Goal: Information Seeking & Learning: Learn about a topic

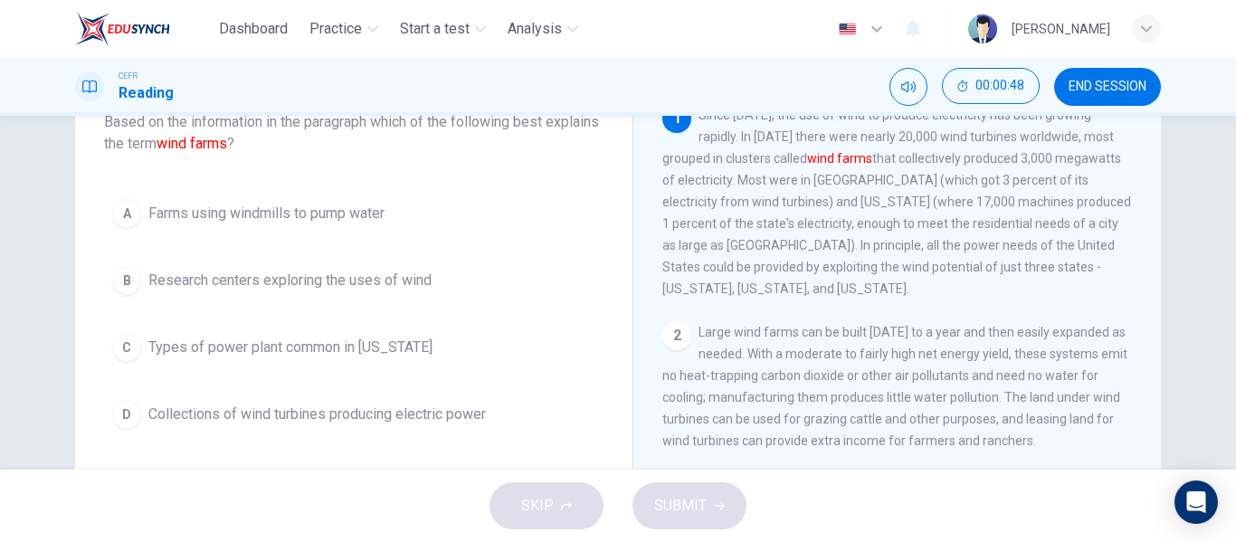
scroll to position [128, 0]
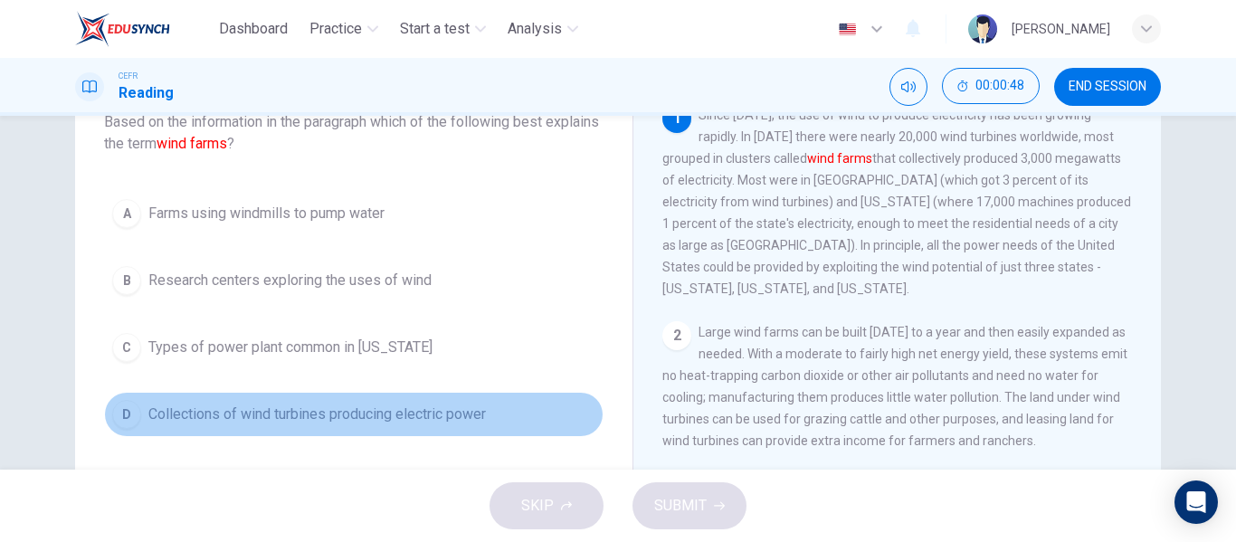
click at [451, 397] on button "D Collections of wind turbines producing electric power" at bounding box center [353, 414] width 499 height 45
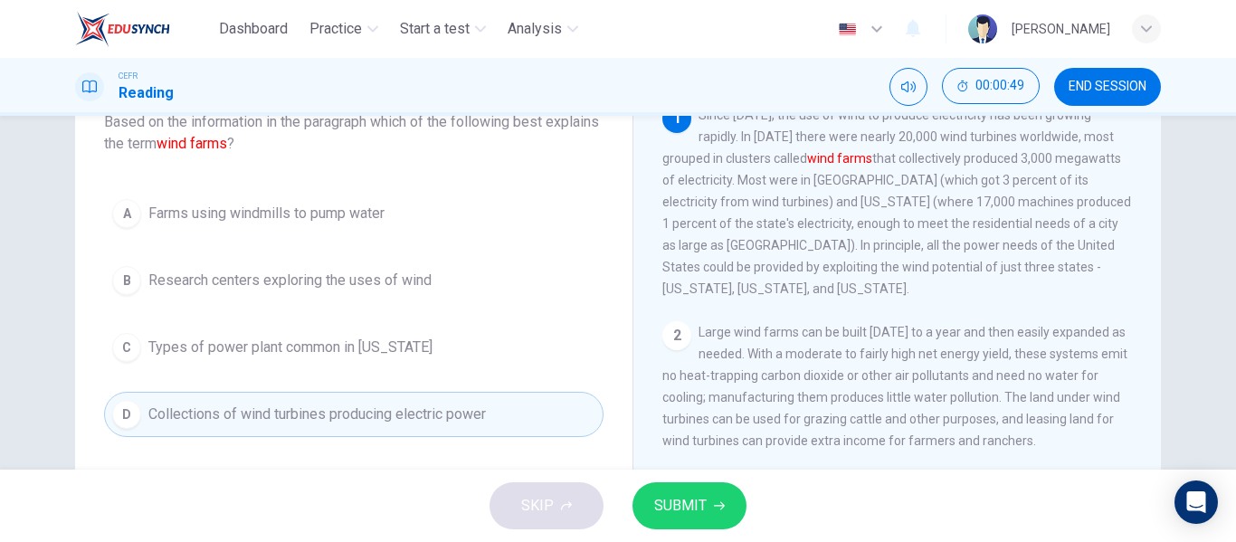
click at [697, 490] on button "SUBMIT" at bounding box center [689, 505] width 114 height 47
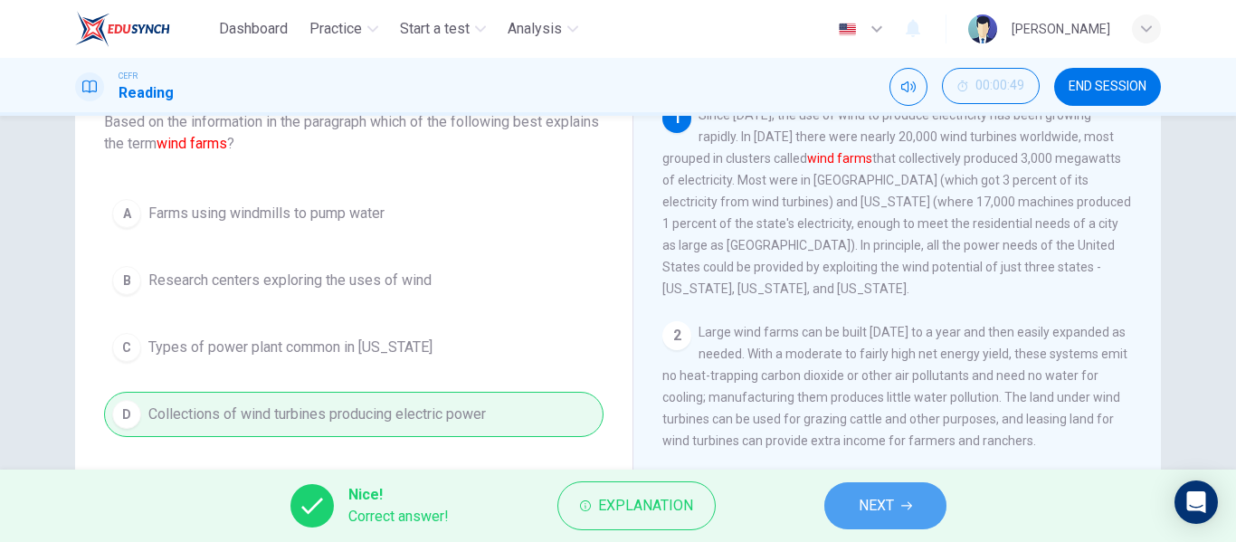
click at [897, 513] on button "NEXT" at bounding box center [885, 505] width 122 height 47
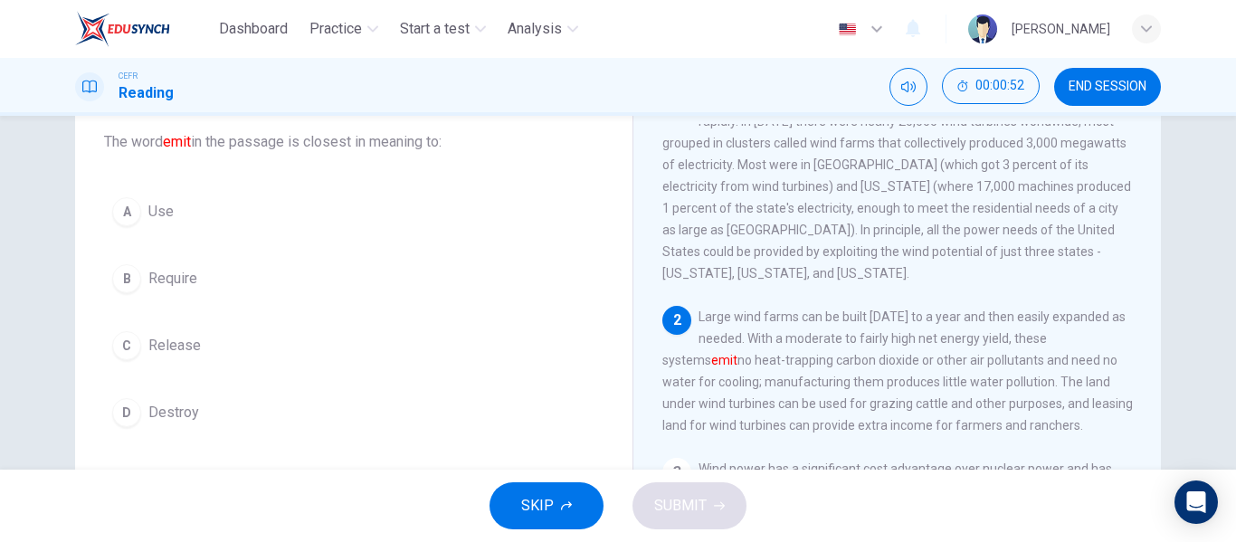
scroll to position [36, 0]
click at [218, 342] on button "C Release" at bounding box center [353, 345] width 499 height 45
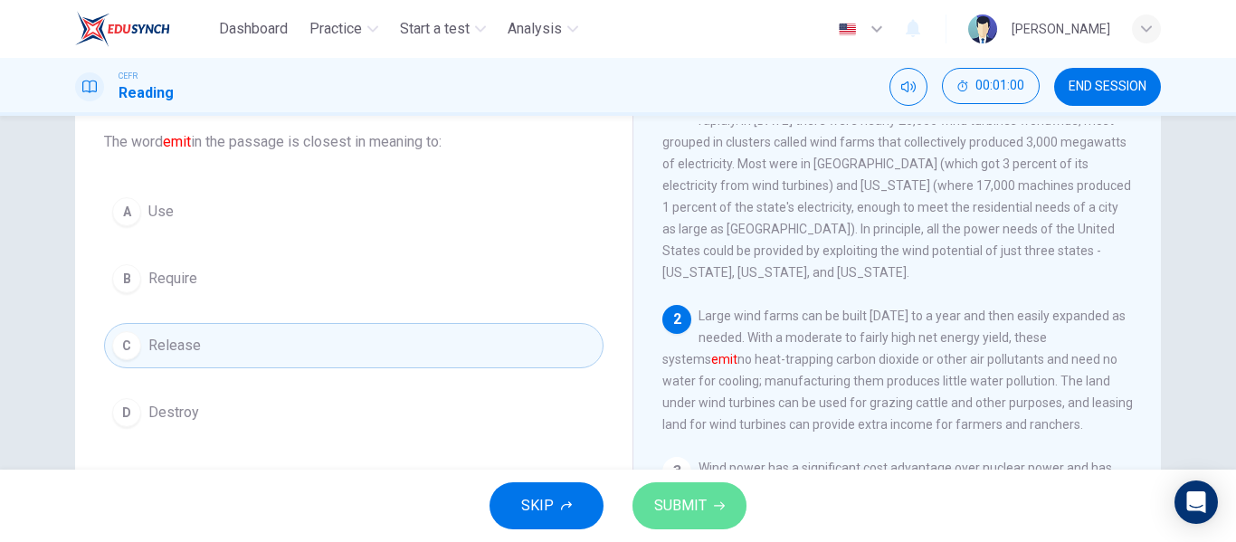
click at [689, 511] on span "SUBMIT" at bounding box center [680, 505] width 52 height 25
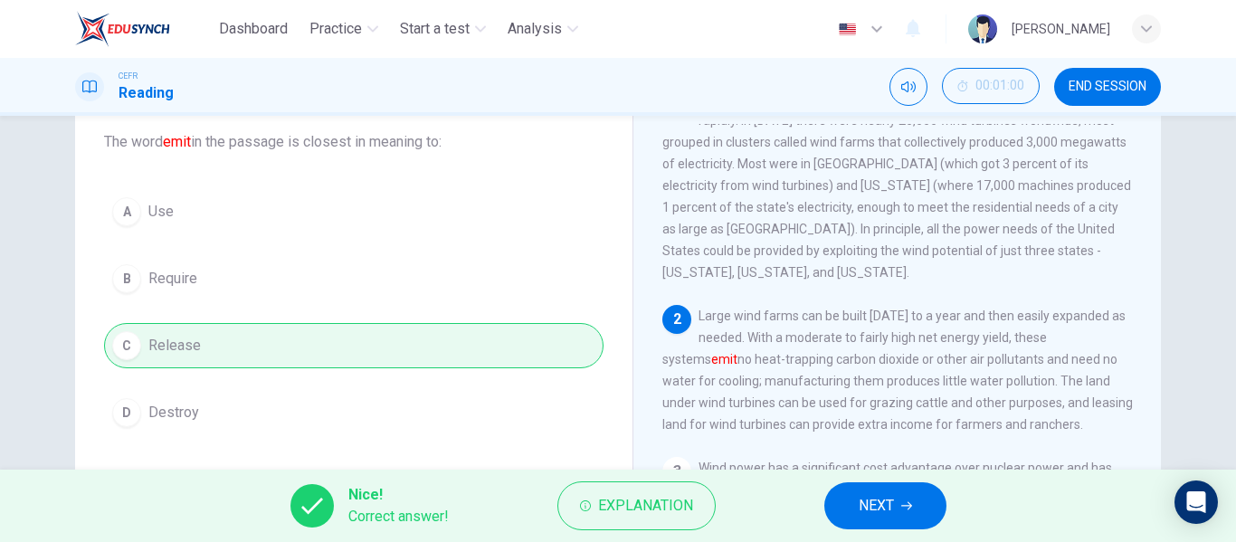
click at [860, 508] on span "NEXT" at bounding box center [876, 505] width 35 height 25
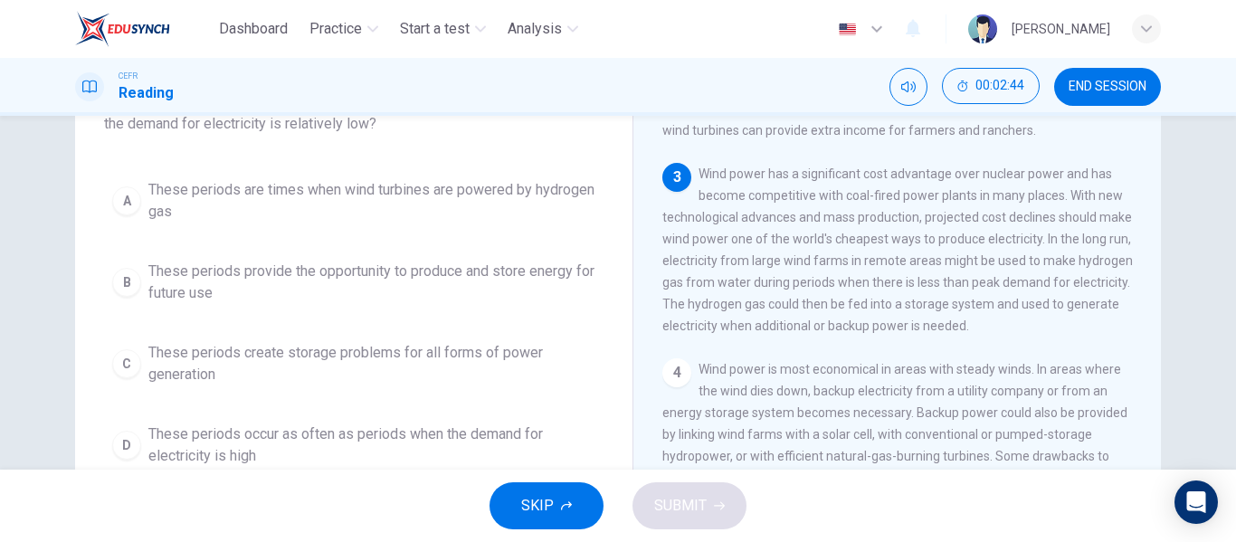
scroll to position [147, 0]
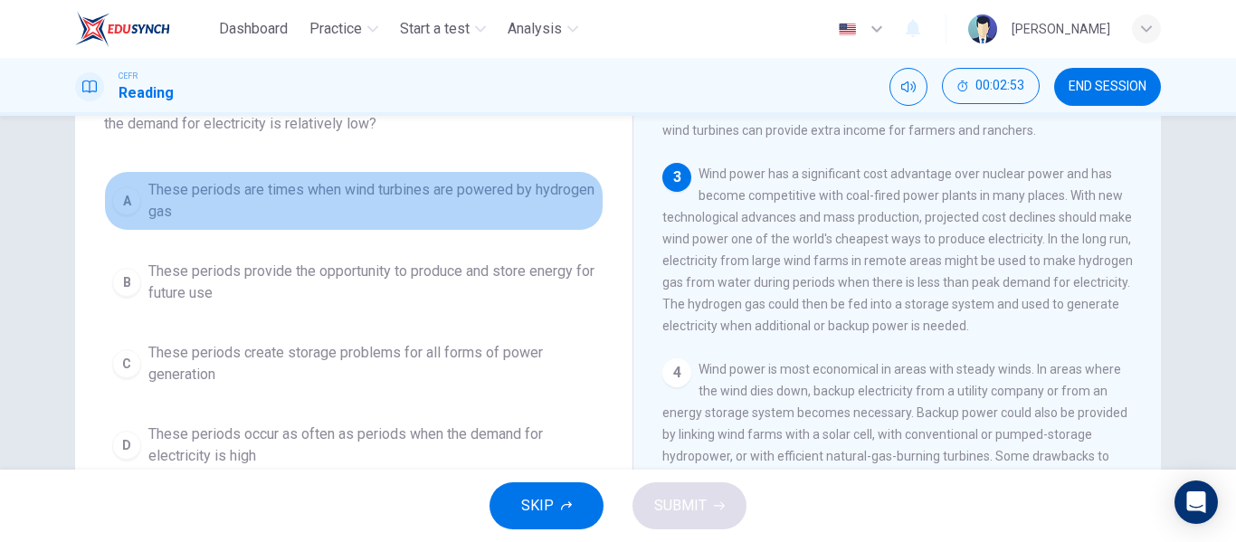
click at [391, 201] on span "These periods are times when wind turbines are powered by hydrogen gas" at bounding box center [371, 200] width 447 height 43
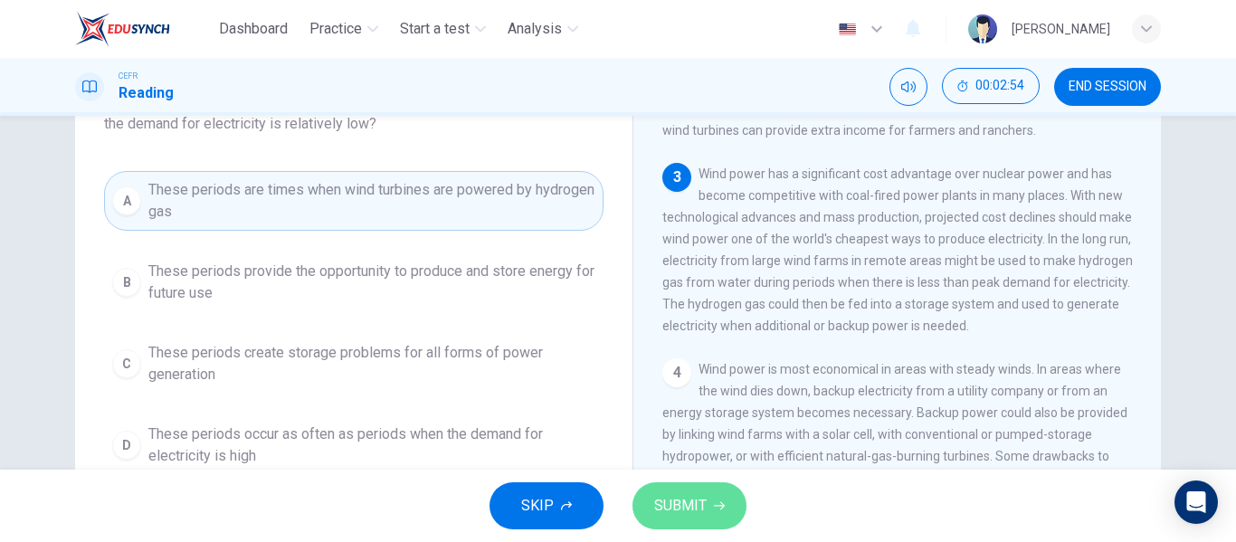
click at [684, 506] on span "SUBMIT" at bounding box center [680, 505] width 52 height 25
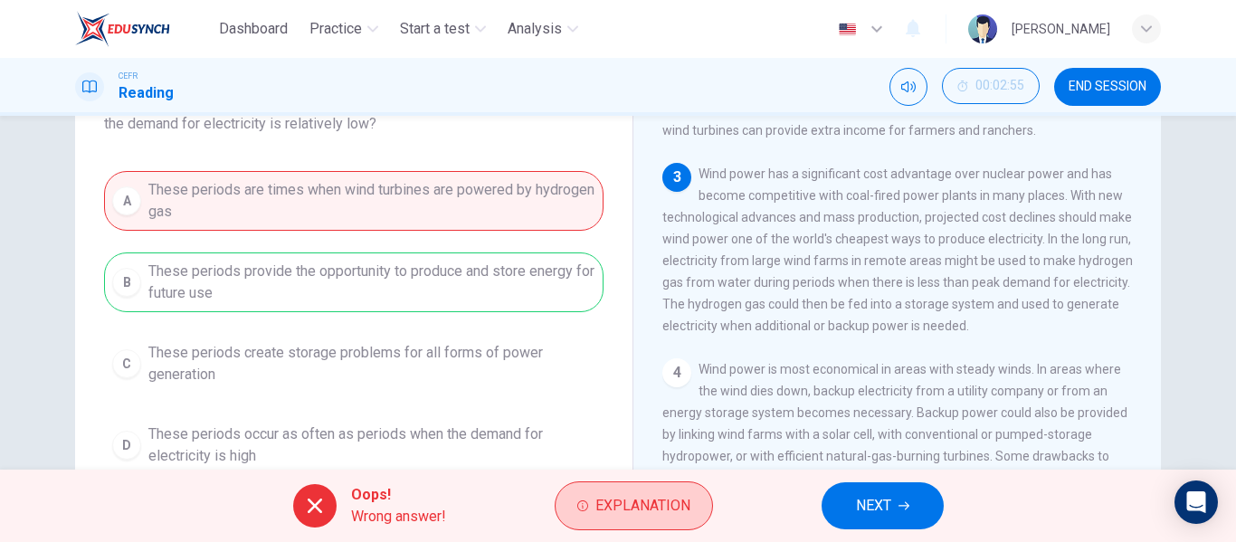
click at [653, 491] on button "Explanation" at bounding box center [634, 505] width 158 height 49
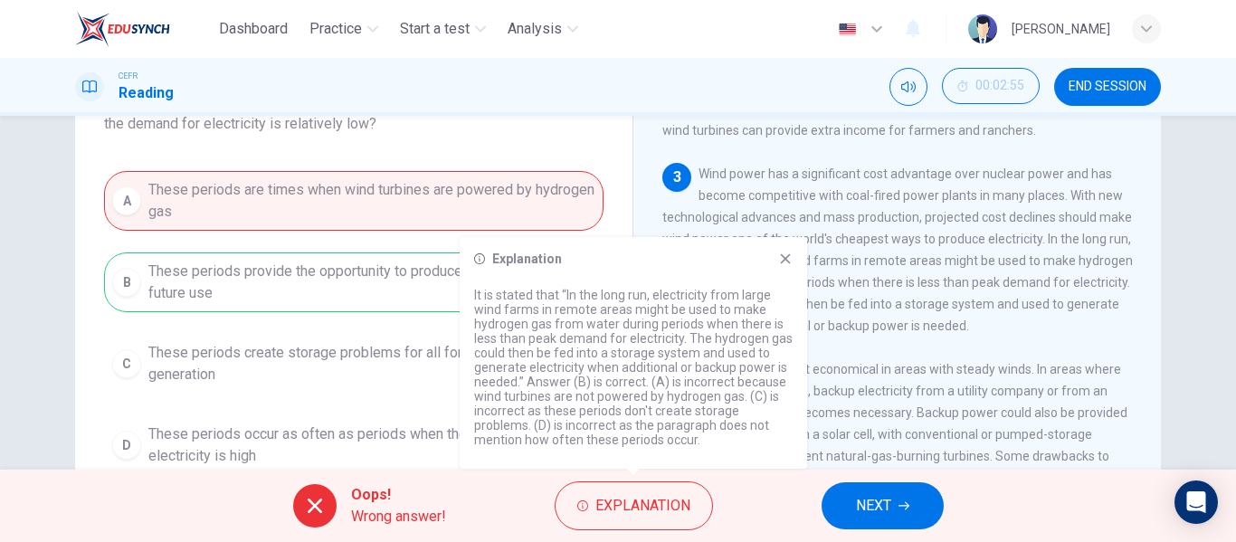
click at [774, 271] on div "Explanation It is stated that “In the long run, electricity from large wind far…" at bounding box center [633, 353] width 347 height 232
click at [781, 253] on icon at bounding box center [785, 258] width 14 height 14
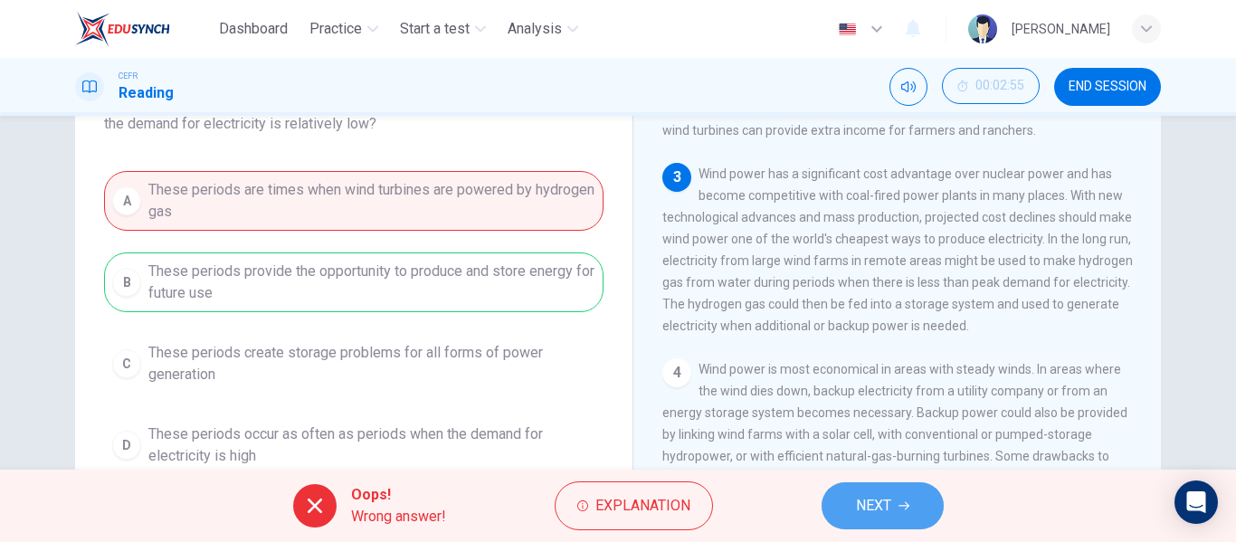
click at [857, 498] on span "NEXT" at bounding box center [873, 505] width 35 height 25
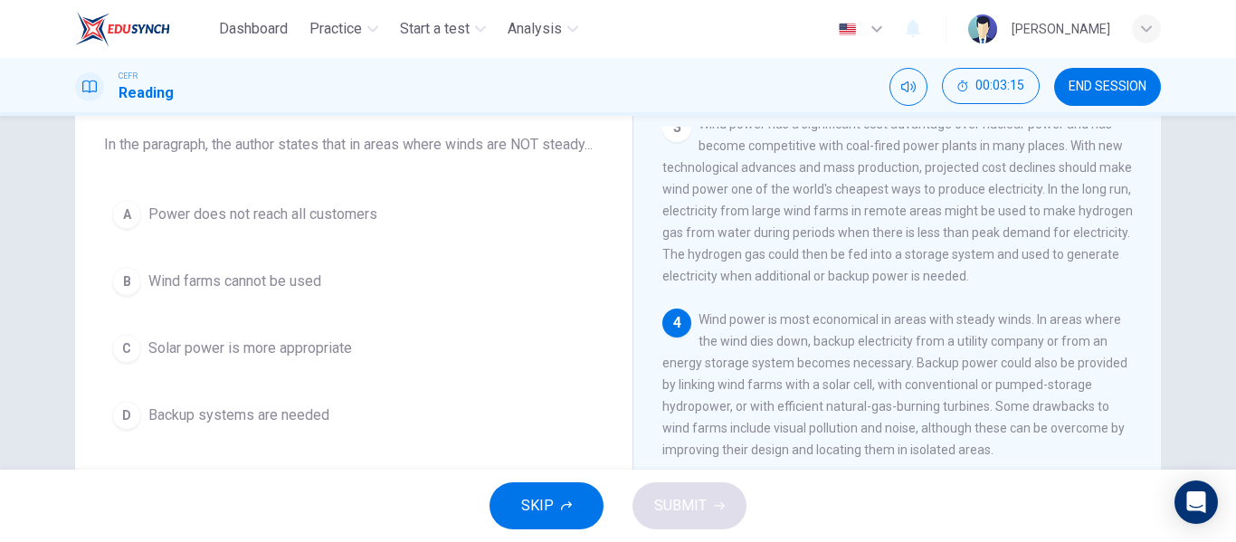
scroll to position [106, 0]
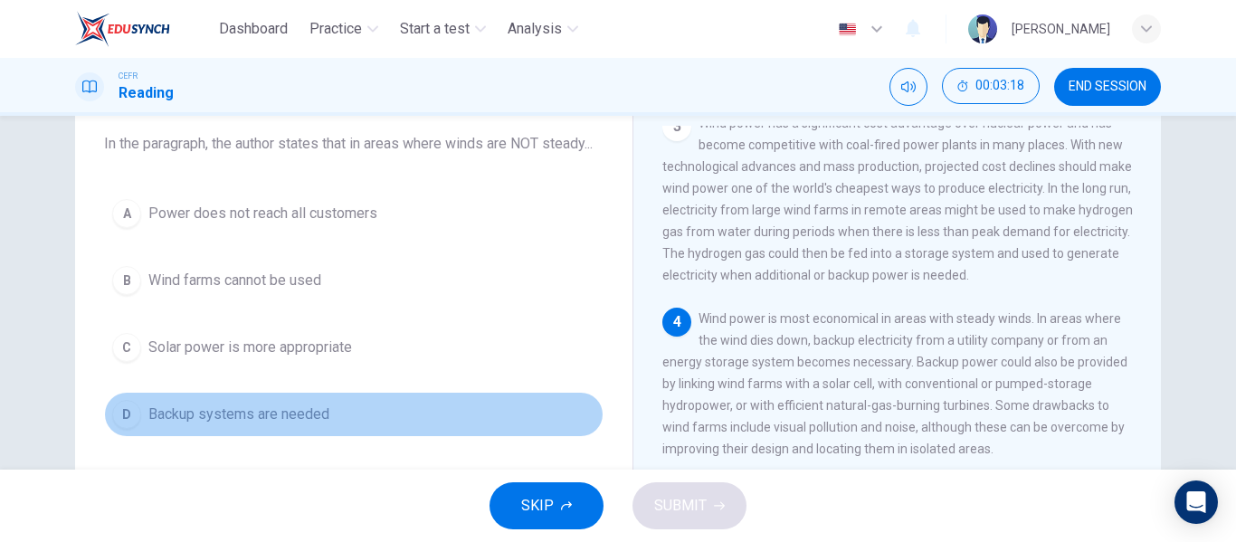
click at [291, 425] on span "Backup systems are needed" at bounding box center [238, 414] width 181 height 22
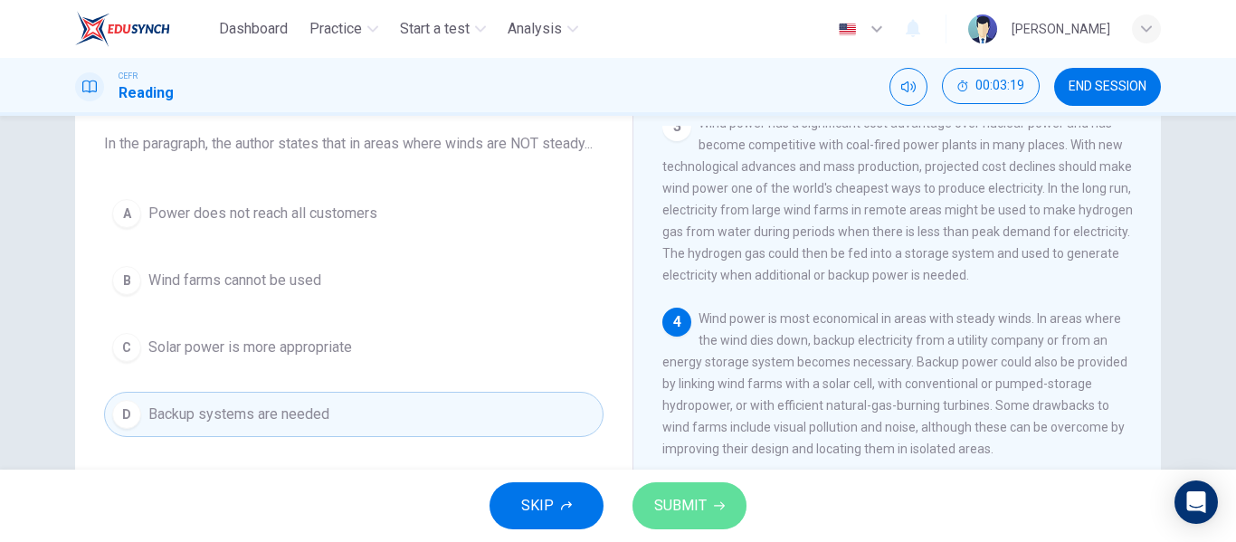
click at [691, 502] on span "SUBMIT" at bounding box center [680, 505] width 52 height 25
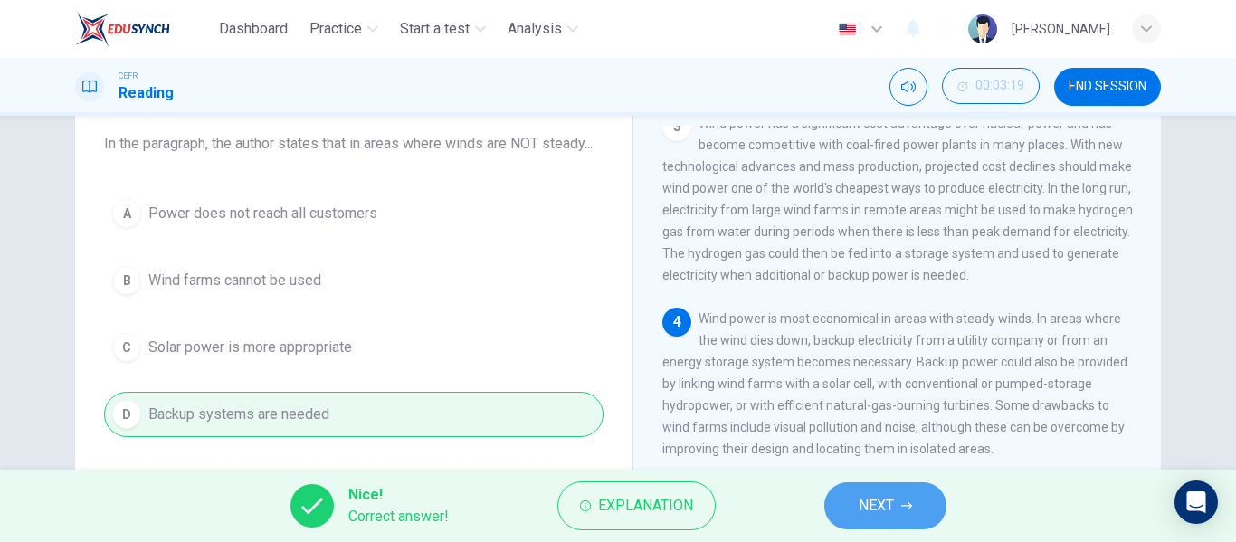
click at [852, 493] on button "NEXT" at bounding box center [885, 505] width 122 height 47
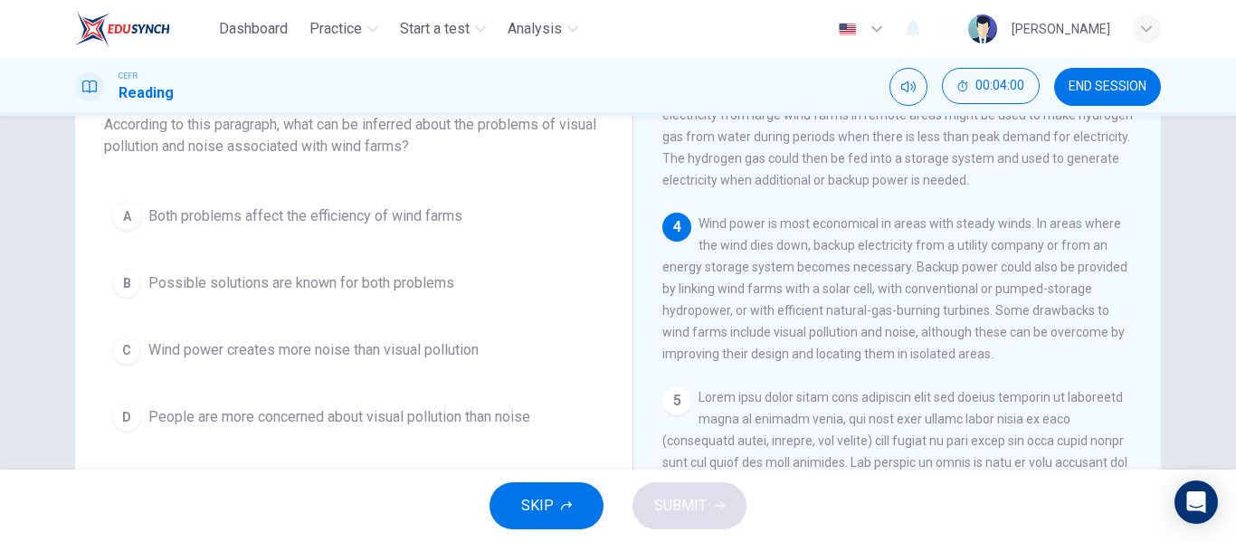
scroll to position [126, 0]
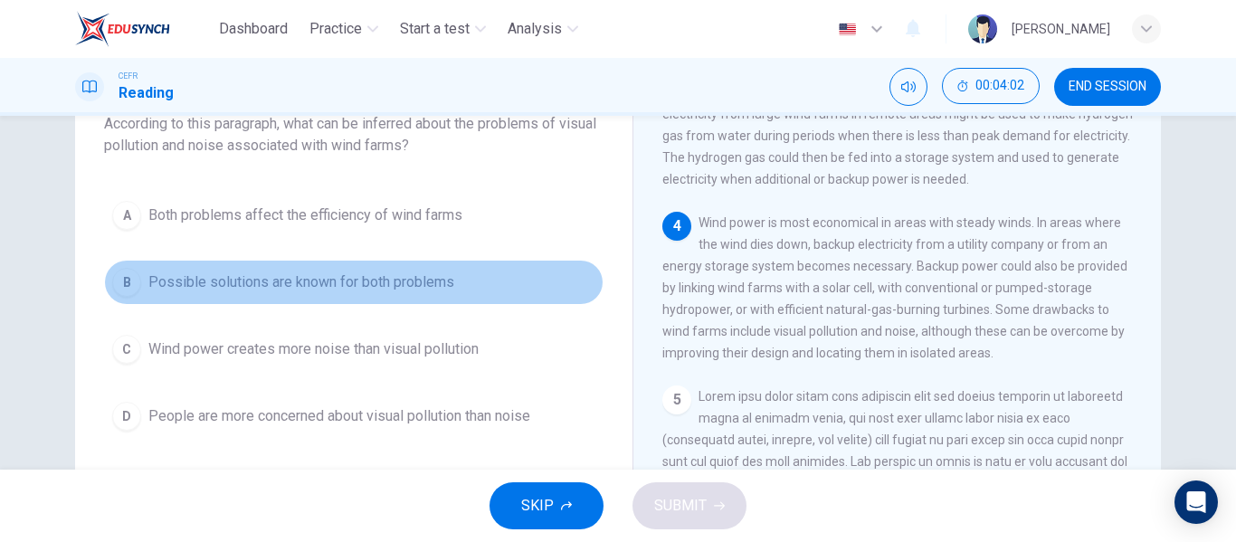
click at [422, 283] on span "Possible solutions are known for both problems" at bounding box center [301, 282] width 306 height 22
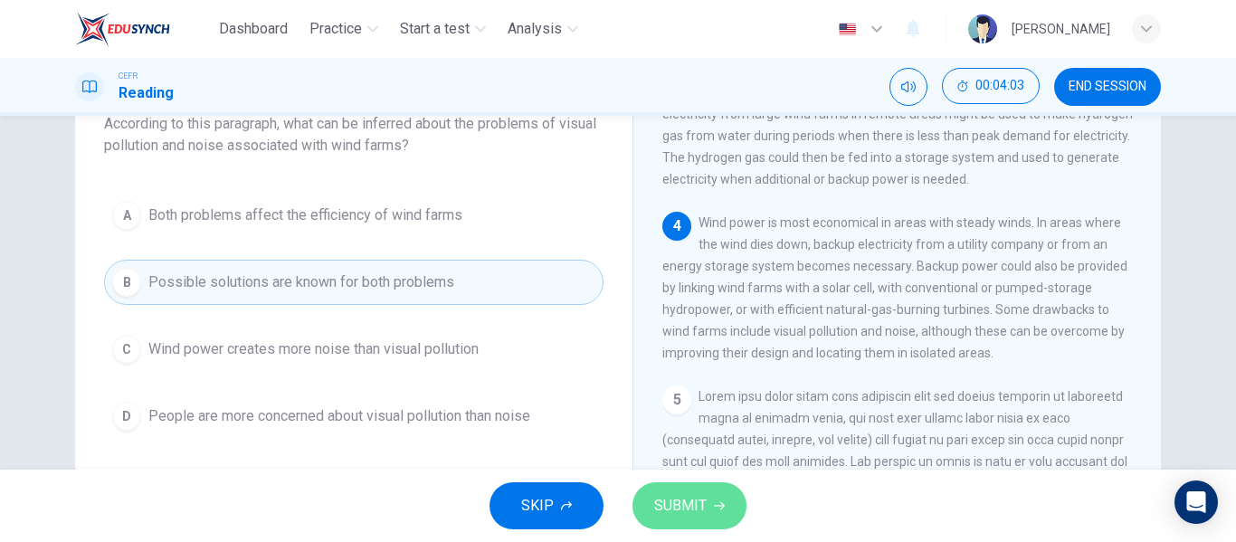
click at [670, 501] on span "SUBMIT" at bounding box center [680, 505] width 52 height 25
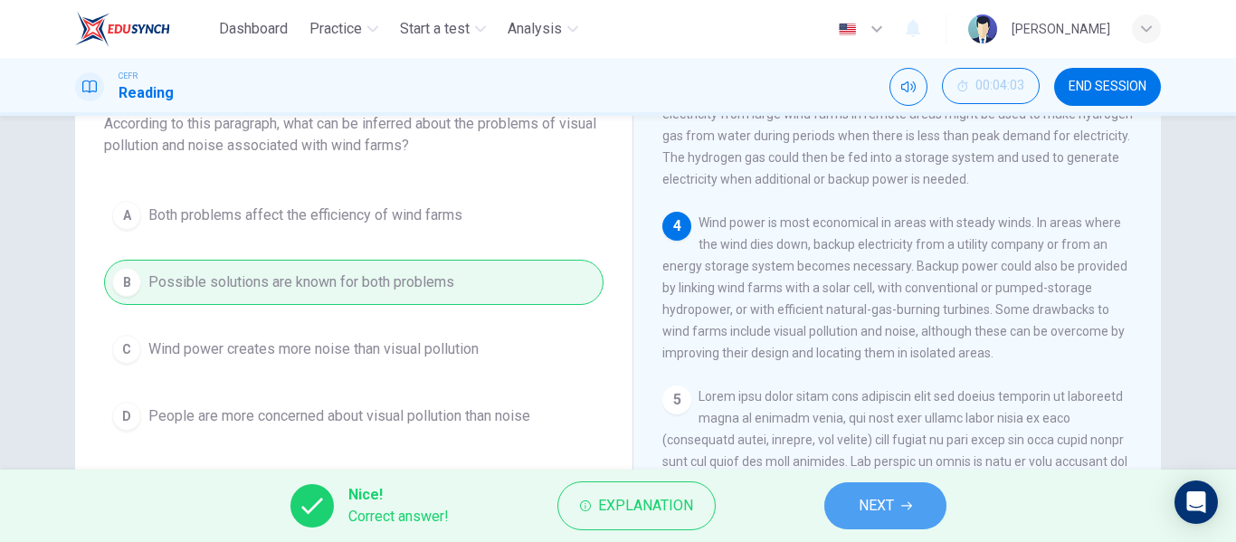
click at [882, 514] on span "NEXT" at bounding box center [876, 505] width 35 height 25
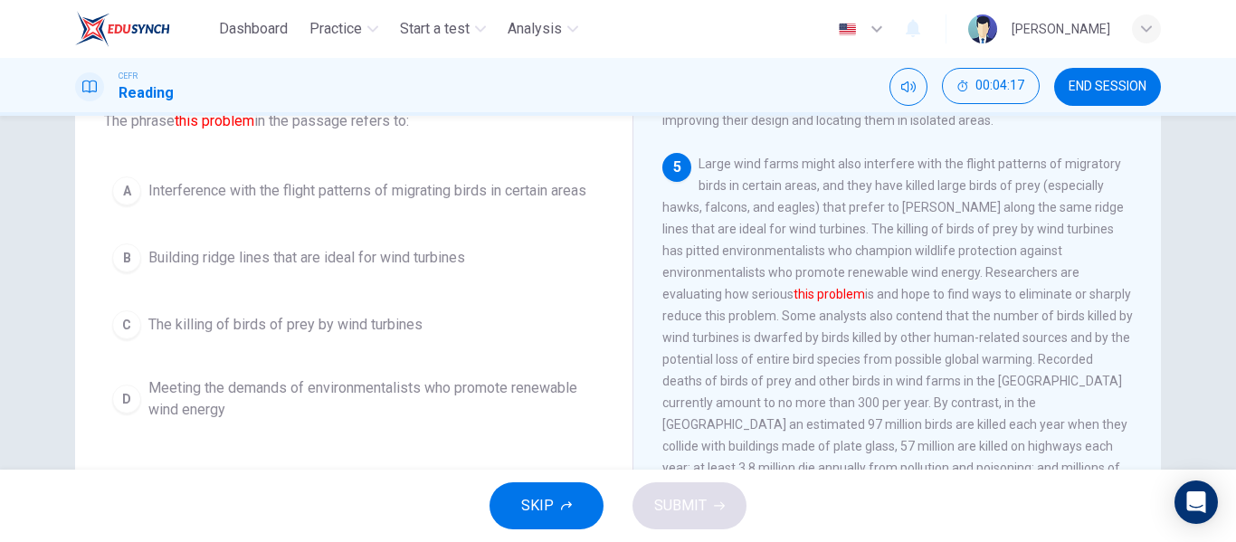
scroll to position [689, 0]
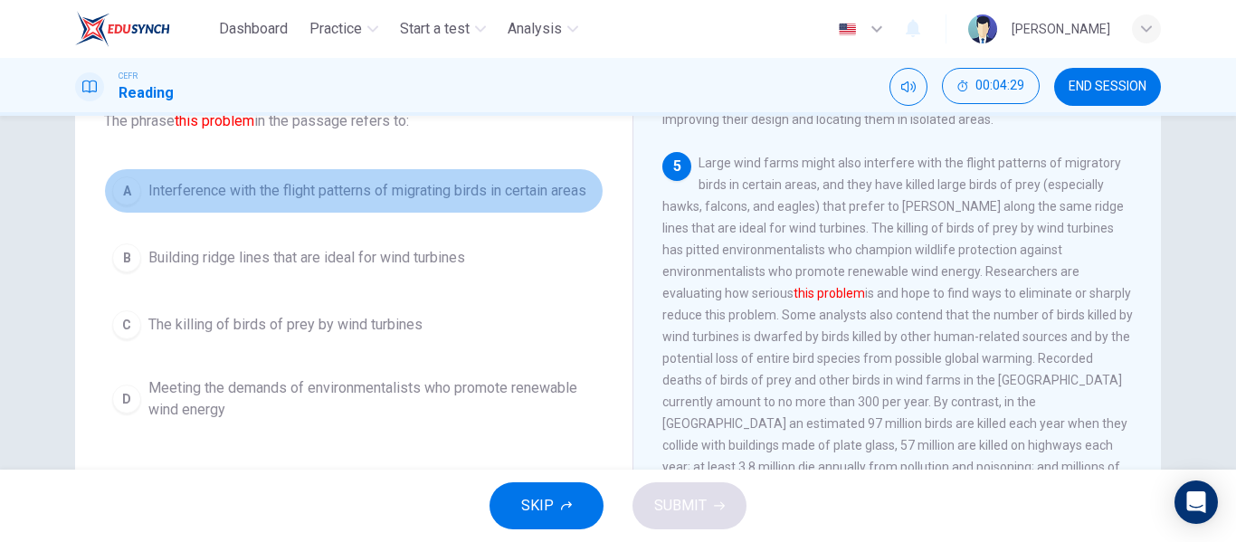
click at [292, 197] on span "Interference with the flight patterns of migrating birds in certain areas" at bounding box center [367, 191] width 438 height 22
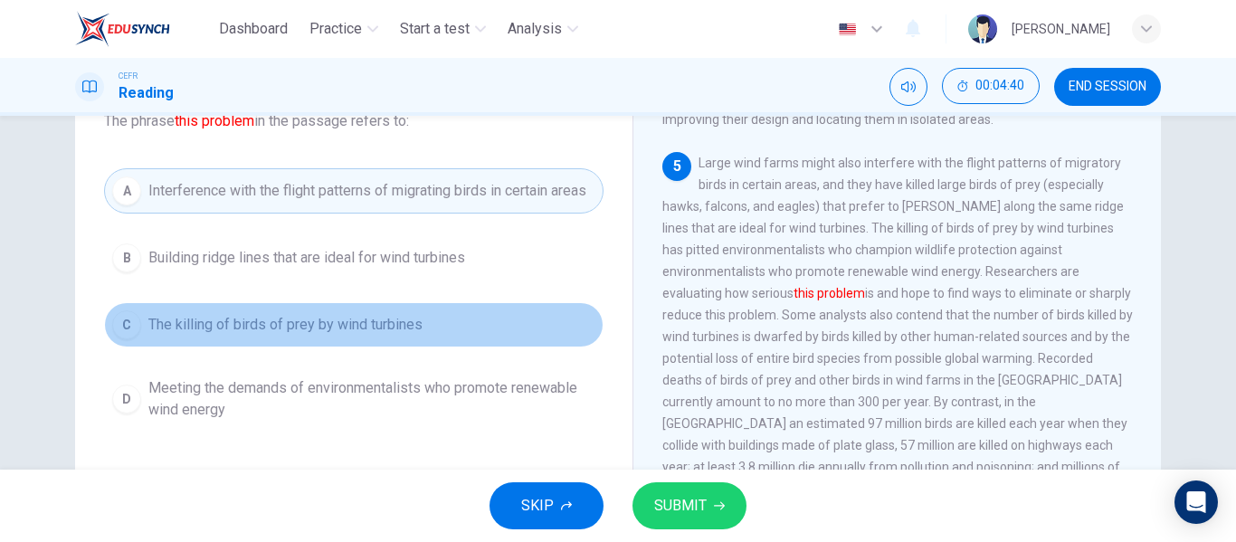
click at [396, 334] on span "The killing of birds of prey by wind turbines" at bounding box center [285, 325] width 274 height 22
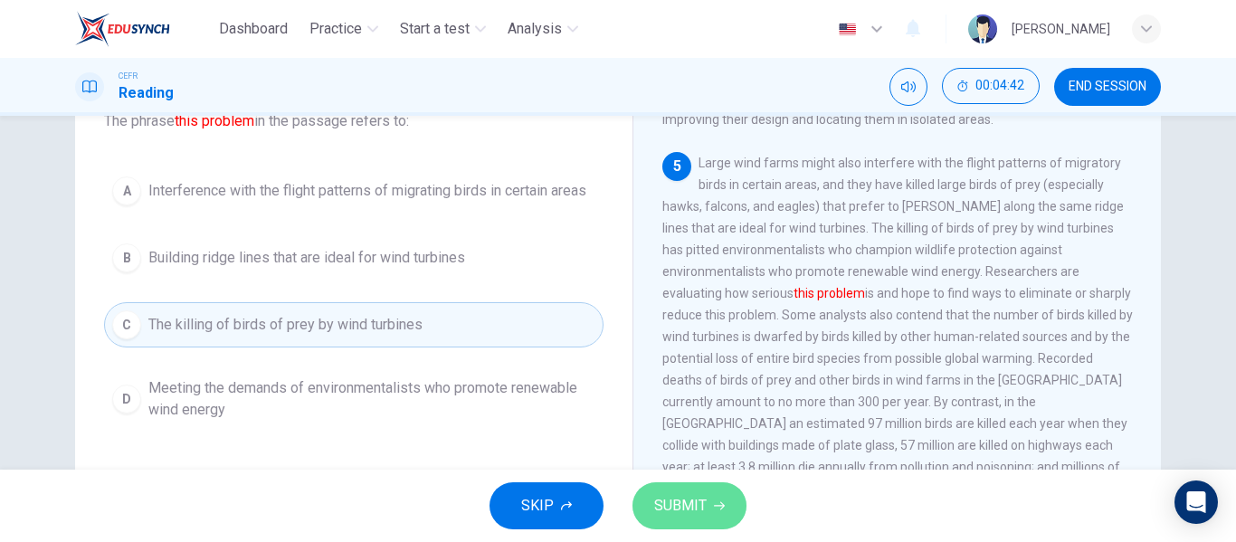
click at [681, 498] on span "SUBMIT" at bounding box center [680, 505] width 52 height 25
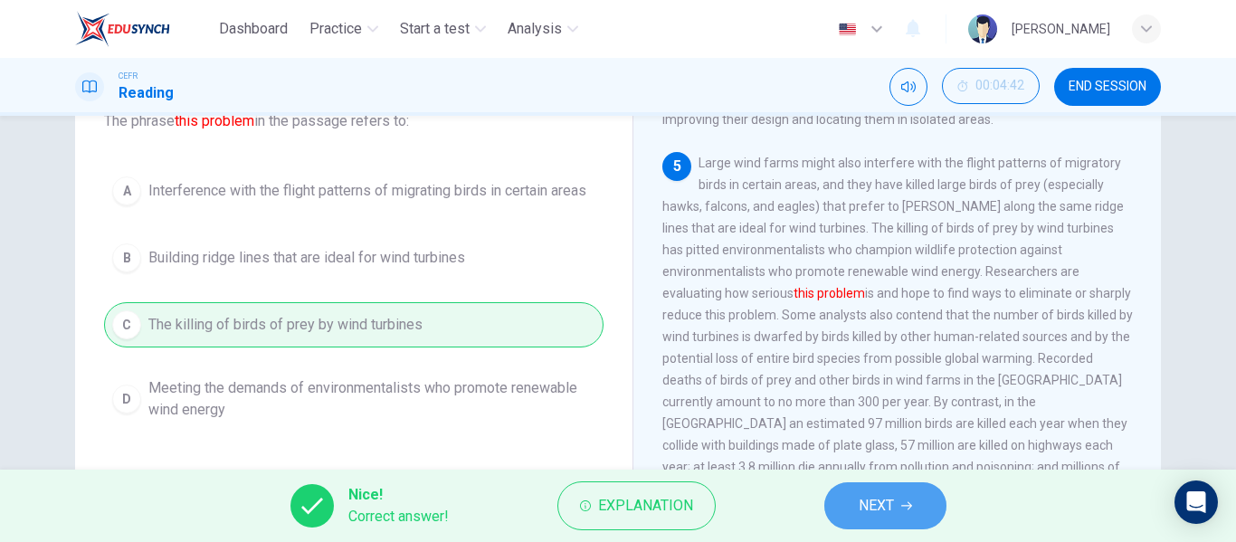
click at [851, 504] on button "NEXT" at bounding box center [885, 505] width 122 height 47
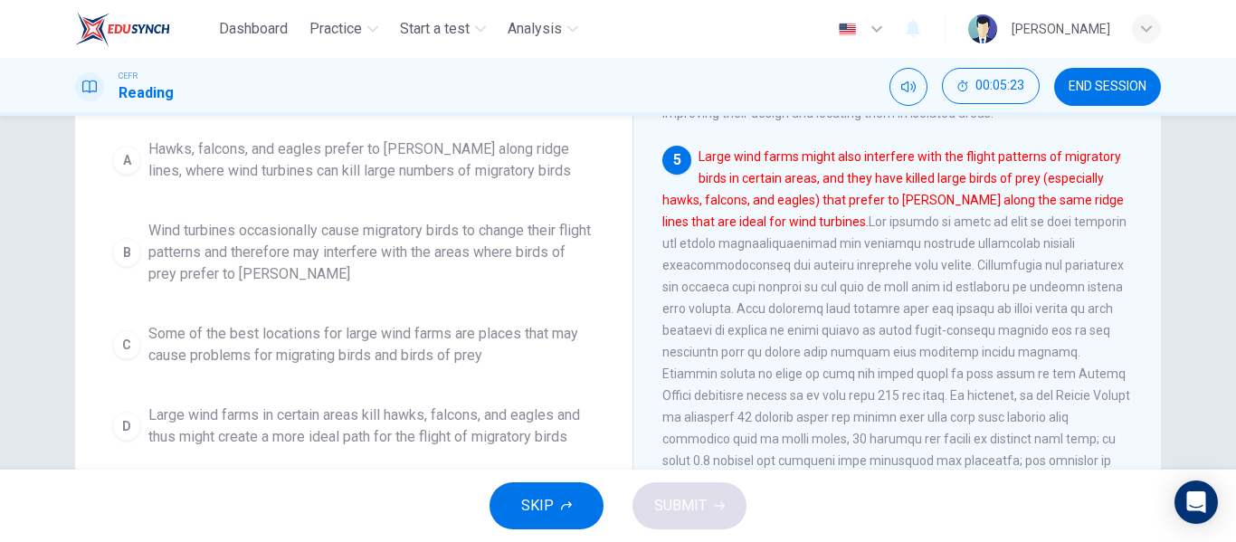
scroll to position [231, 0]
click at [375, 178] on span "Hawks, falcons, and eagles prefer to hunt along ridge lines, where wind turbine…" at bounding box center [371, 160] width 447 height 43
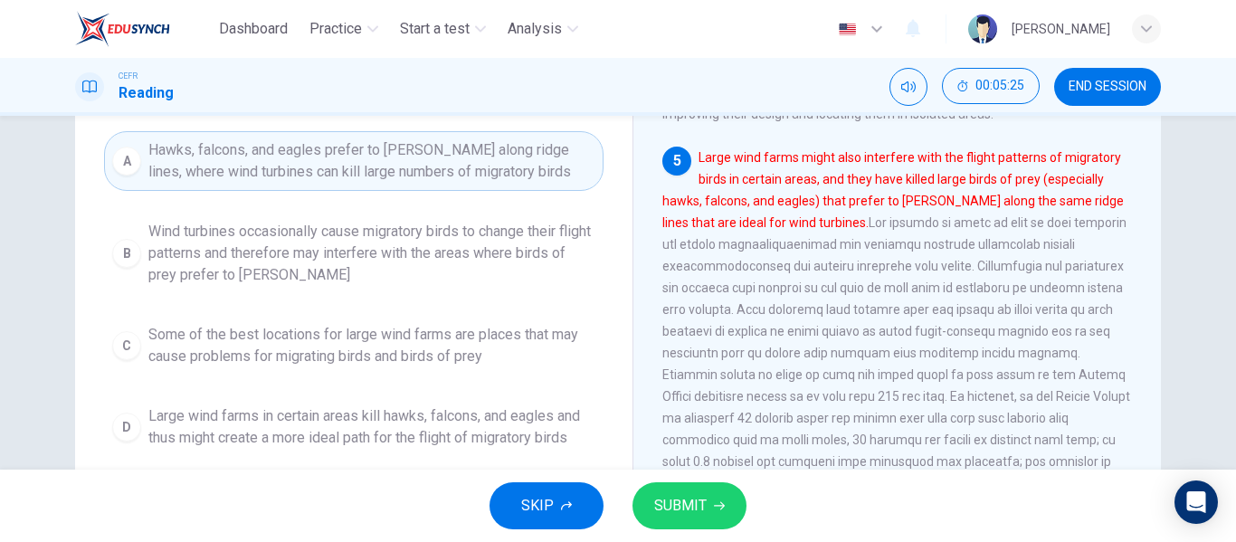
click at [680, 505] on span "SUBMIT" at bounding box center [680, 505] width 52 height 25
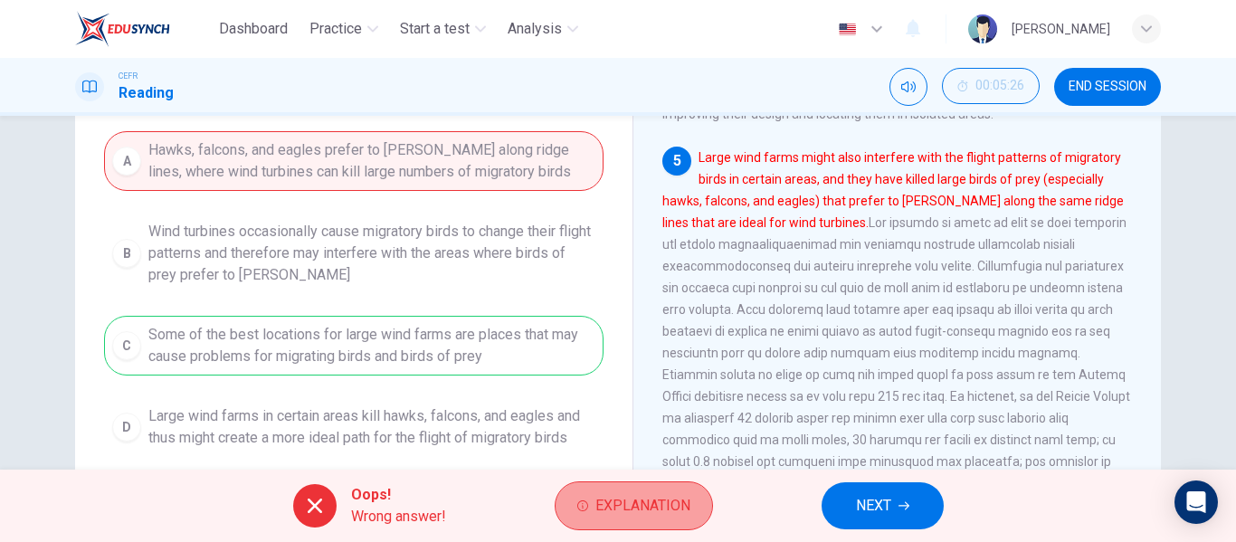
click at [595, 505] on span "Explanation" at bounding box center [642, 505] width 95 height 25
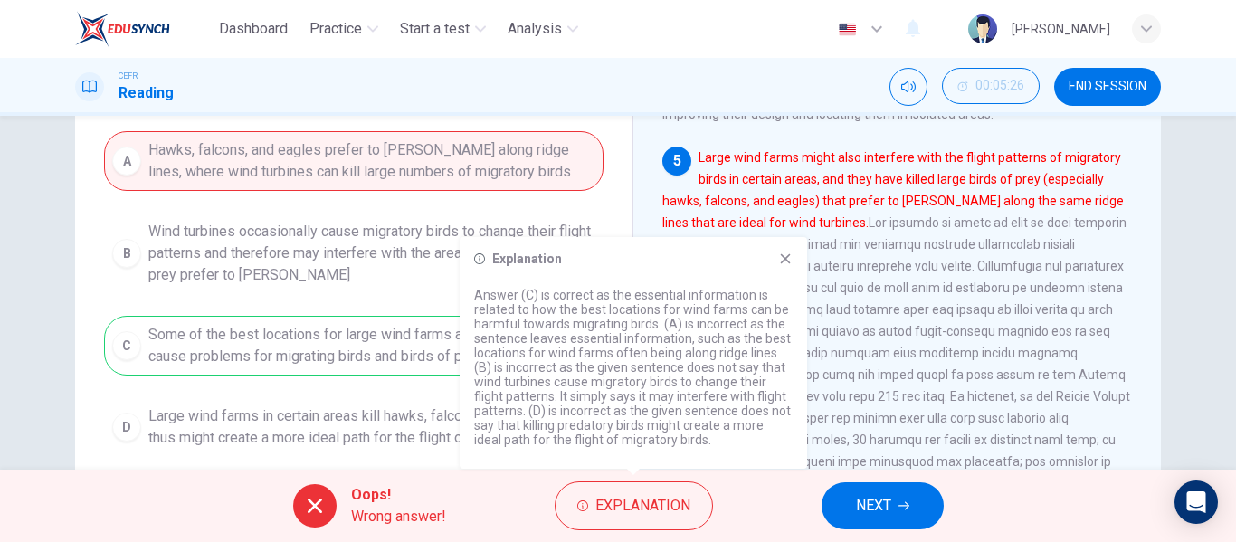
click at [785, 261] on icon at bounding box center [785, 258] width 14 height 14
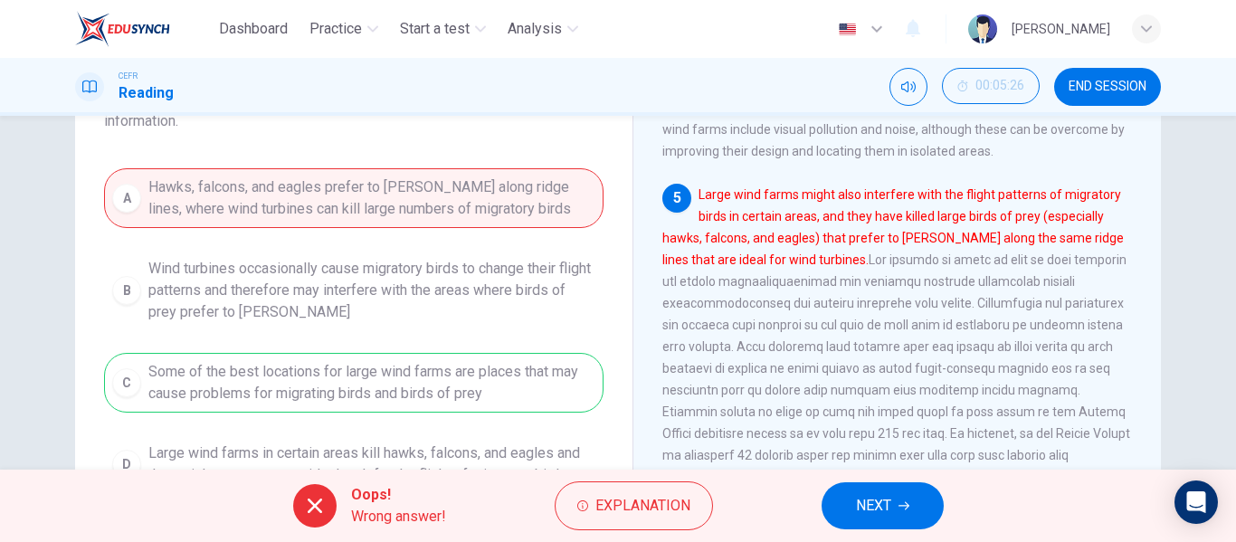
scroll to position [193, 0]
click at [874, 510] on span "NEXT" at bounding box center [873, 505] width 35 height 25
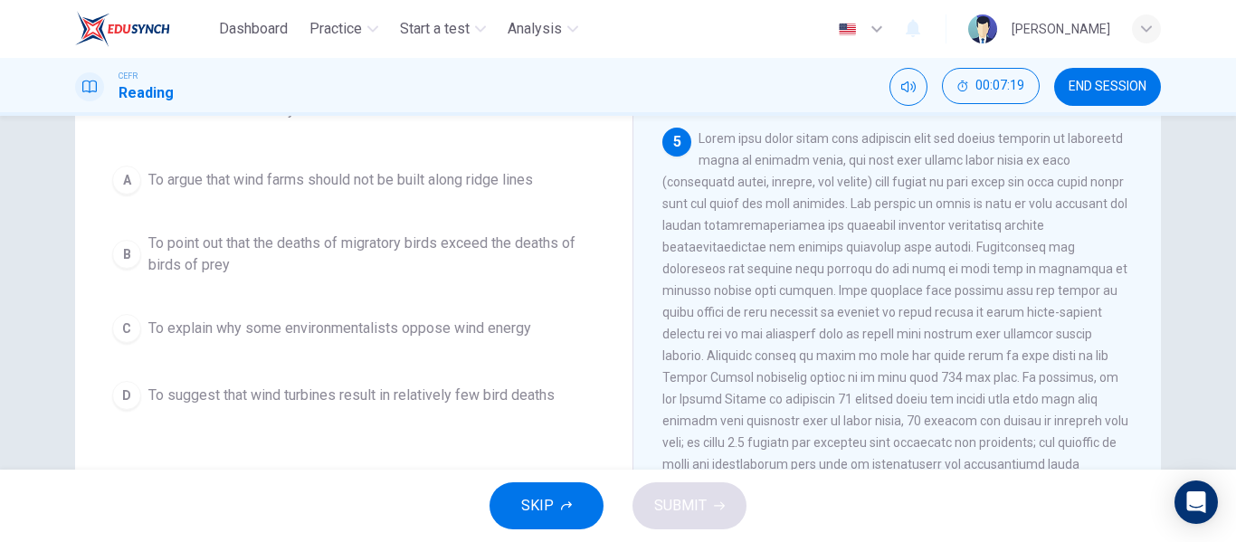
scroll to position [682, 0]
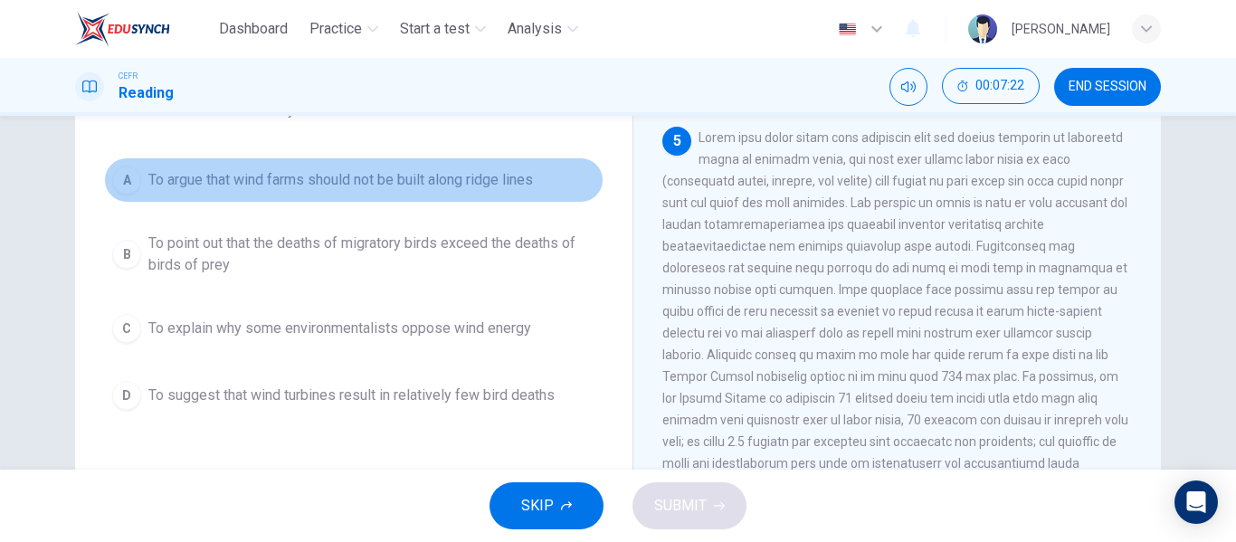
click at [475, 182] on span "To argue that wind farms should not be built along ridge lines" at bounding box center [340, 180] width 384 height 22
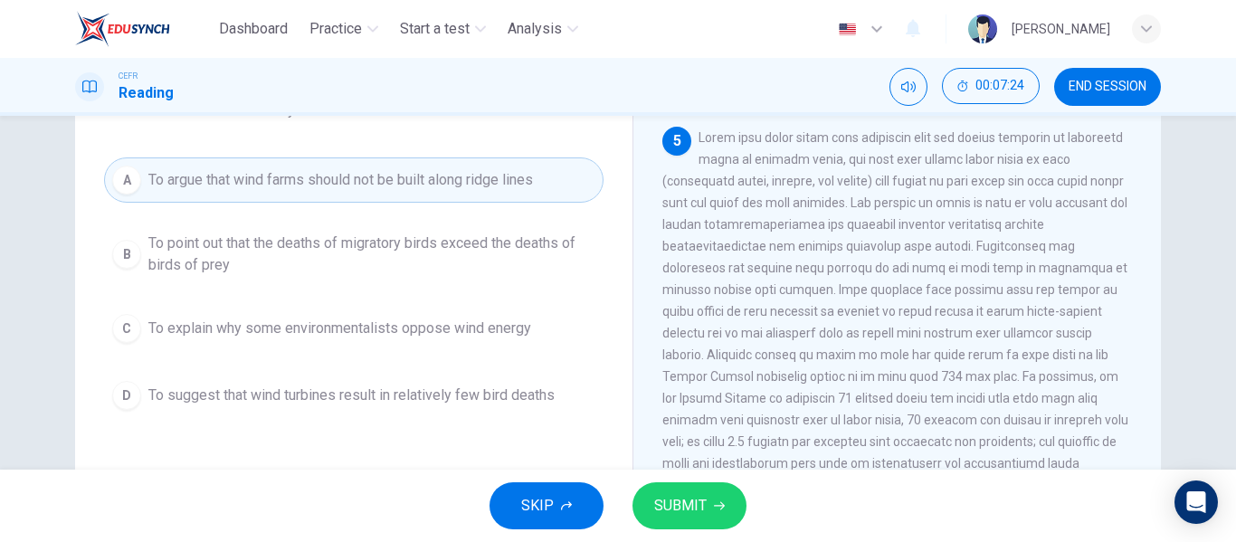
click at [714, 509] on icon "button" at bounding box center [719, 505] width 11 height 11
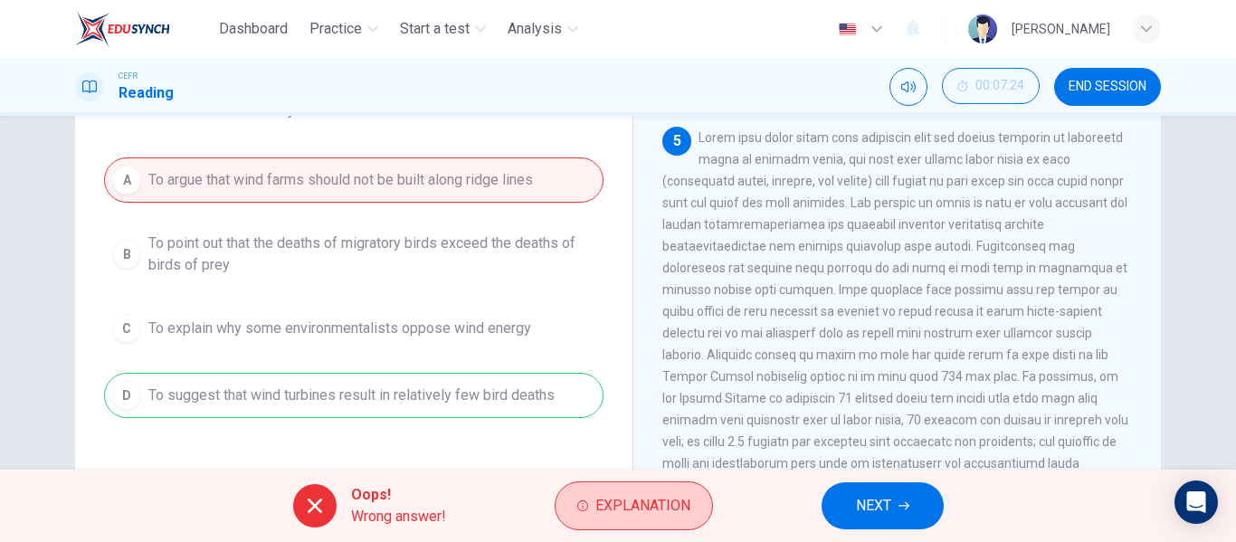
click at [636, 521] on button "Explanation" at bounding box center [634, 505] width 158 height 49
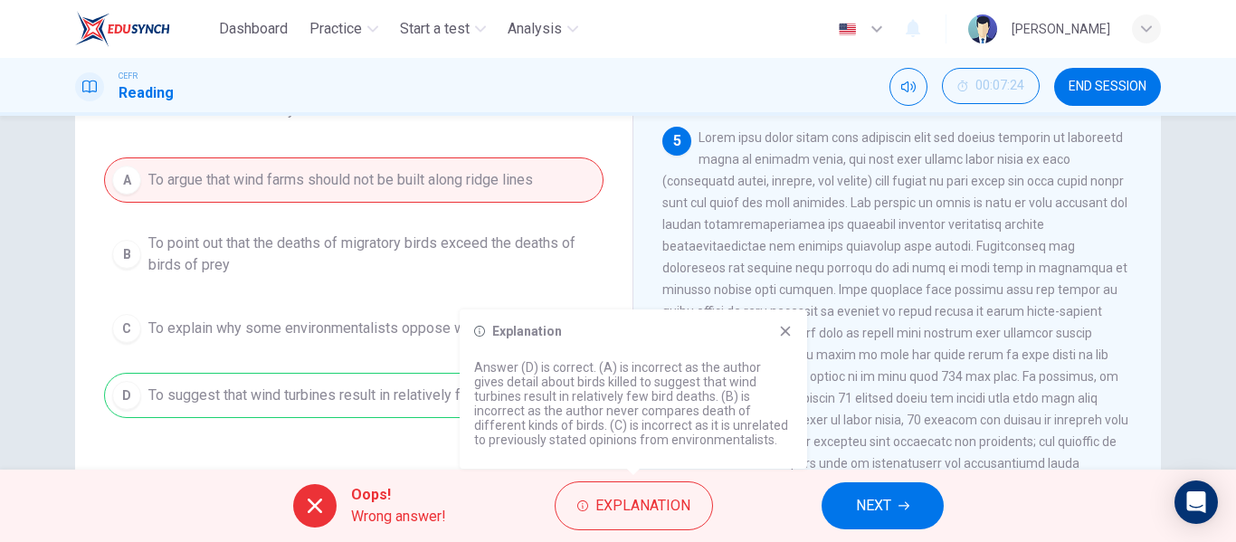
click at [804, 340] on div "Explanation Answer (D) is correct. (A) is incorrect as the author gives detail …" at bounding box center [633, 388] width 347 height 159
click at [781, 328] on icon at bounding box center [785, 331] width 14 height 14
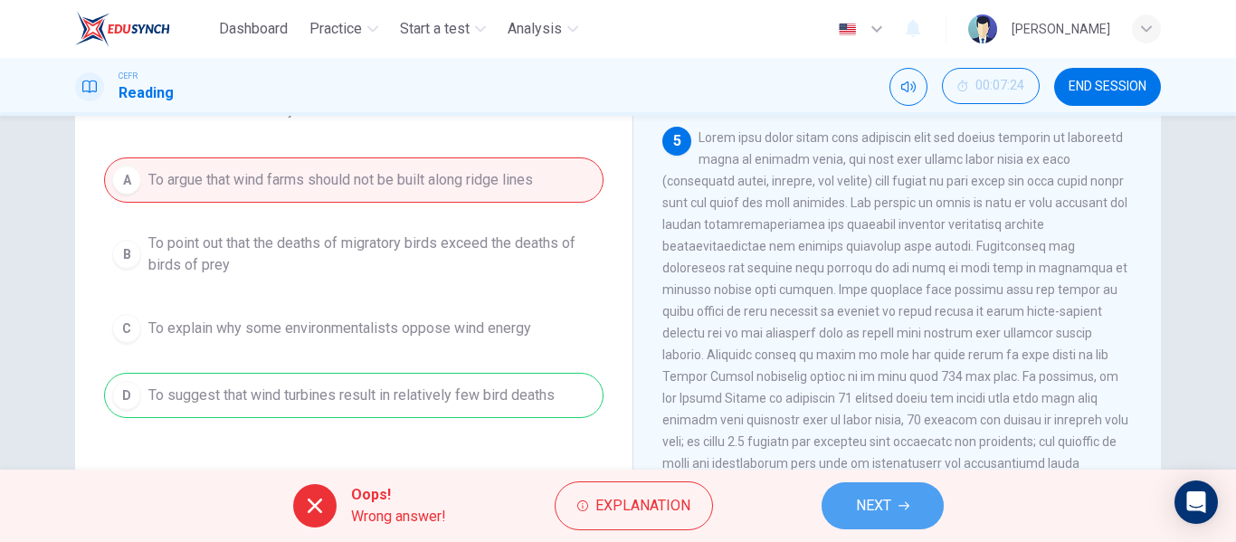
click at [895, 506] on button "NEXT" at bounding box center [882, 505] width 122 height 47
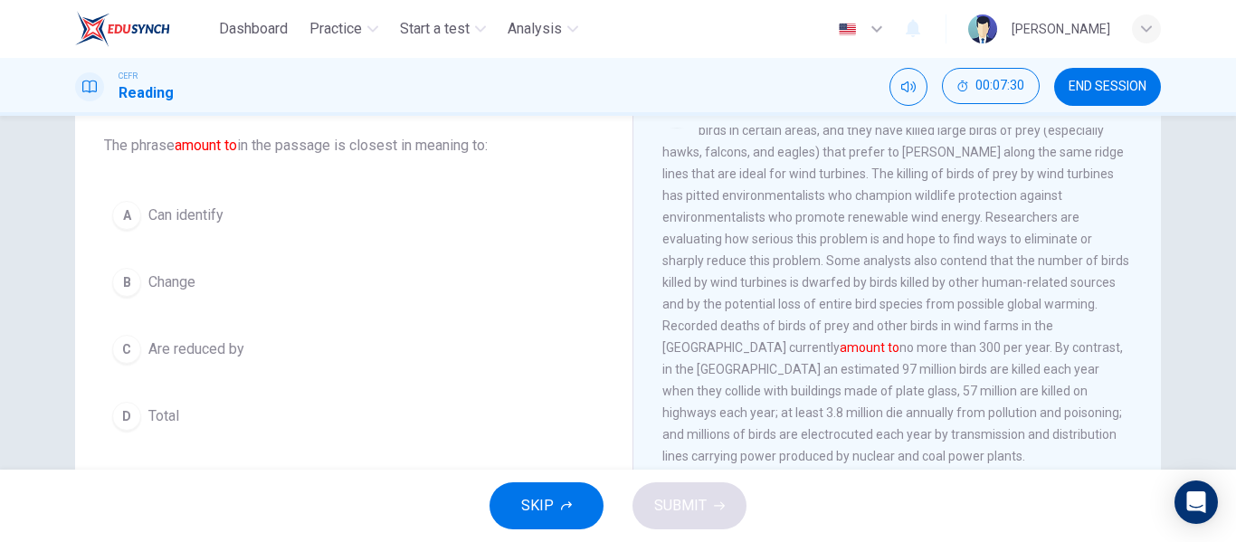
scroll to position [815, 0]
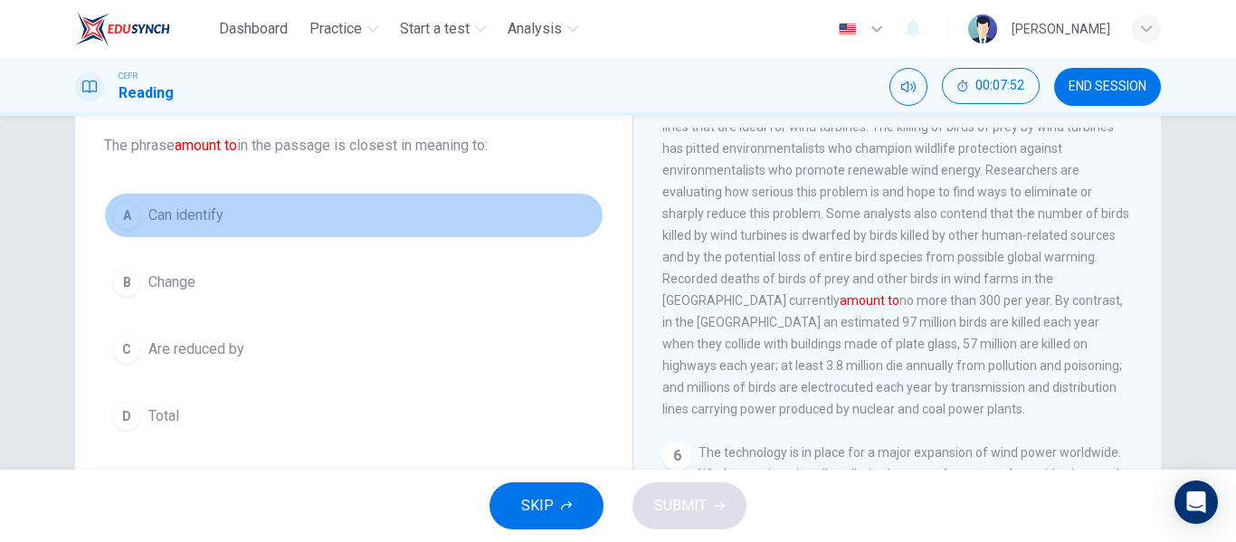
click at [216, 212] on span "Can identify" at bounding box center [185, 215] width 75 height 22
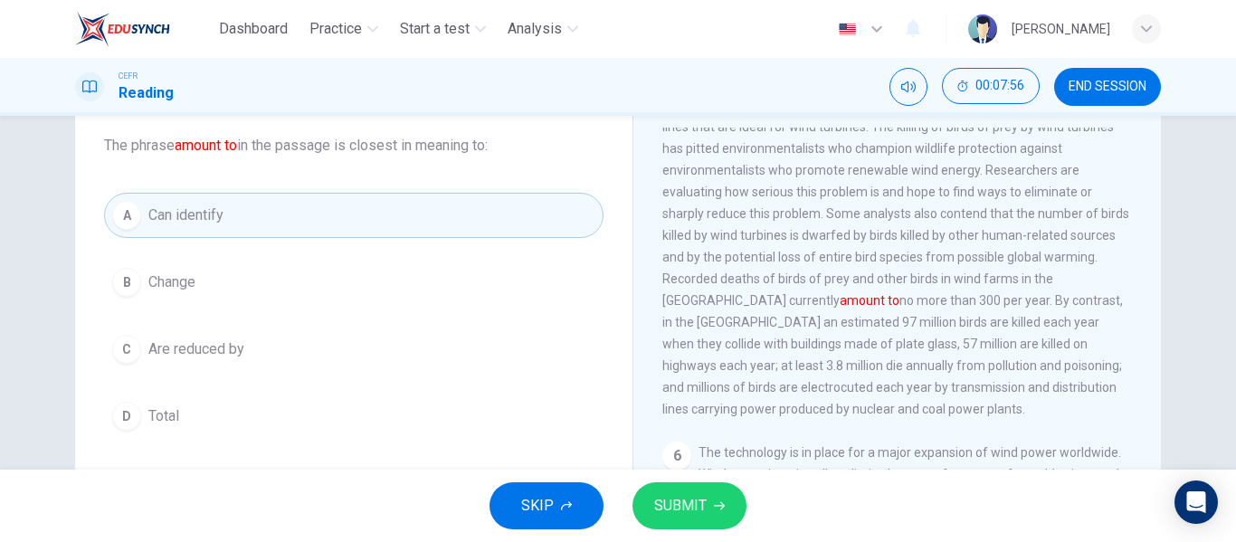
drag, startPoint x: 669, startPoint y: 514, endPoint x: 577, endPoint y: 435, distance: 121.3
click at [577, 435] on div "Dashboard Practice Start a test Analysis English en ​ NADIA ZAHIRAH BINTI ZAHAR…" at bounding box center [618, 271] width 1236 height 542
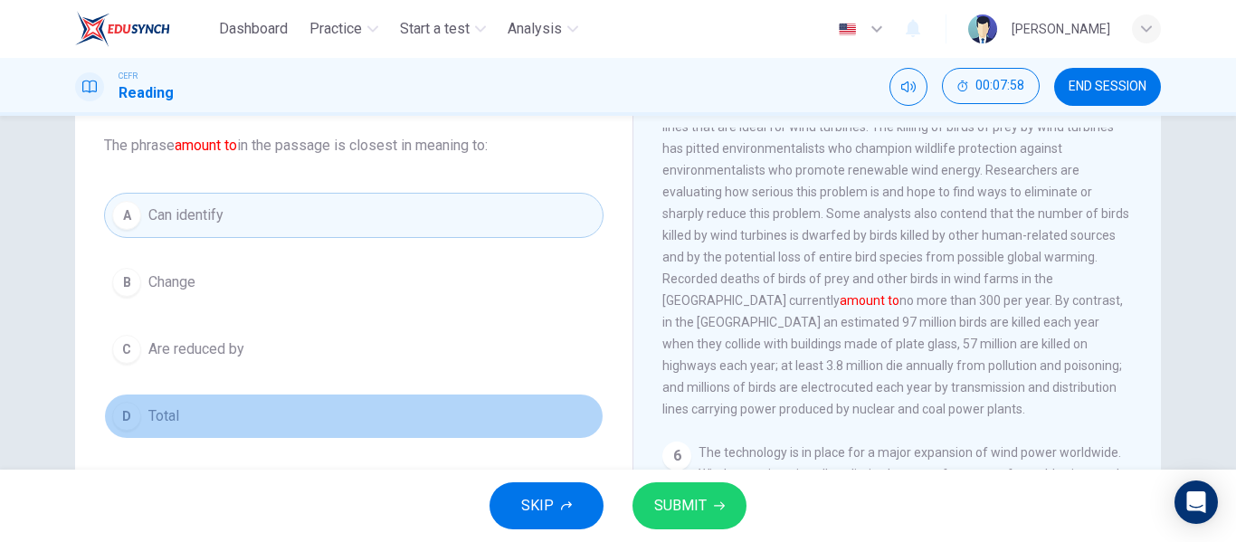
click at [542, 433] on button "D Total" at bounding box center [353, 416] width 499 height 45
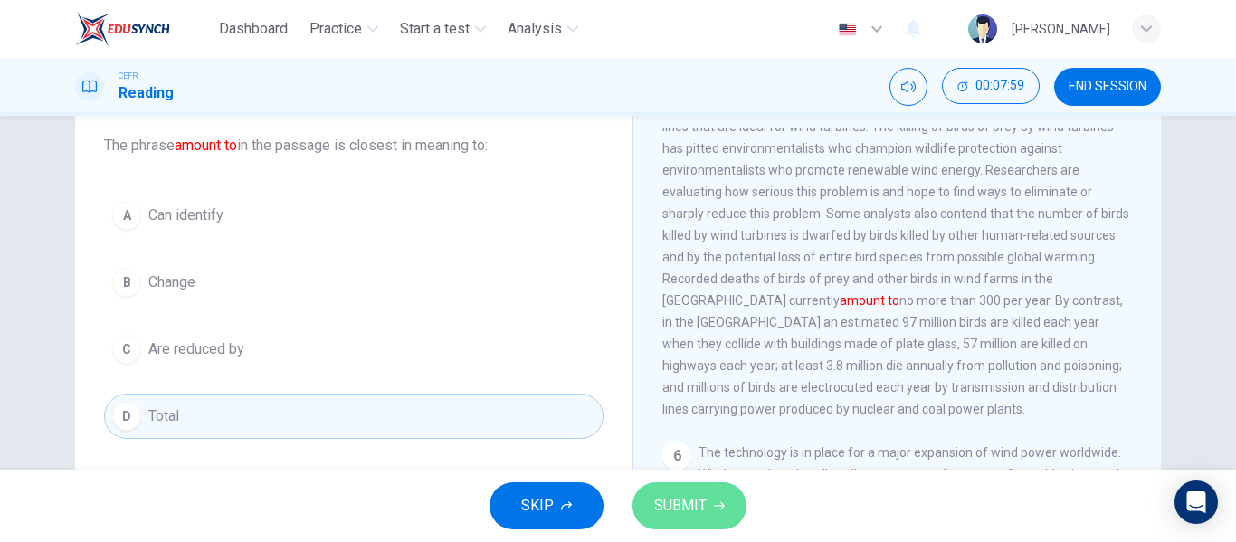
click at [696, 508] on span "SUBMIT" at bounding box center [680, 505] width 52 height 25
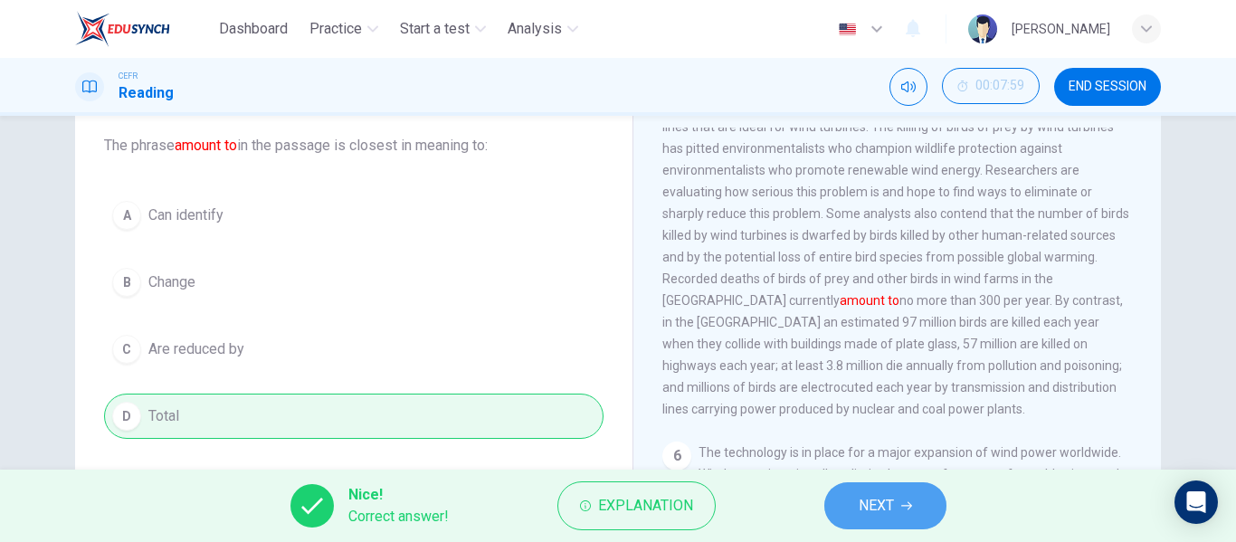
click at [910, 519] on button "NEXT" at bounding box center [885, 505] width 122 height 47
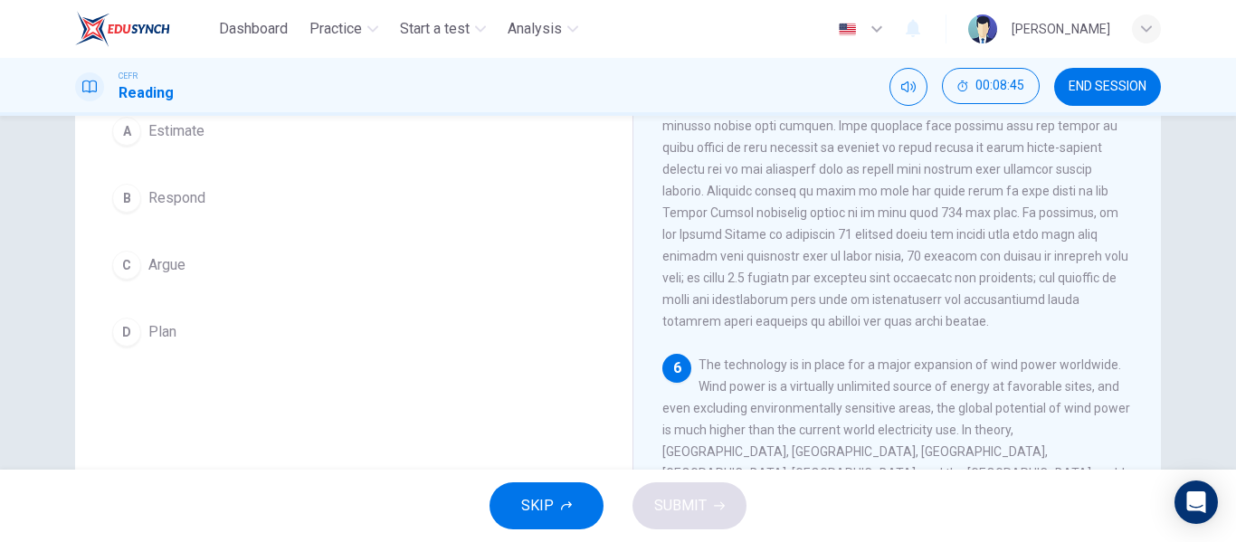
scroll to position [106, 0]
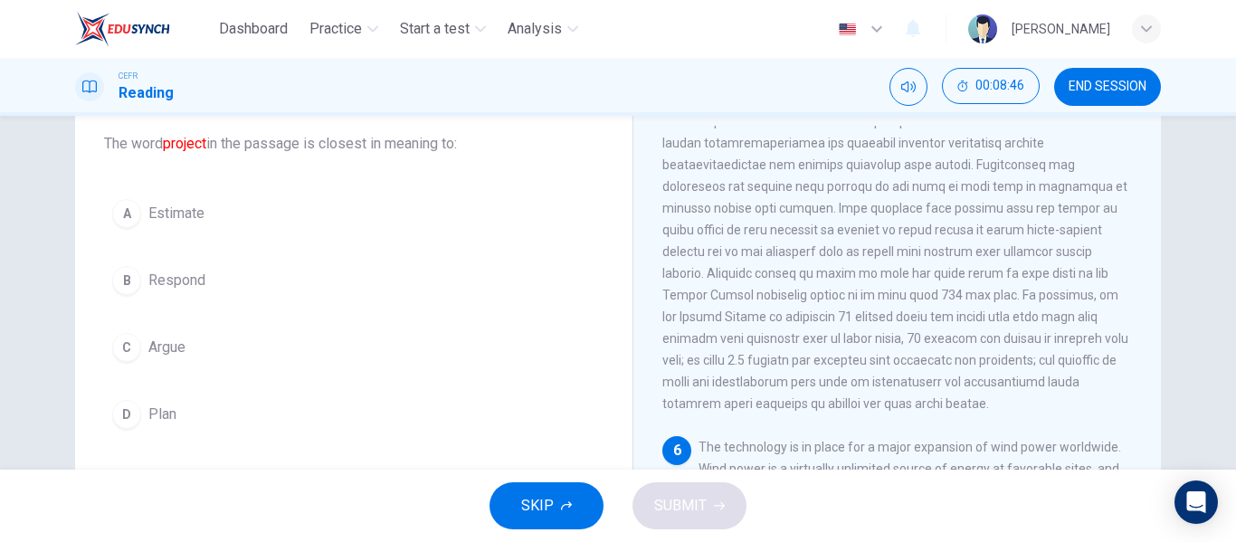
click at [330, 232] on button "A Estimate" at bounding box center [353, 213] width 499 height 45
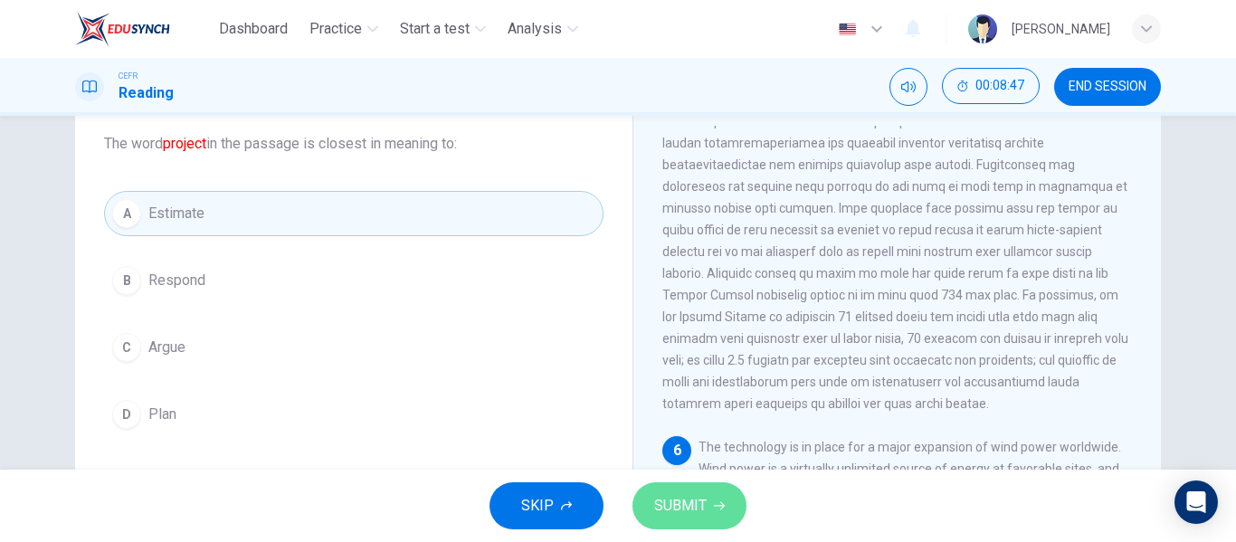
click at [666, 496] on span "SUBMIT" at bounding box center [680, 505] width 52 height 25
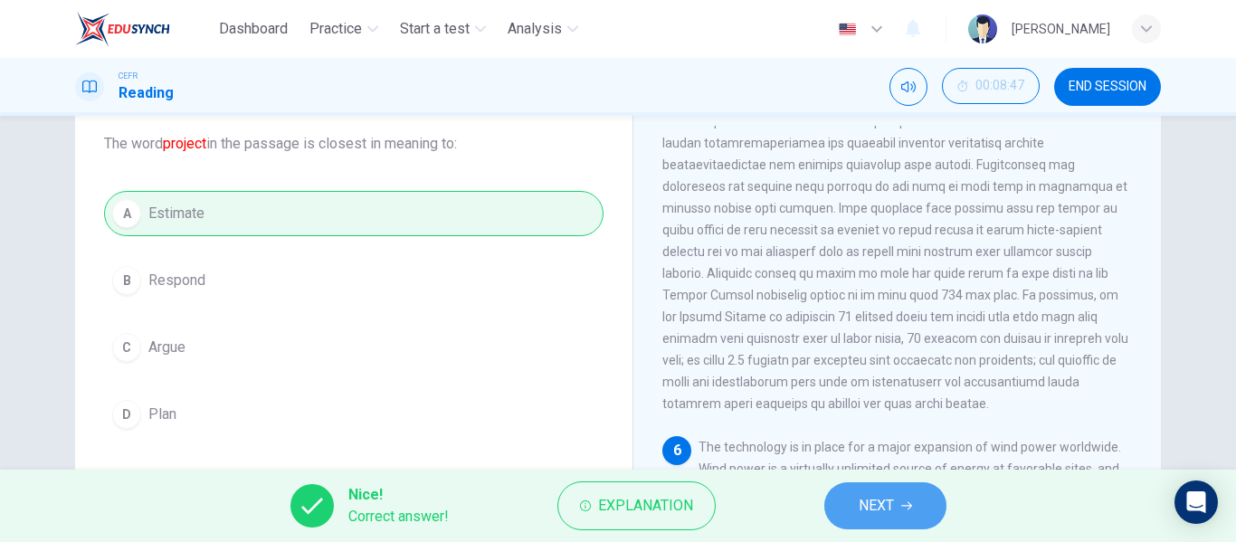
click at [840, 496] on button "NEXT" at bounding box center [885, 505] width 122 height 47
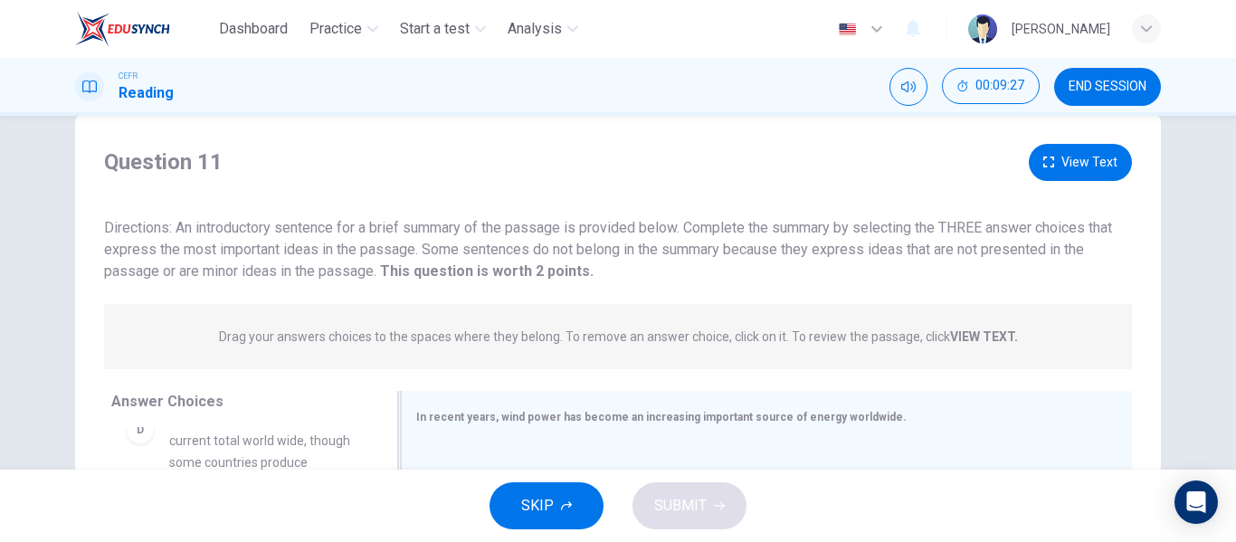
scroll to position [36, 0]
click at [1071, 148] on button "View Text" at bounding box center [1080, 163] width 103 height 37
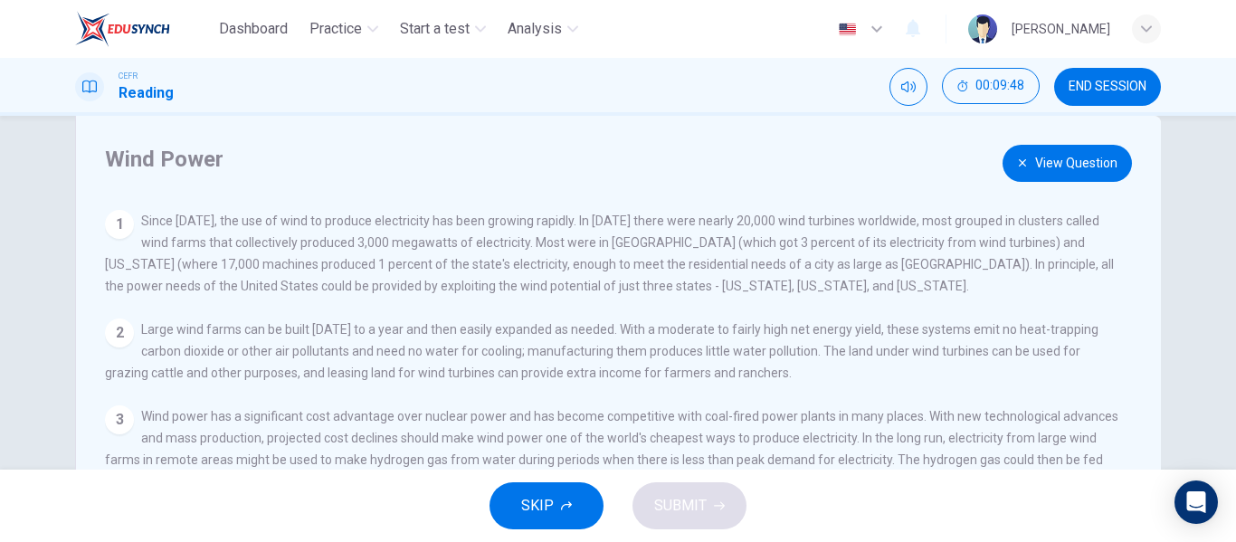
click at [1068, 155] on button "View Question" at bounding box center [1066, 163] width 129 height 37
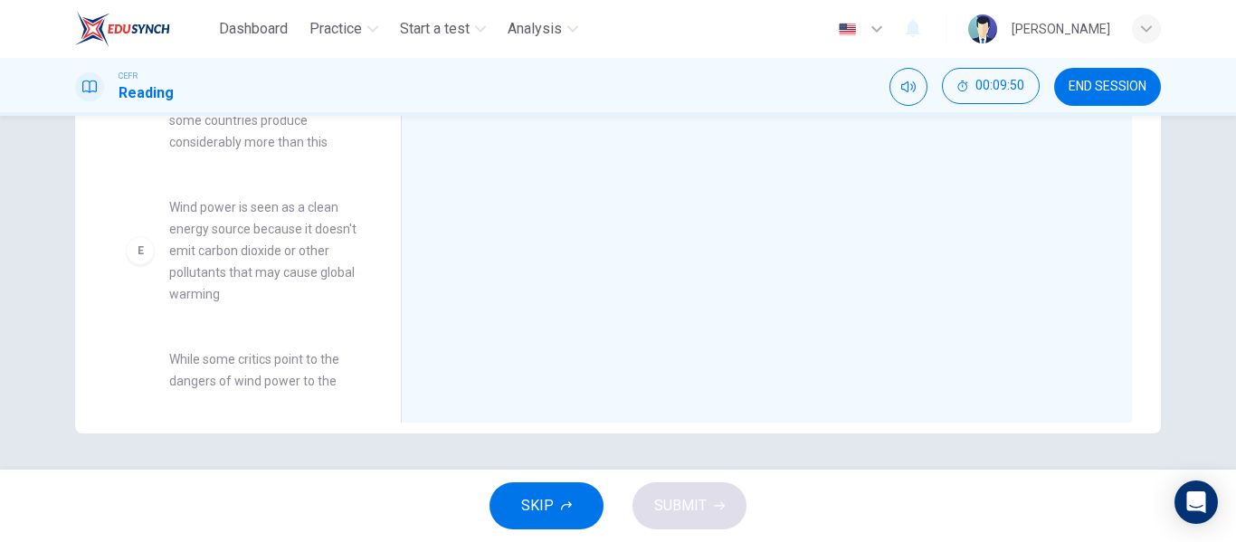
scroll to position [706, 0]
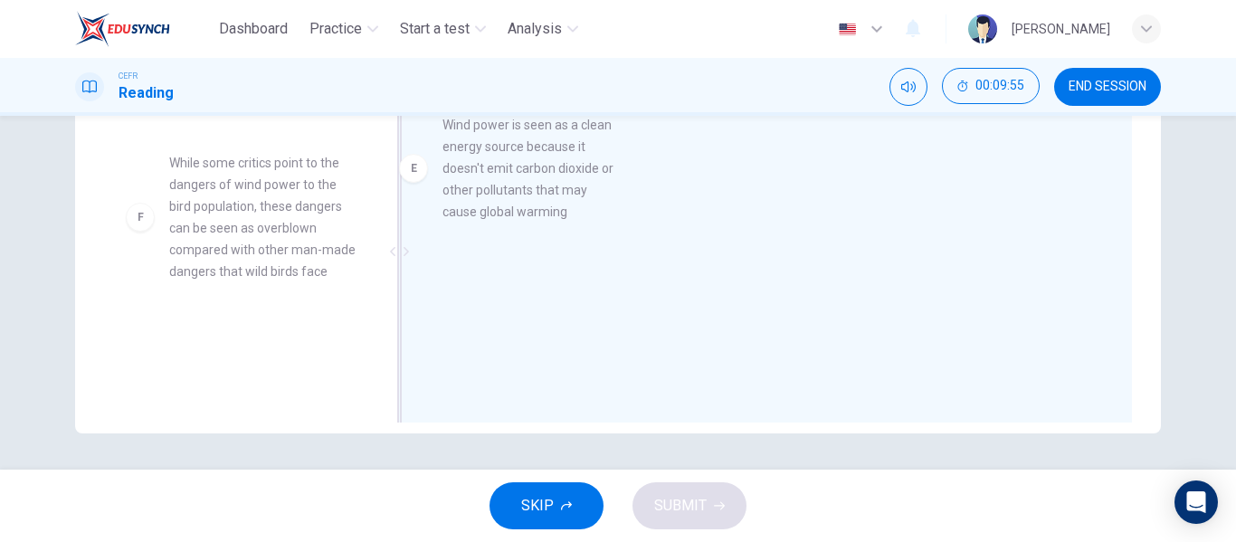
drag, startPoint x: 259, startPoint y: 240, endPoint x: 559, endPoint y: 201, distance: 302.9
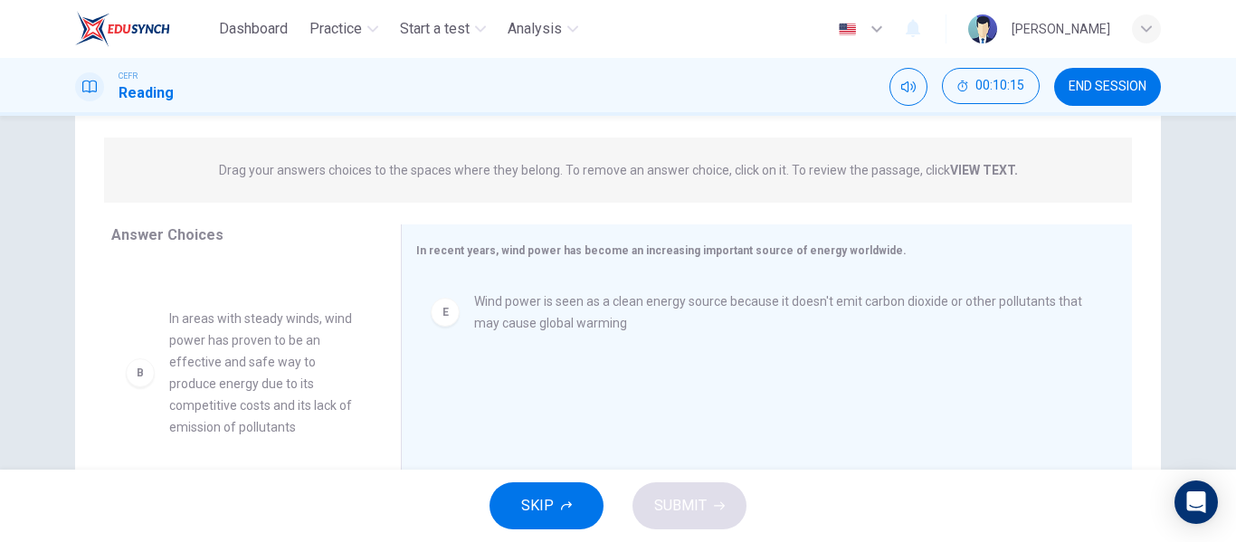
scroll to position [97, 0]
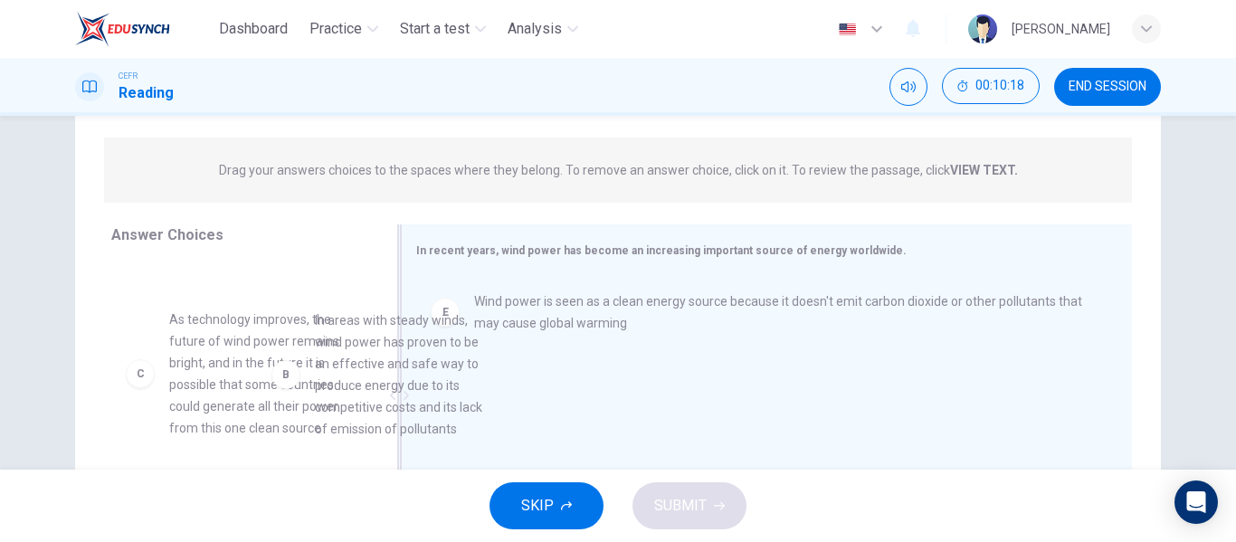
drag, startPoint x: 284, startPoint y: 432, endPoint x: 555, endPoint y: 427, distance: 271.5
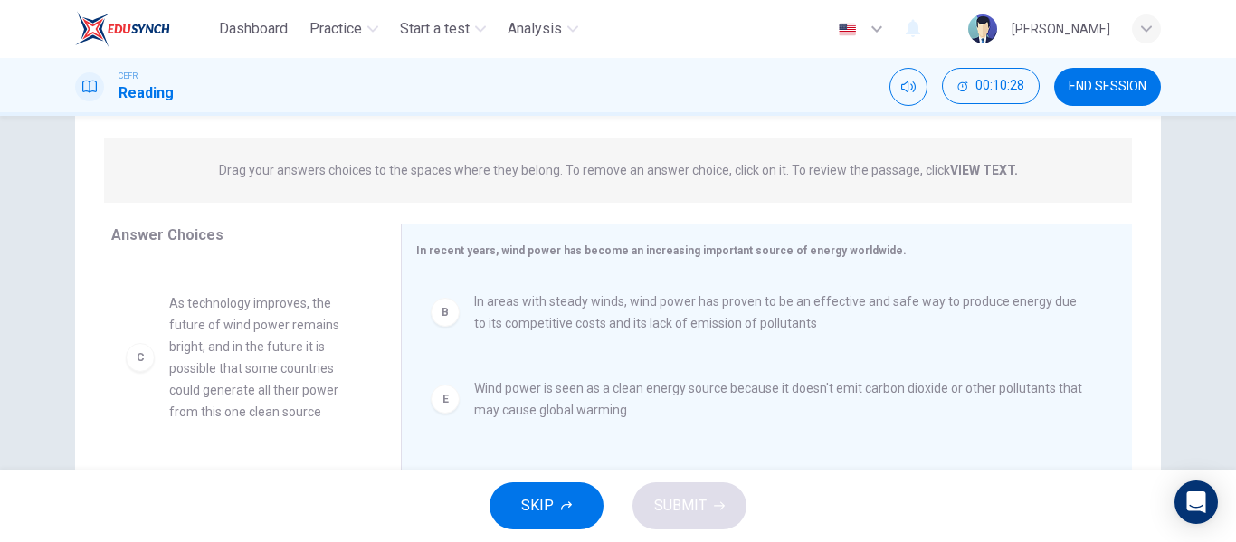
scroll to position [111, 0]
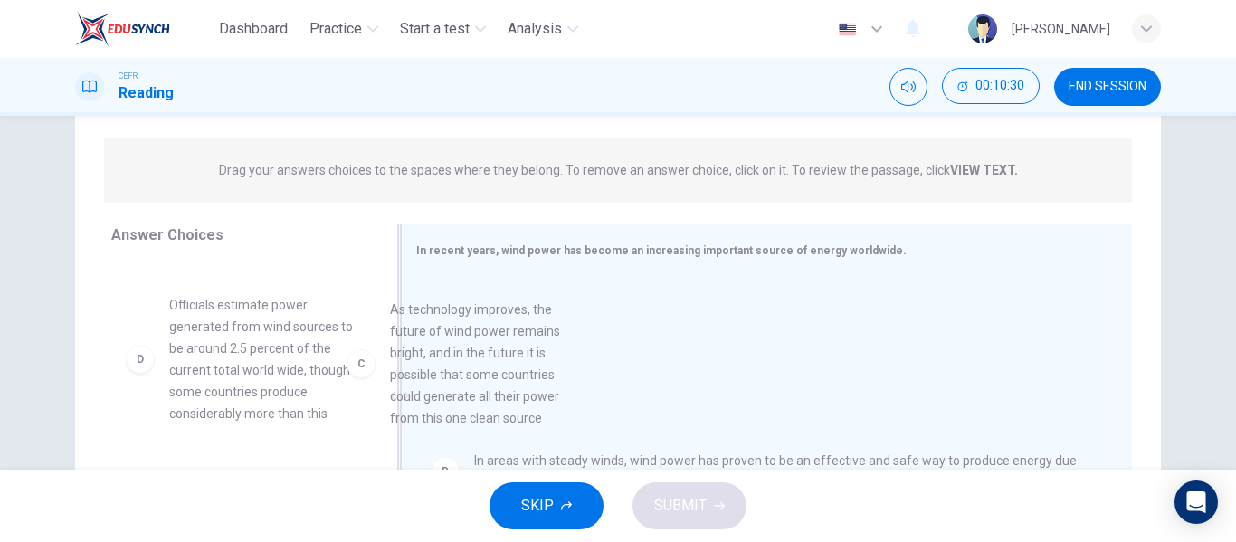
drag, startPoint x: 288, startPoint y: 419, endPoint x: 603, endPoint y: 431, distance: 315.0
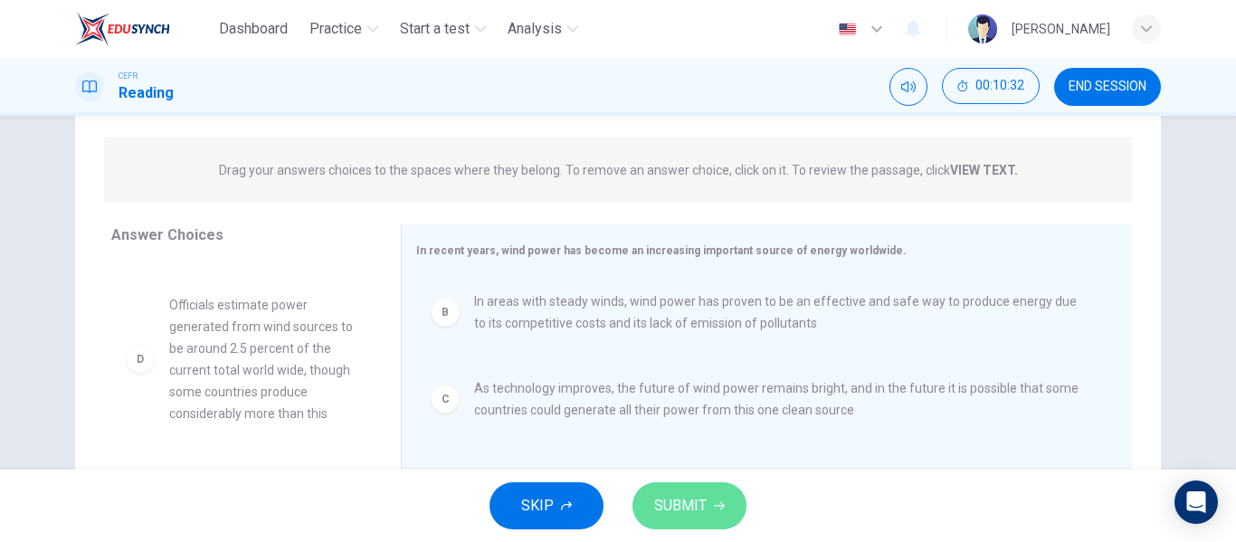
click at [697, 512] on span "SUBMIT" at bounding box center [680, 505] width 52 height 25
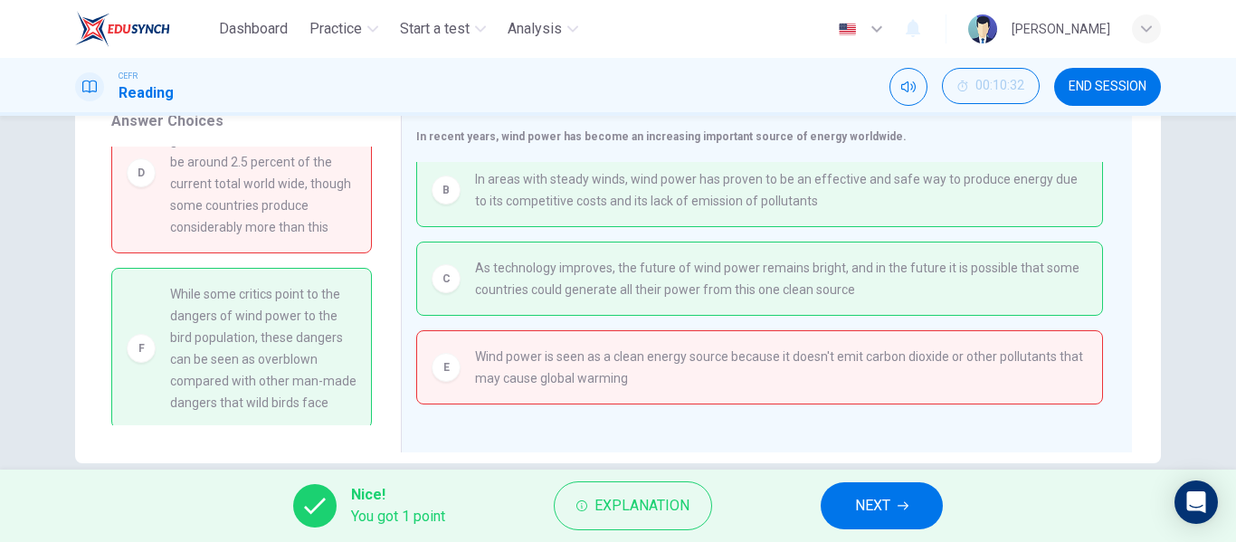
scroll to position [233, 0]
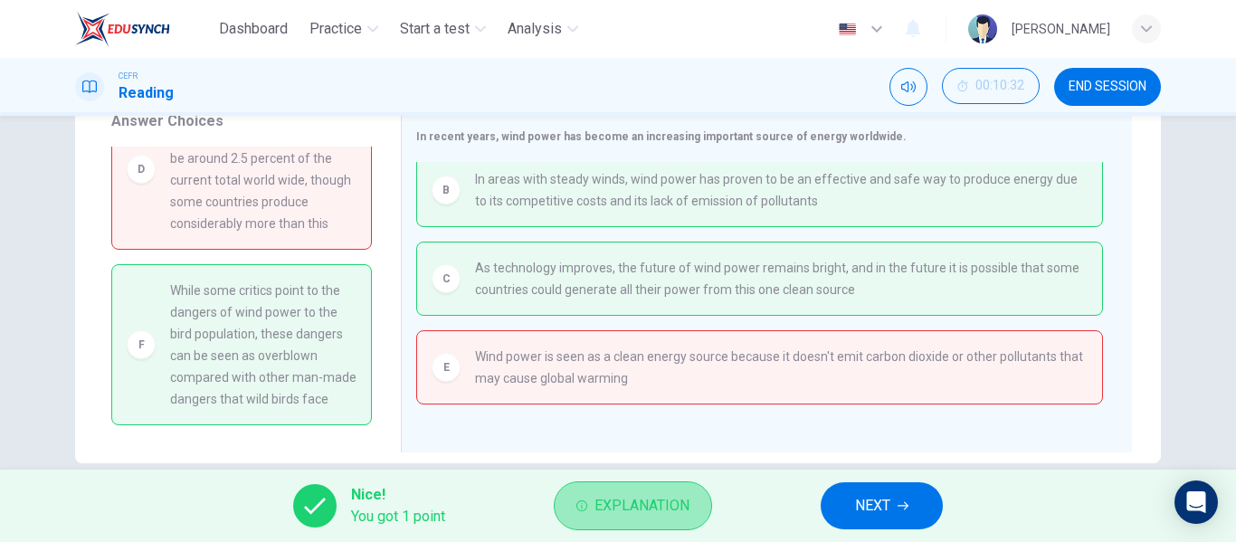
click at [609, 501] on span "Explanation" at bounding box center [641, 505] width 95 height 25
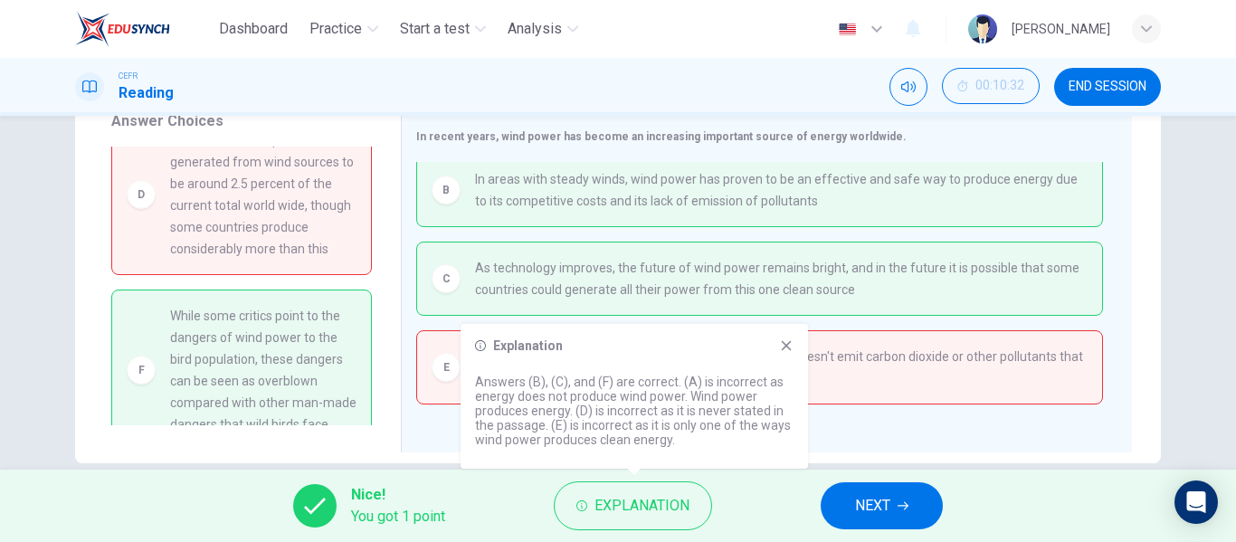
scroll to position [166, 0]
click at [782, 345] on icon at bounding box center [786, 345] width 14 height 14
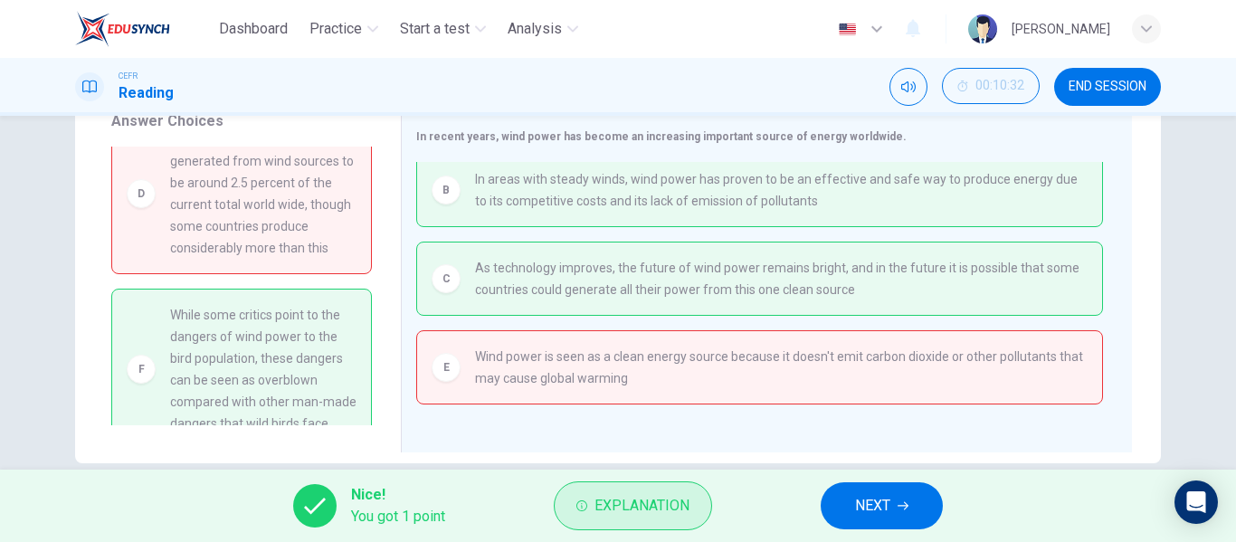
click at [594, 512] on span "Explanation" at bounding box center [641, 505] width 95 height 25
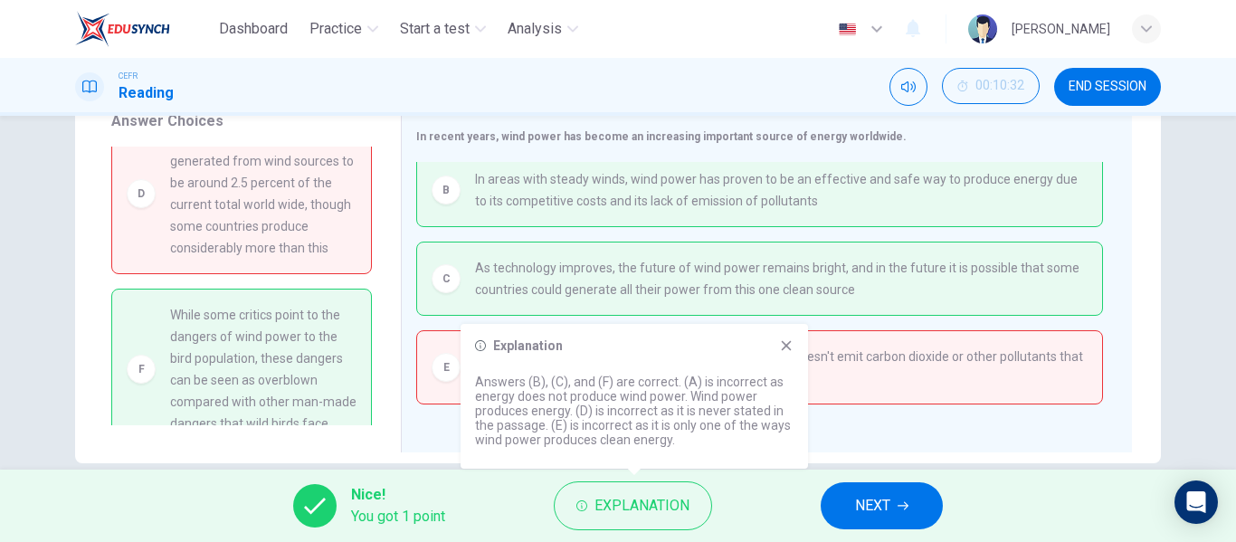
click at [781, 343] on icon at bounding box center [786, 345] width 14 height 14
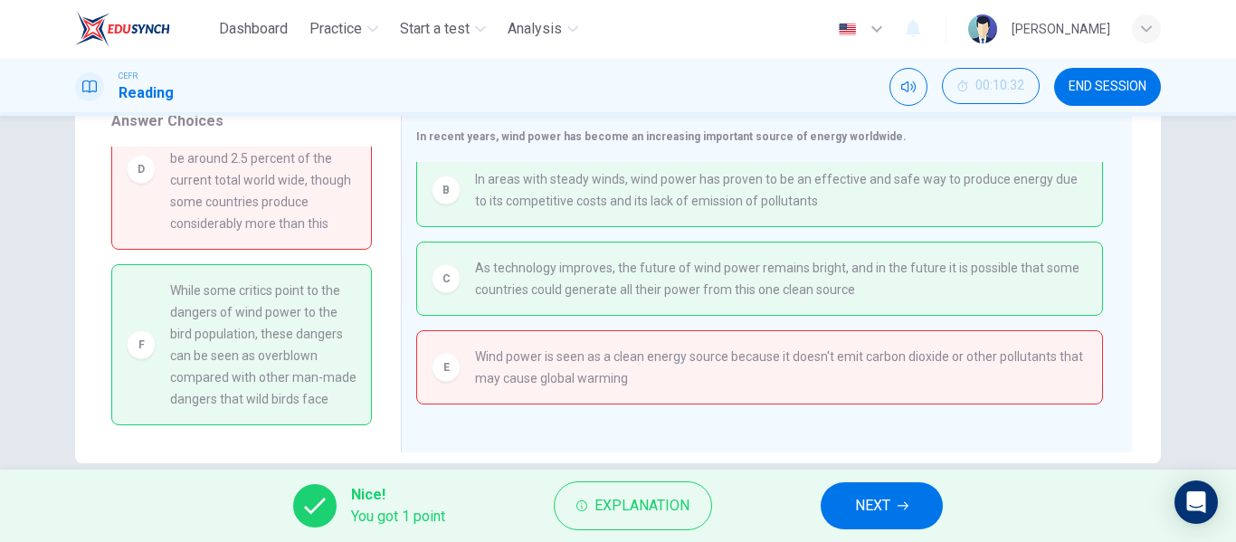
scroll to position [233, 0]
click at [577, 502] on icon "button" at bounding box center [581, 505] width 11 height 11
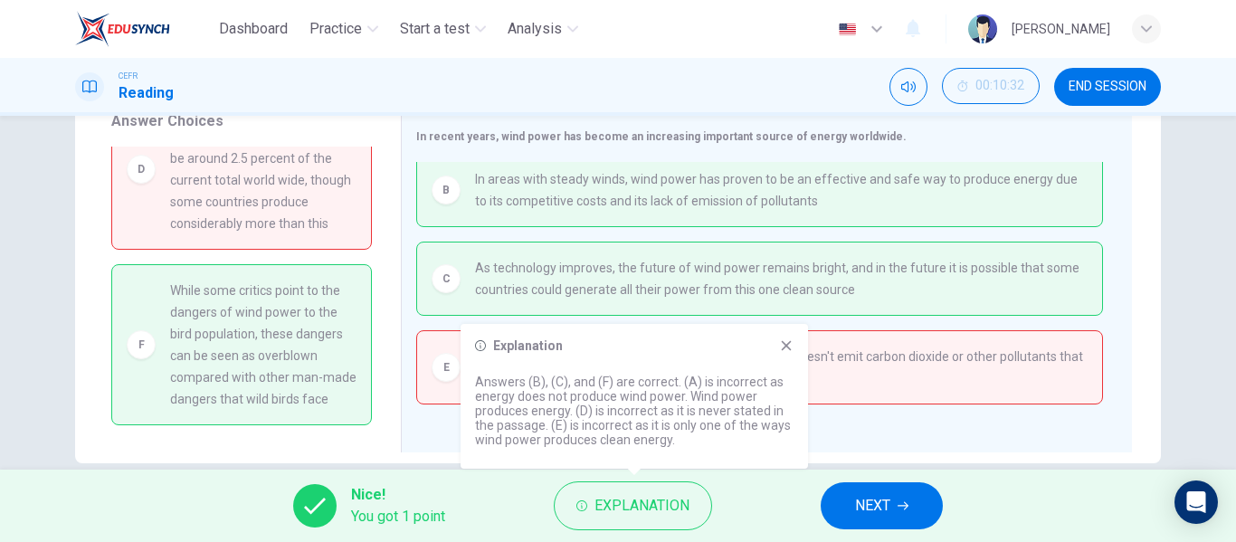
click at [786, 343] on icon at bounding box center [786, 345] width 14 height 14
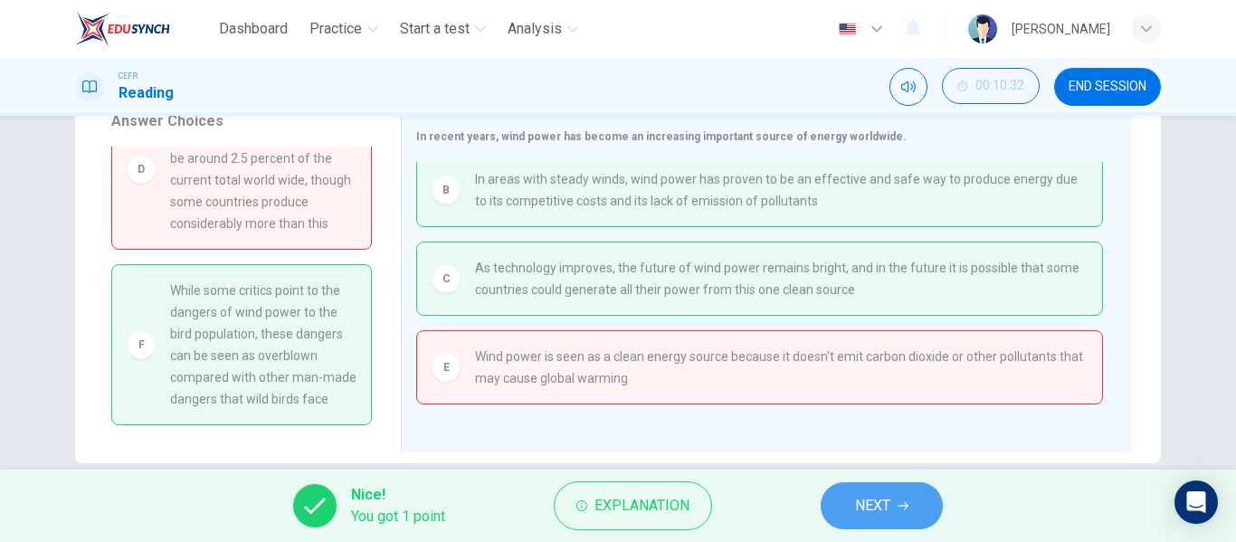
click at [860, 497] on span "NEXT" at bounding box center [872, 505] width 35 height 25
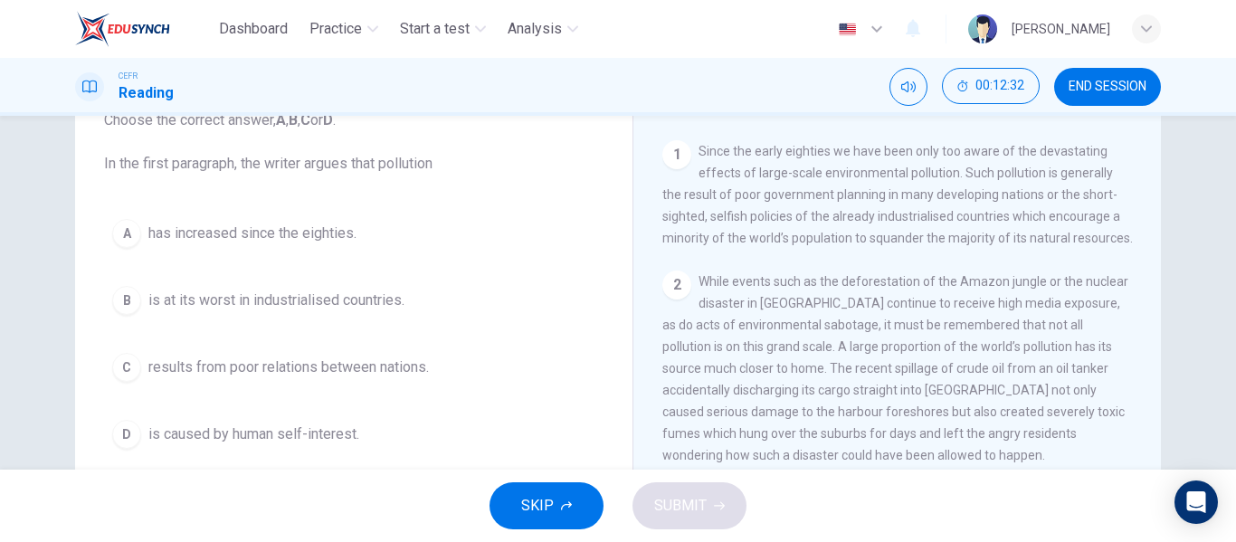
scroll to position [130, 0]
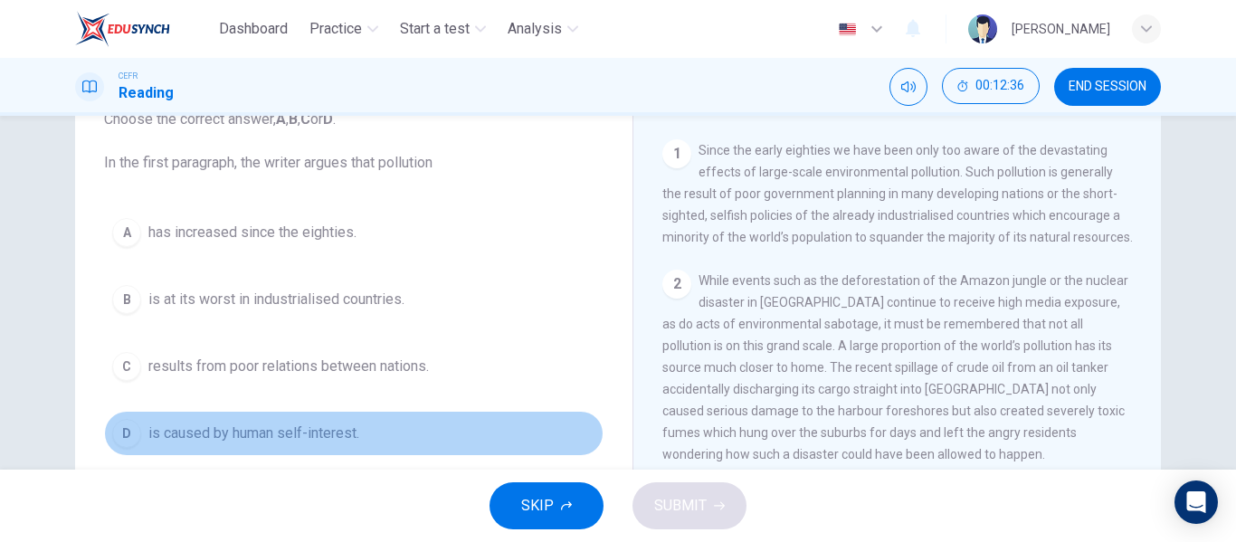
click at [322, 439] on span "is caused by human self-interest." at bounding box center [253, 433] width 211 height 22
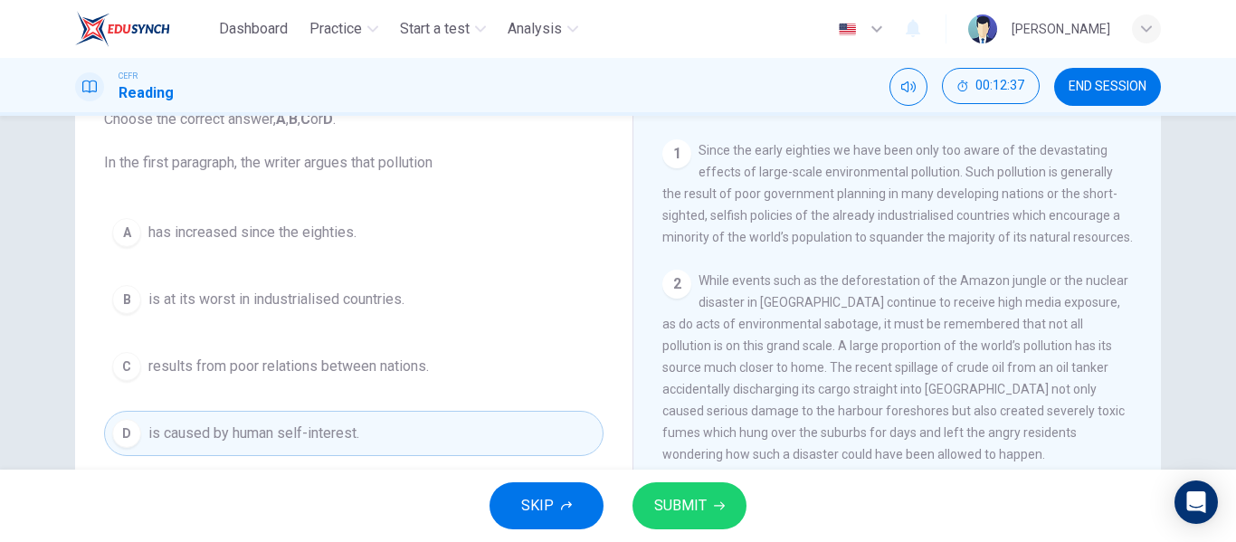
click at [654, 508] on span "SUBMIT" at bounding box center [680, 505] width 52 height 25
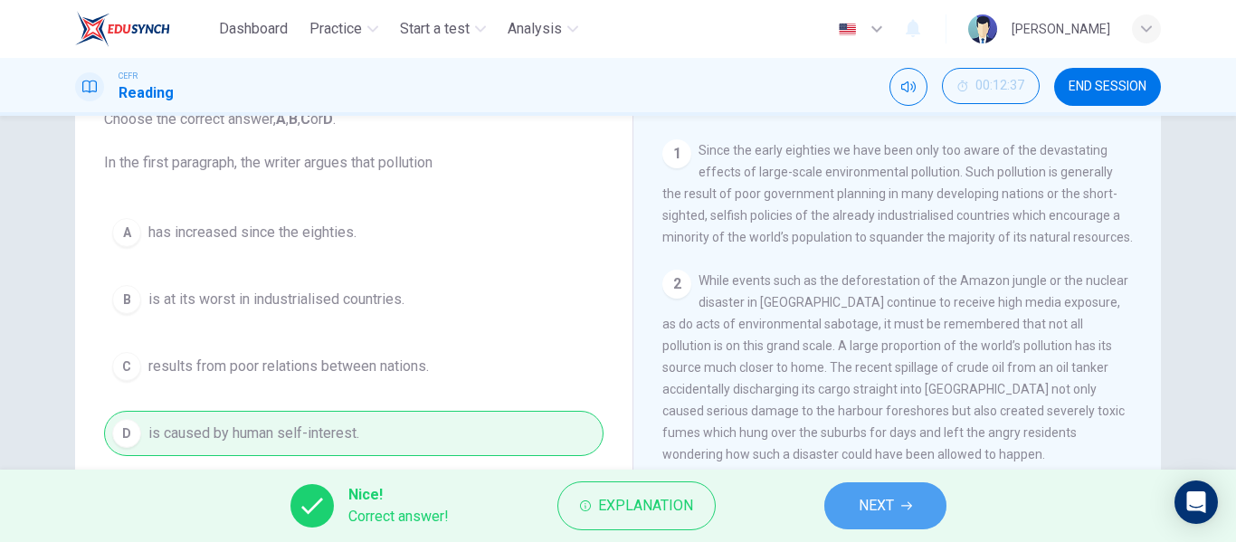
click at [876, 490] on button "NEXT" at bounding box center [885, 505] width 122 height 47
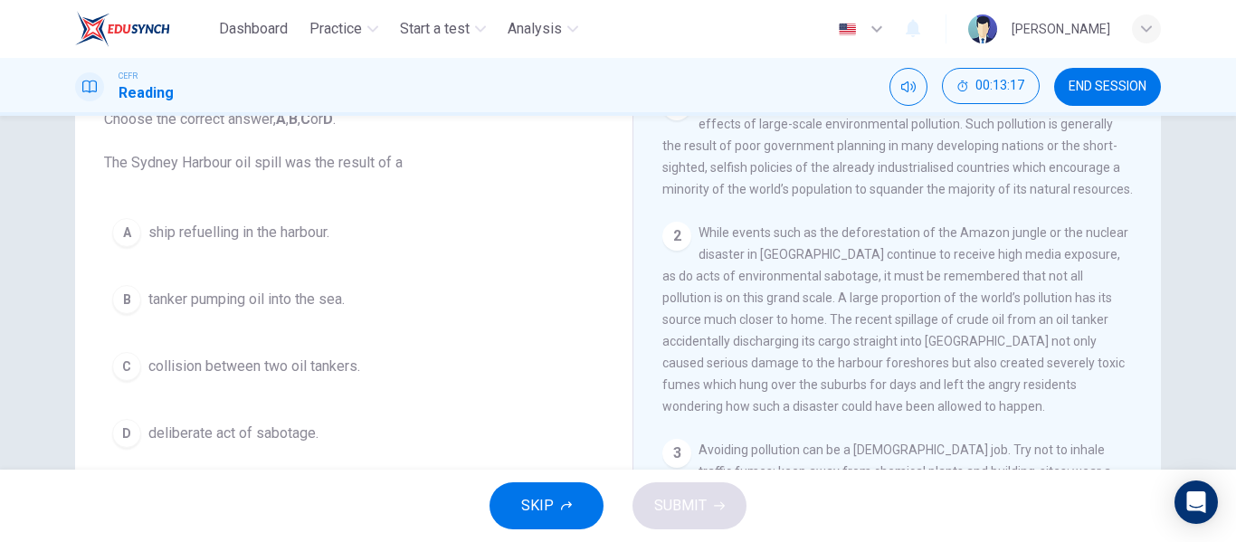
scroll to position [392, 0]
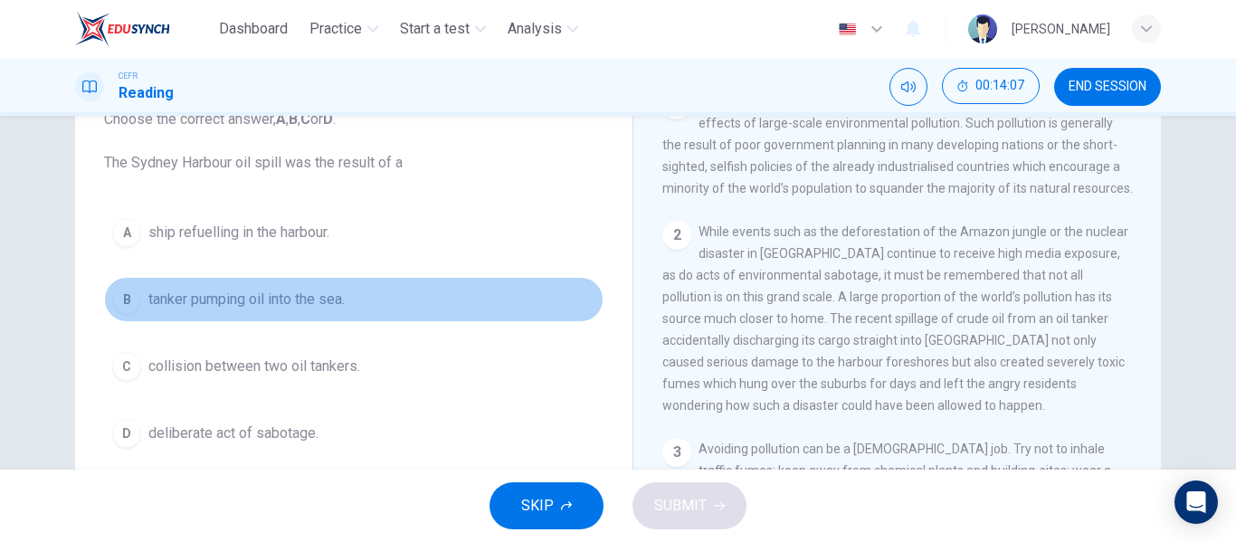
click at [417, 310] on button "B tanker pumping oil into the sea." at bounding box center [353, 299] width 499 height 45
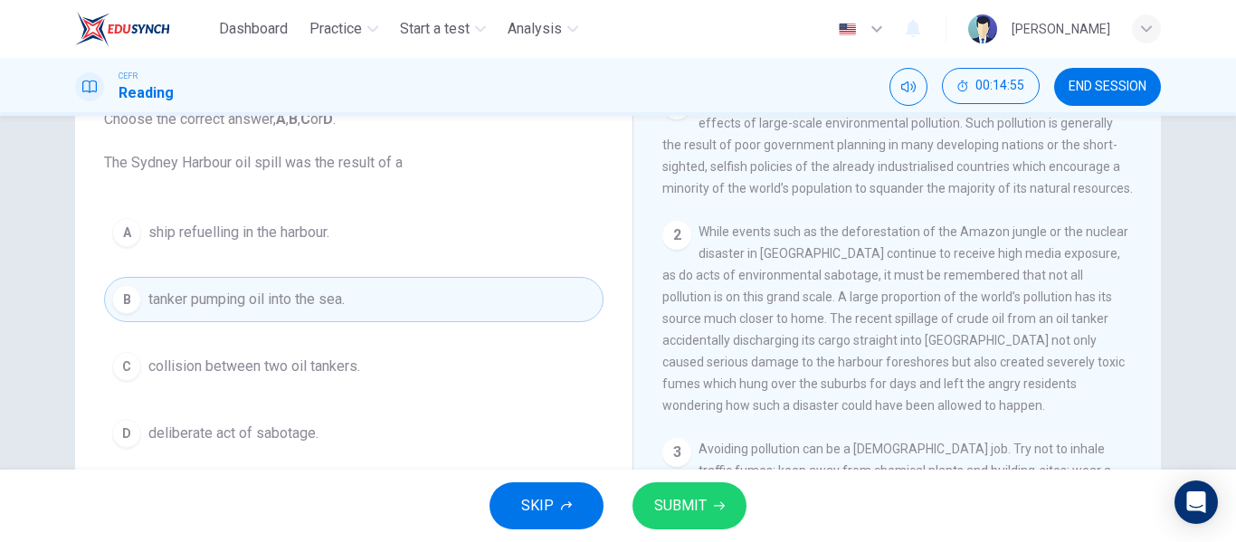
click at [681, 509] on span "SUBMIT" at bounding box center [680, 505] width 52 height 25
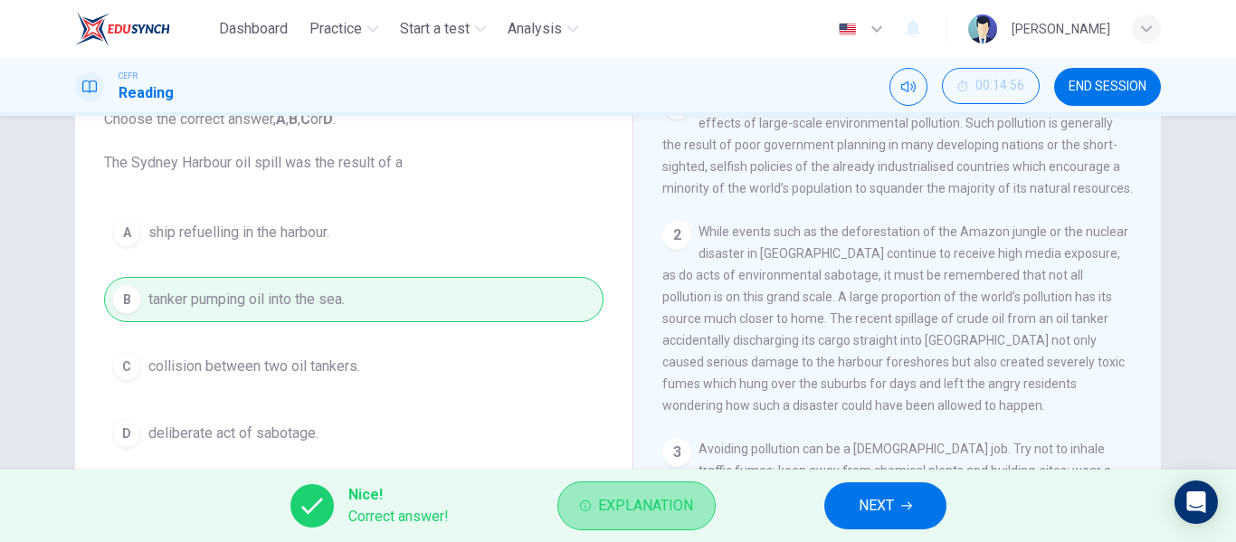
click at [680, 513] on span "Explanation" at bounding box center [645, 505] width 95 height 25
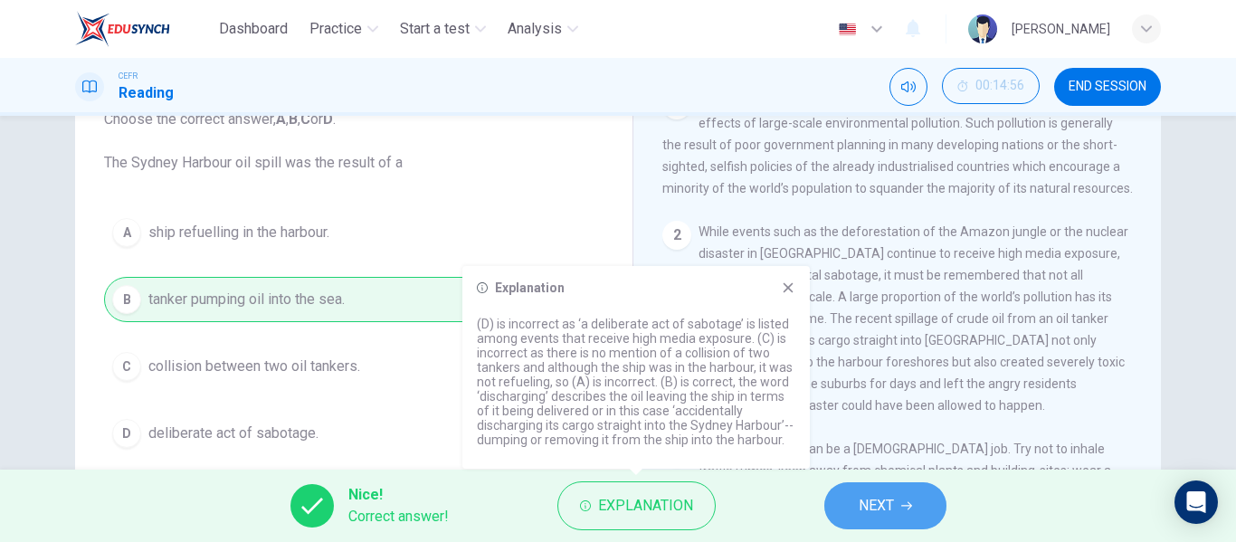
click at [862, 489] on button "NEXT" at bounding box center [885, 505] width 122 height 47
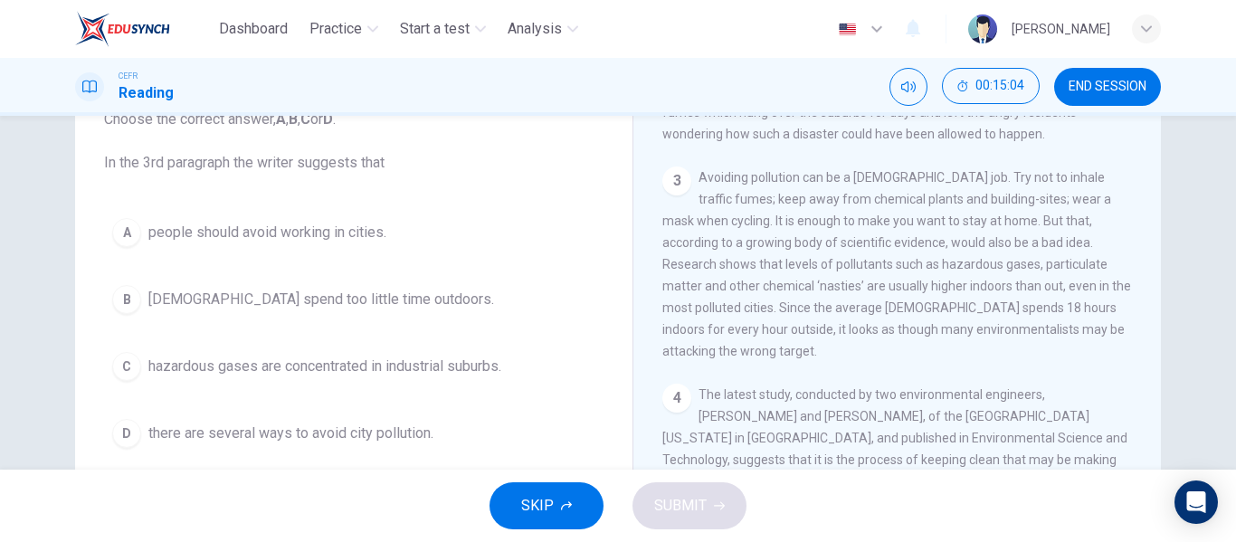
scroll to position [664, 0]
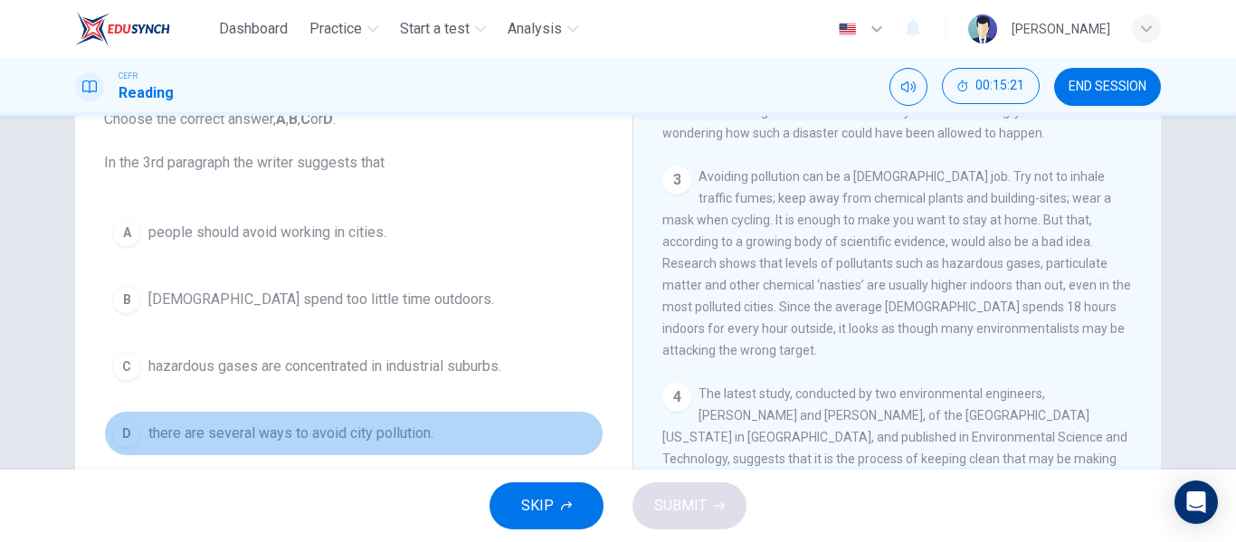
click at [390, 422] on button "D there are several ways to avoid city pollution." at bounding box center [353, 433] width 499 height 45
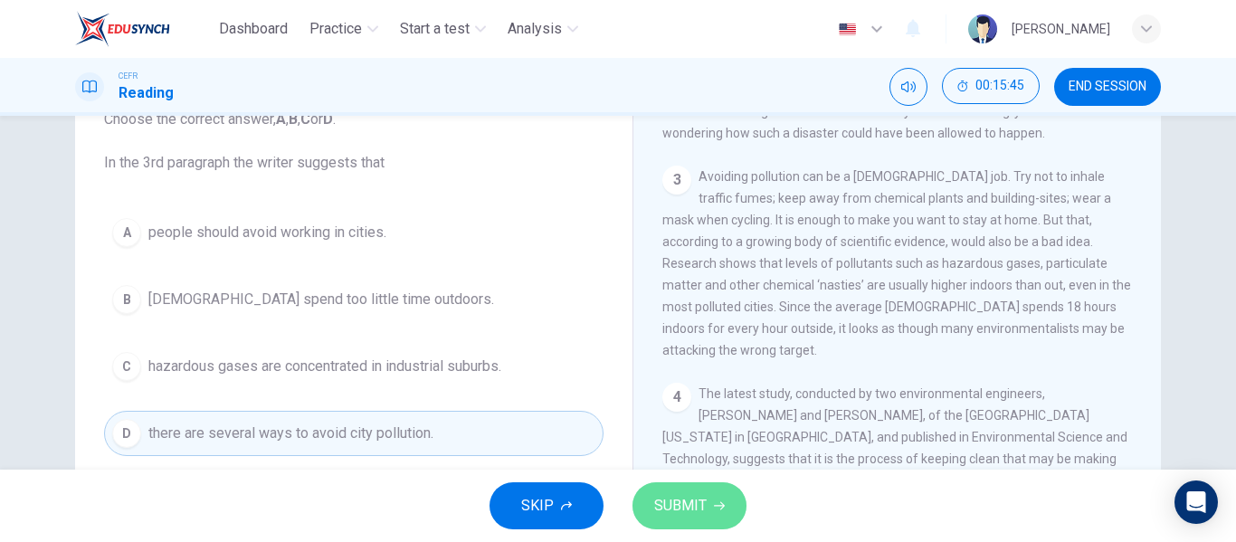
click at [670, 512] on span "SUBMIT" at bounding box center [680, 505] width 52 height 25
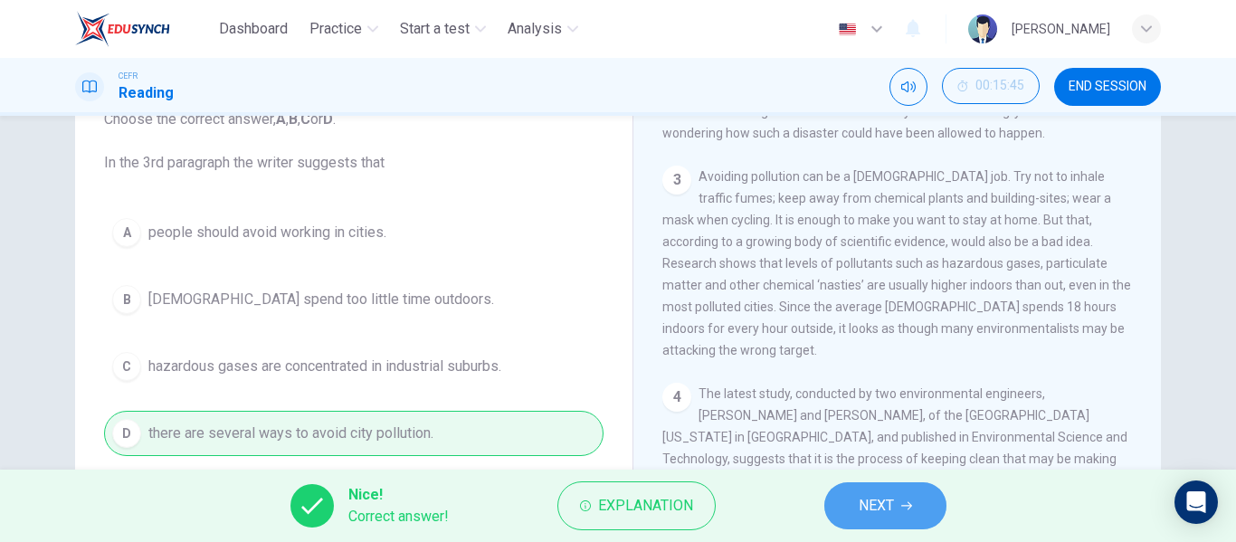
click at [893, 512] on span "NEXT" at bounding box center [876, 505] width 35 height 25
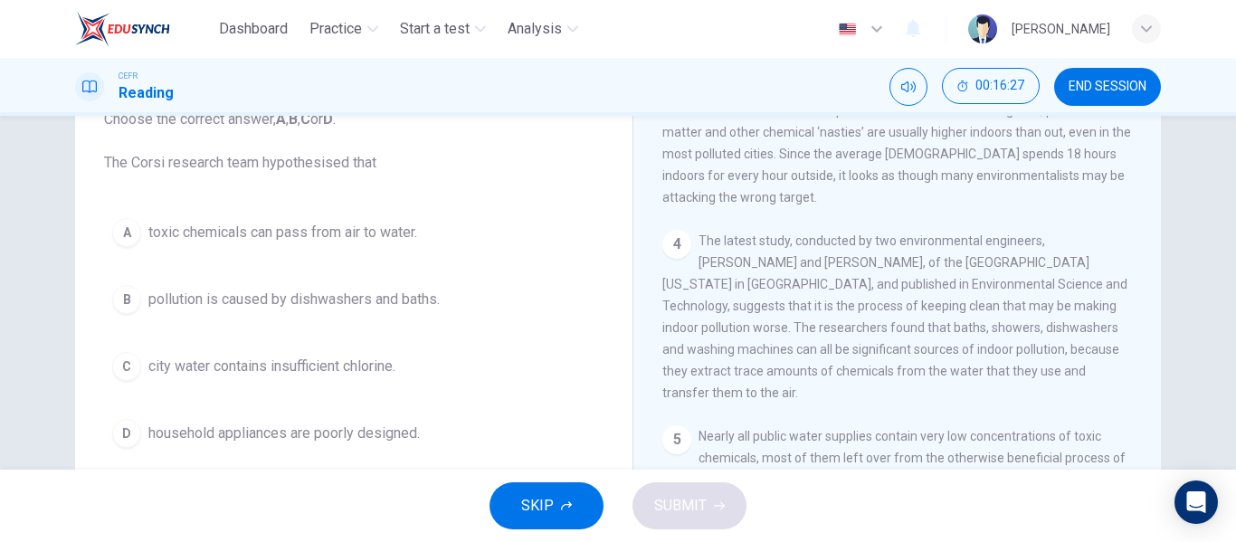
scroll to position [820, 0]
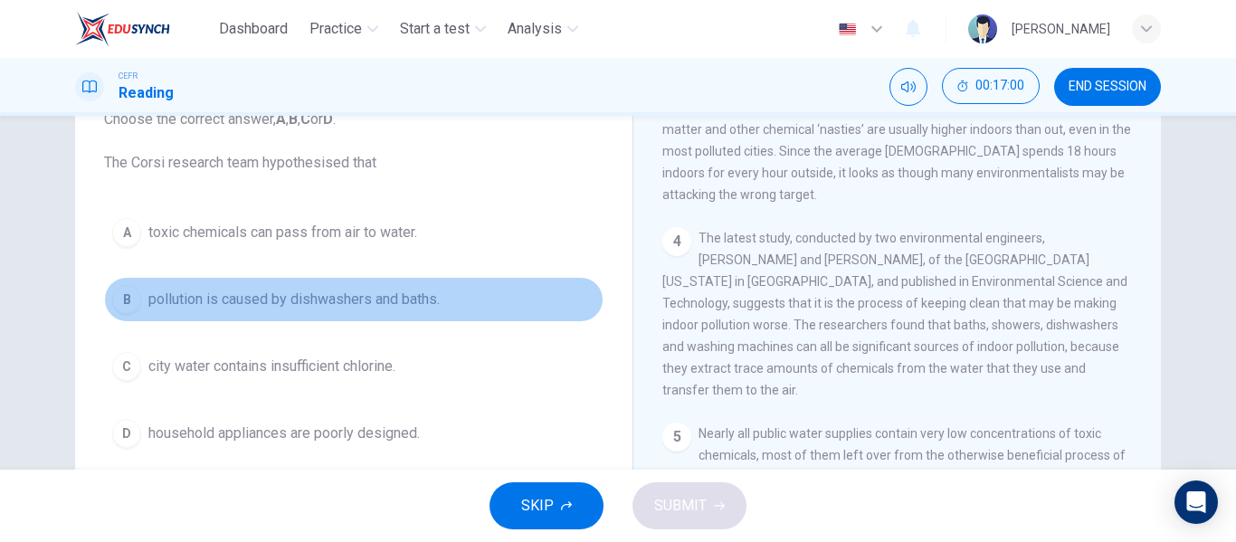
click at [394, 305] on span "pollution is caused by dishwashers and baths." at bounding box center [293, 300] width 291 height 22
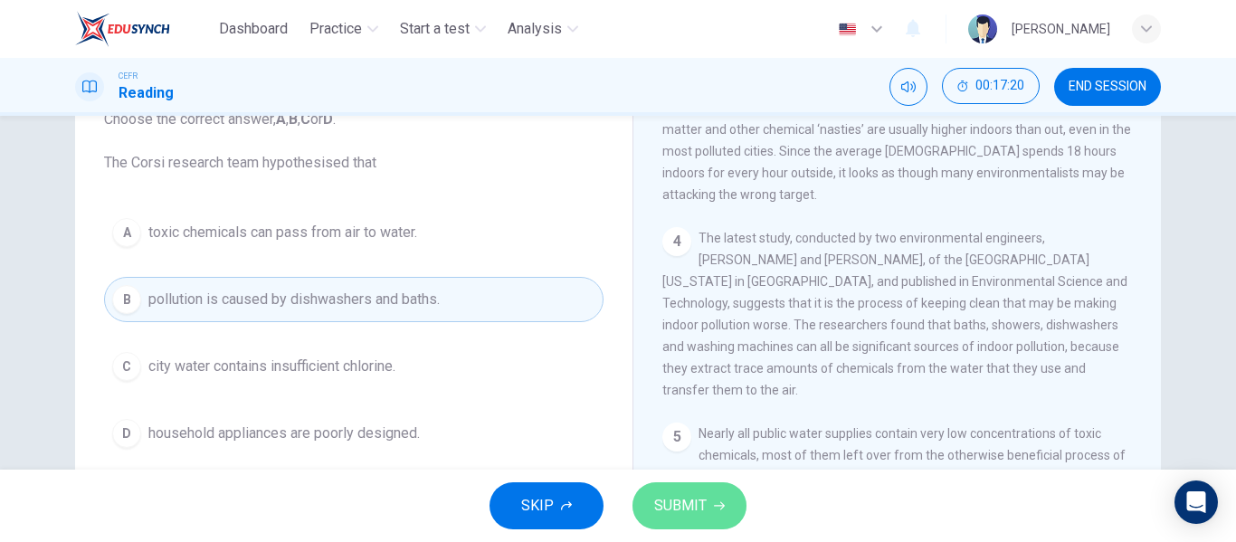
click at [664, 497] on span "SUBMIT" at bounding box center [680, 505] width 52 height 25
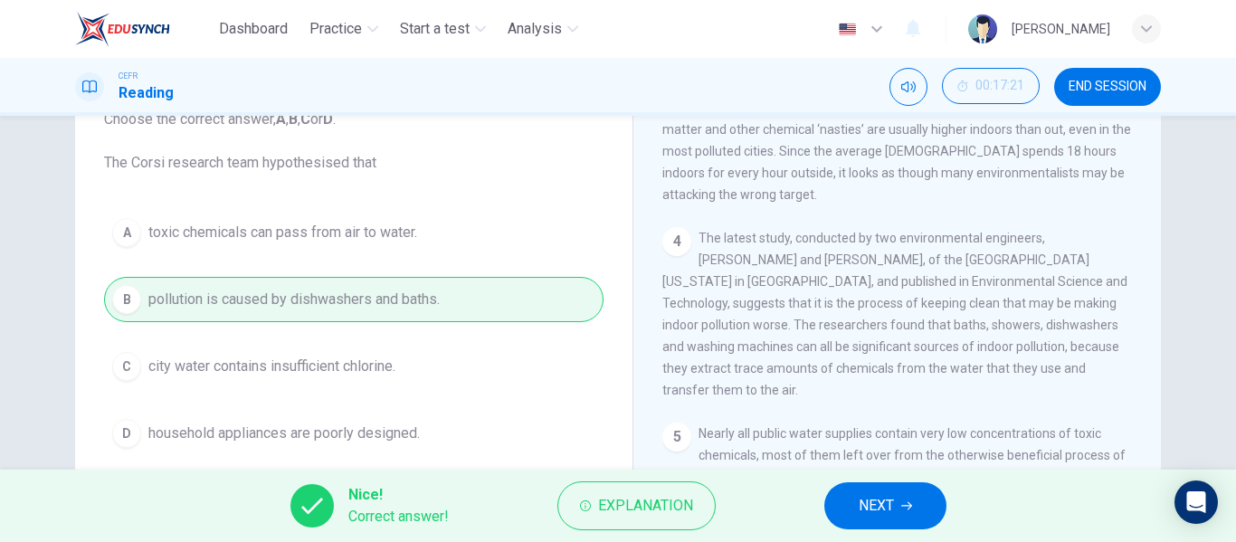
click at [917, 509] on button "NEXT" at bounding box center [885, 505] width 122 height 47
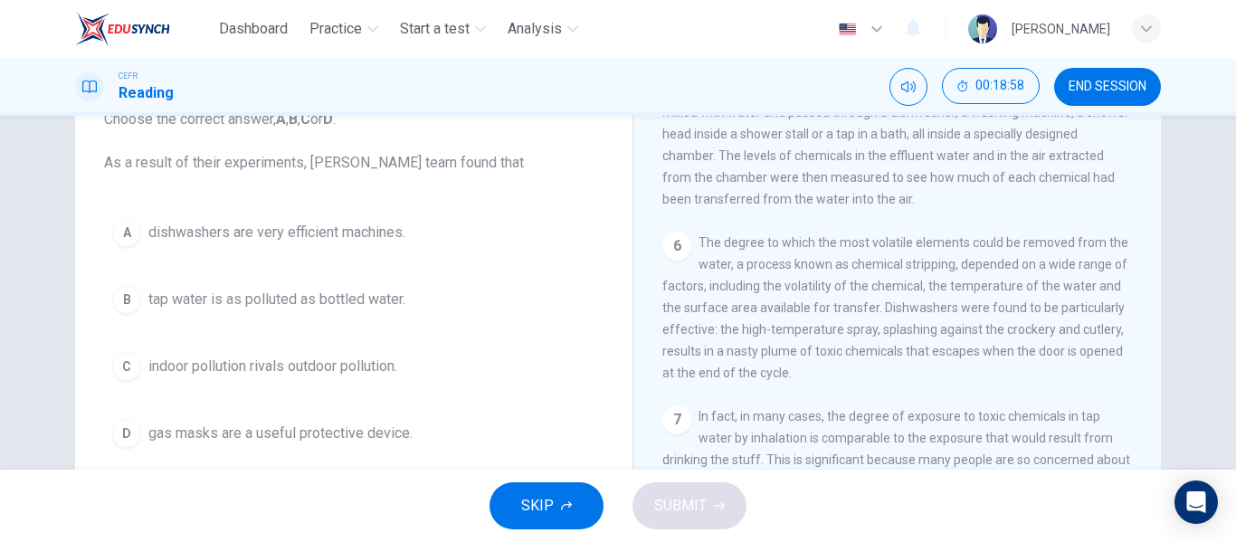
scroll to position [1250, 0]
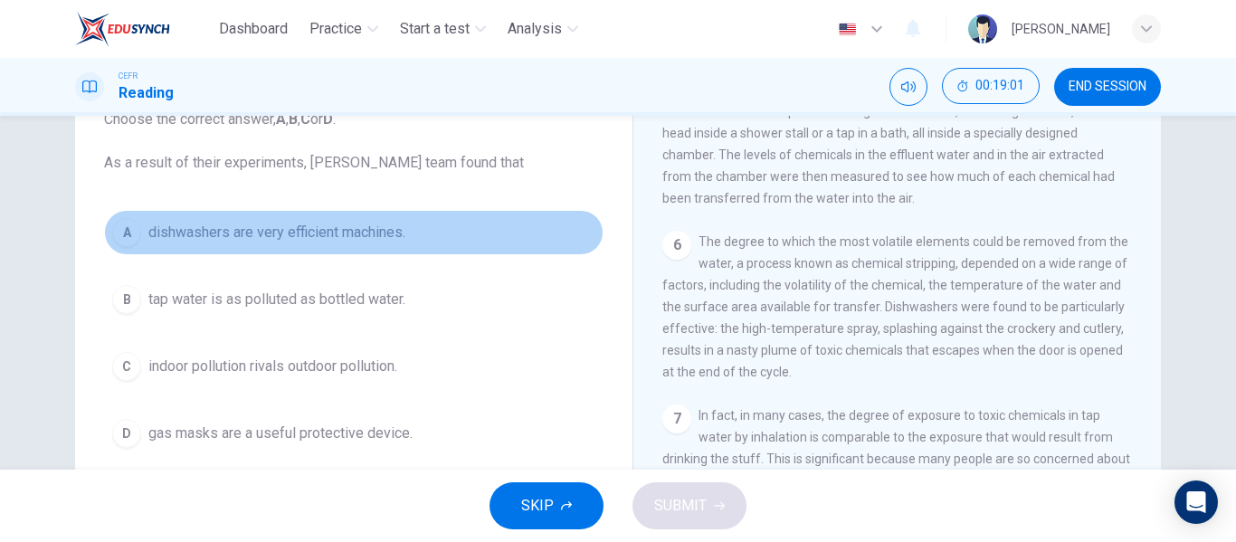
click at [390, 242] on span "dishwashers are very efficient machines." at bounding box center [276, 233] width 257 height 22
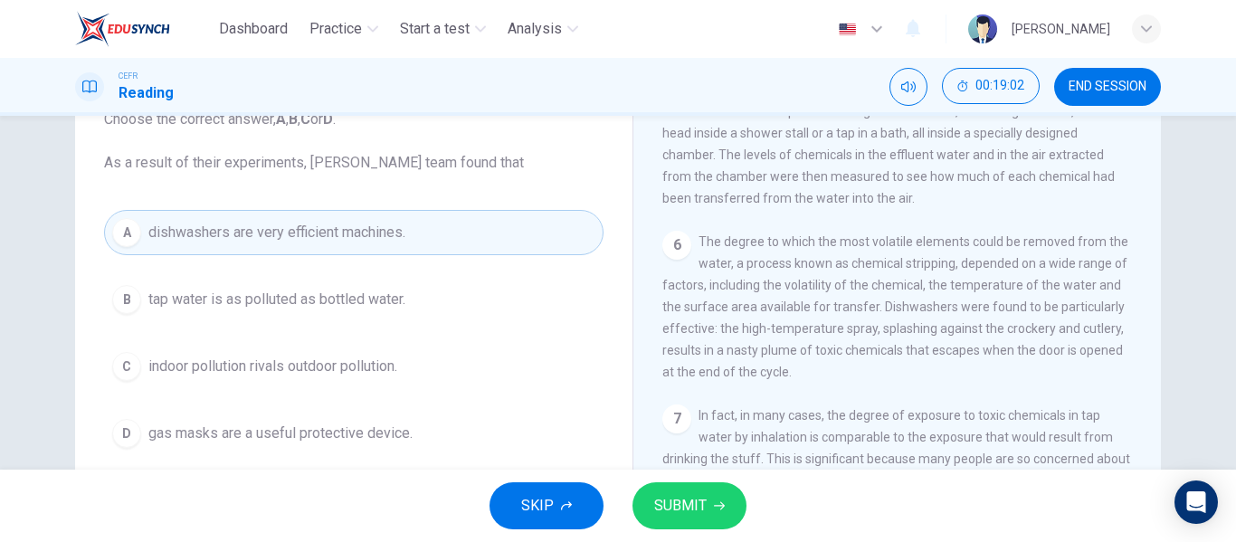
click at [698, 508] on span "SUBMIT" at bounding box center [680, 505] width 52 height 25
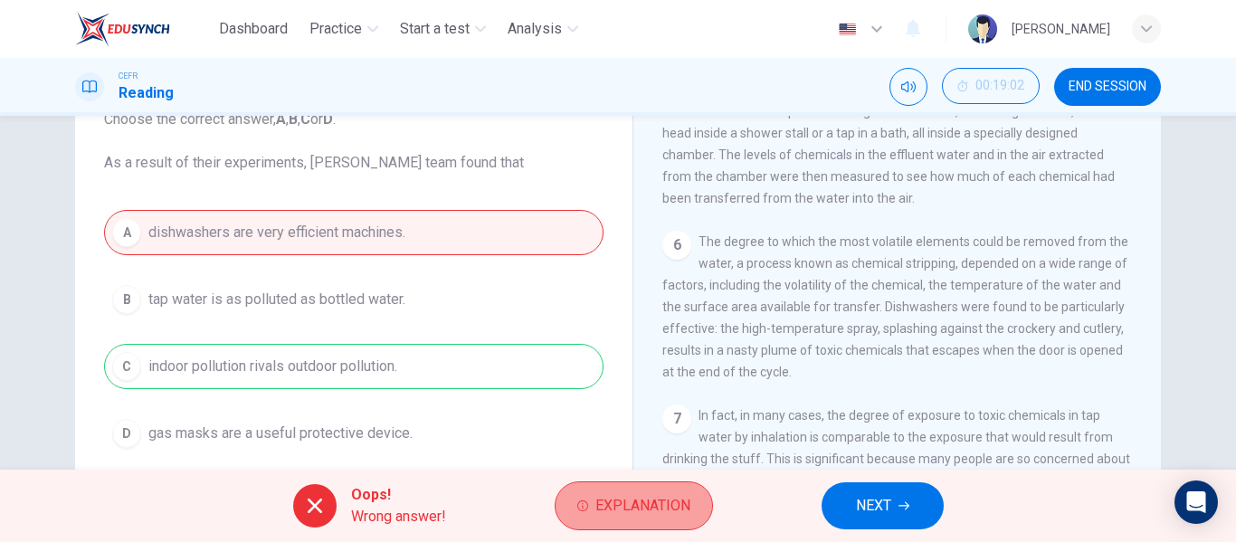
click at [598, 510] on span "Explanation" at bounding box center [642, 505] width 95 height 25
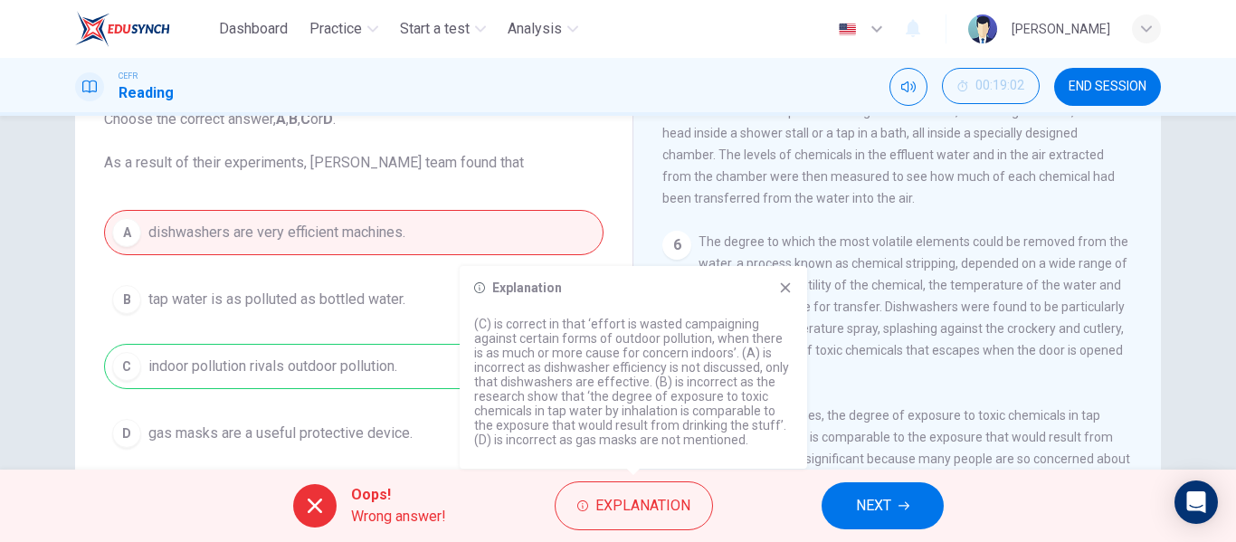
click at [780, 282] on icon at bounding box center [785, 287] width 14 height 14
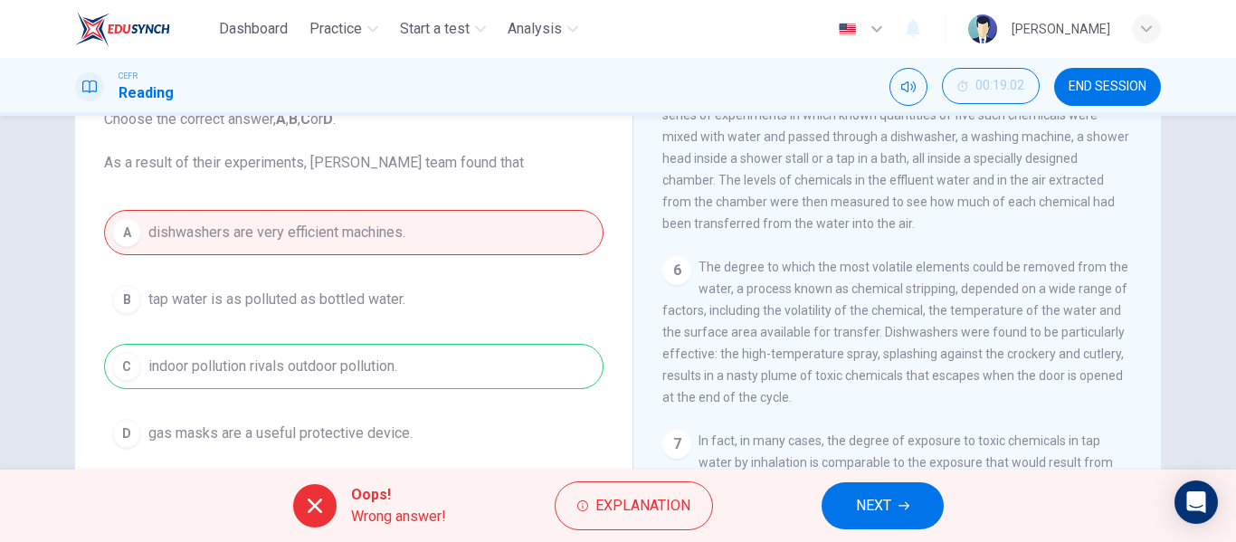
scroll to position [1238, 0]
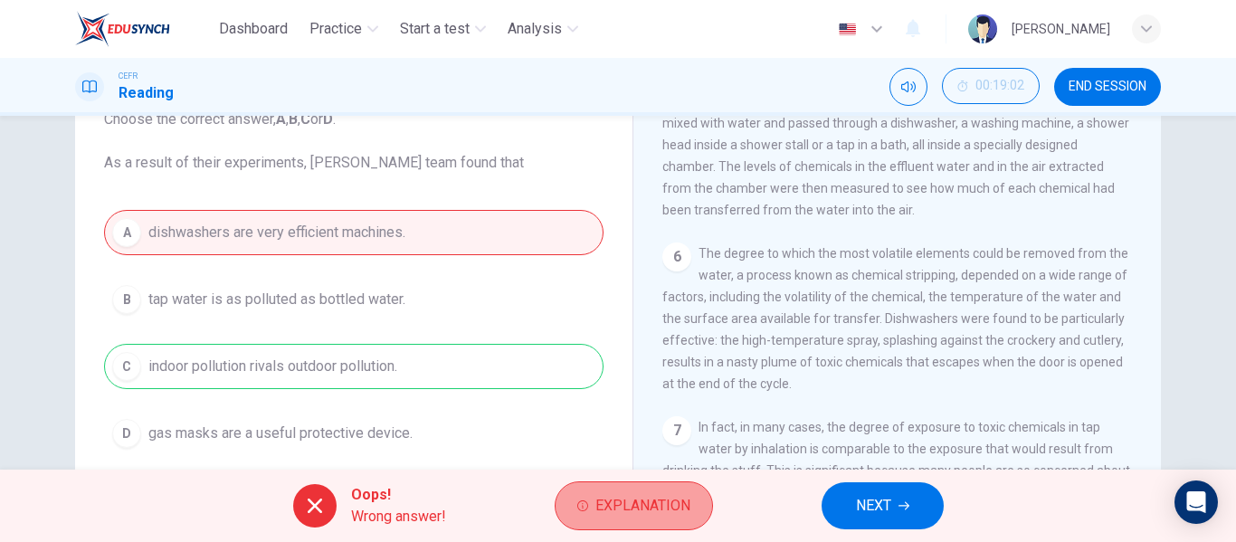
click at [632, 516] on span "Explanation" at bounding box center [642, 505] width 95 height 25
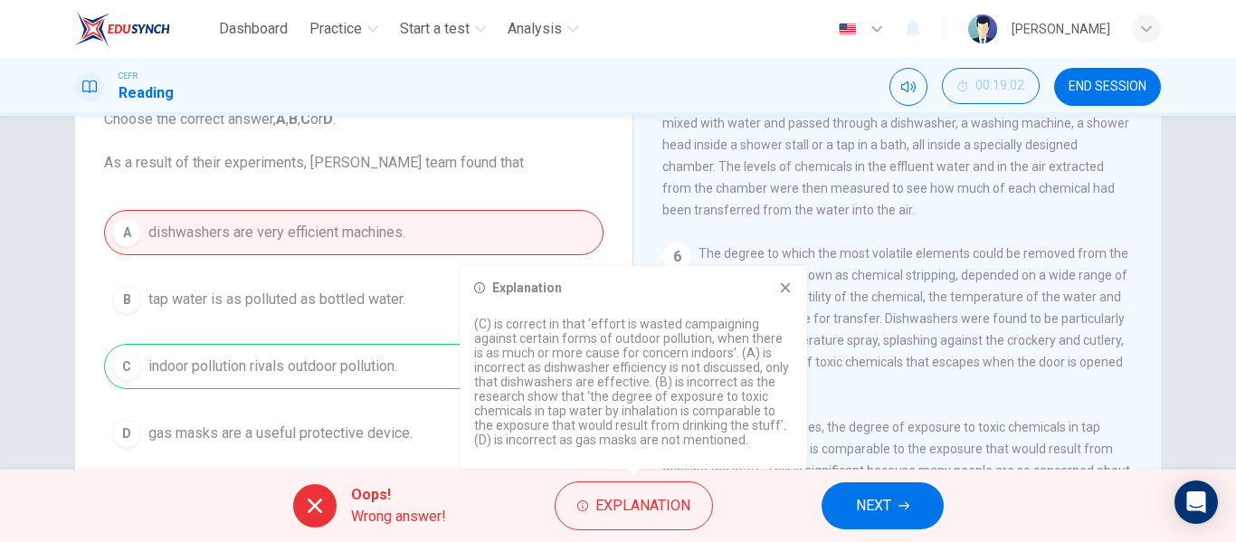
click at [792, 290] on div "Explanation (C) is correct in that ‘effort is wasted campaigning against certai…" at bounding box center [633, 367] width 347 height 203
click at [782, 288] on icon at bounding box center [785, 287] width 14 height 14
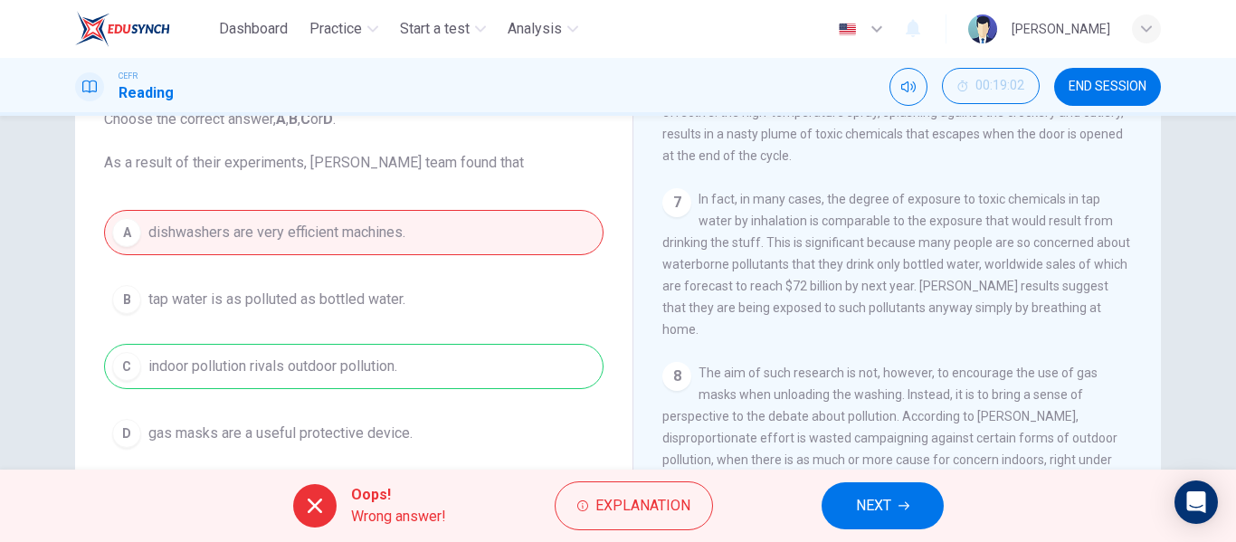
scroll to position [1467, 0]
click at [868, 500] on span "NEXT" at bounding box center [873, 505] width 35 height 25
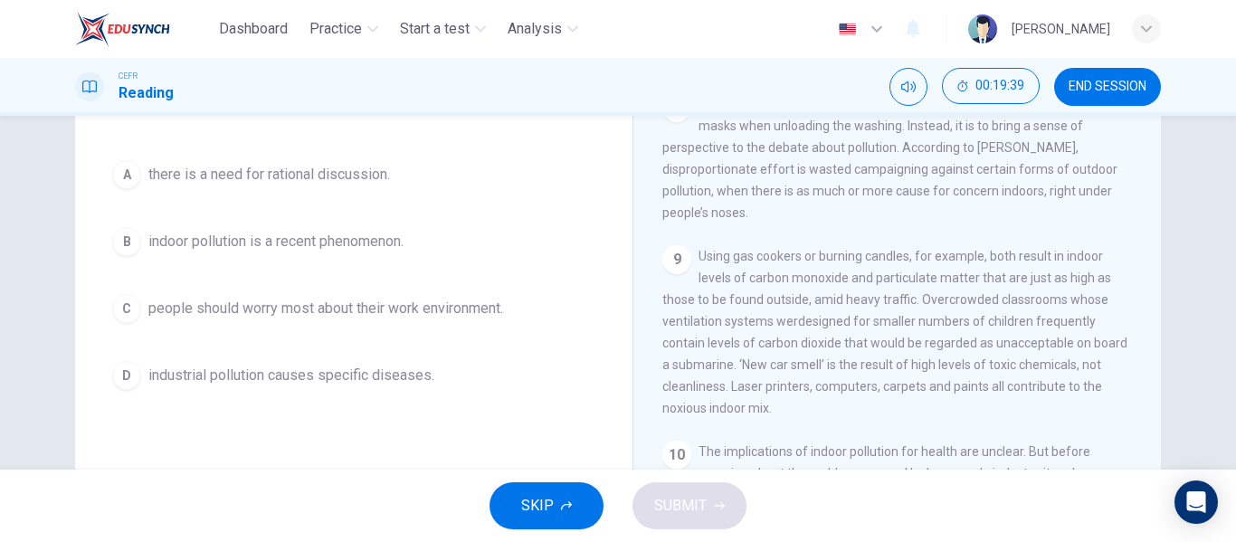
scroll to position [187, 0]
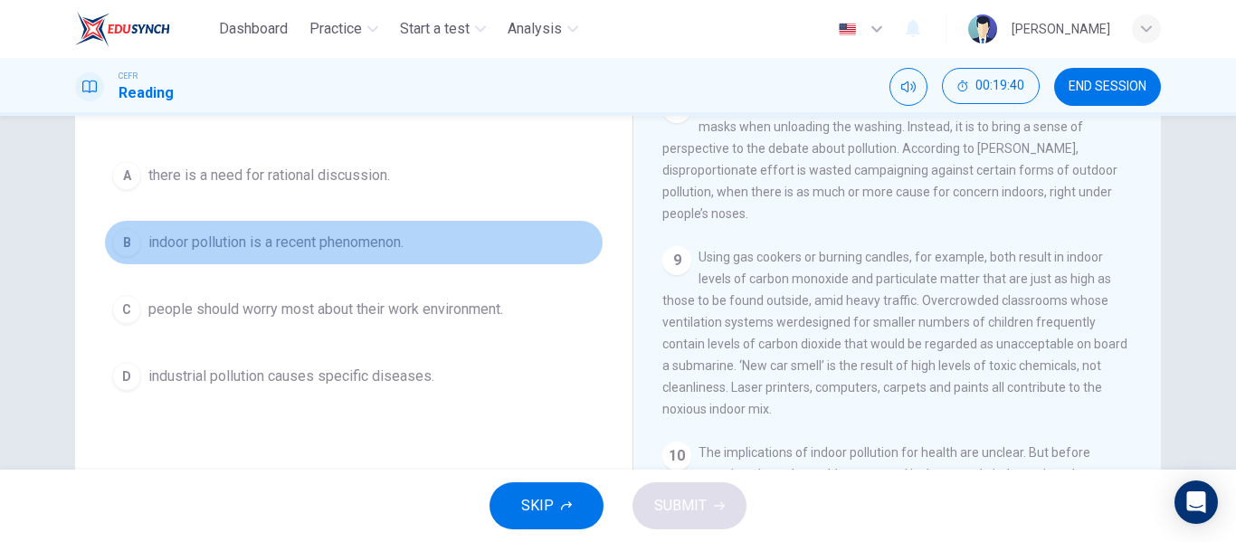
click at [354, 251] on span "indoor pollution is a recent phenomenon." at bounding box center [275, 243] width 255 height 22
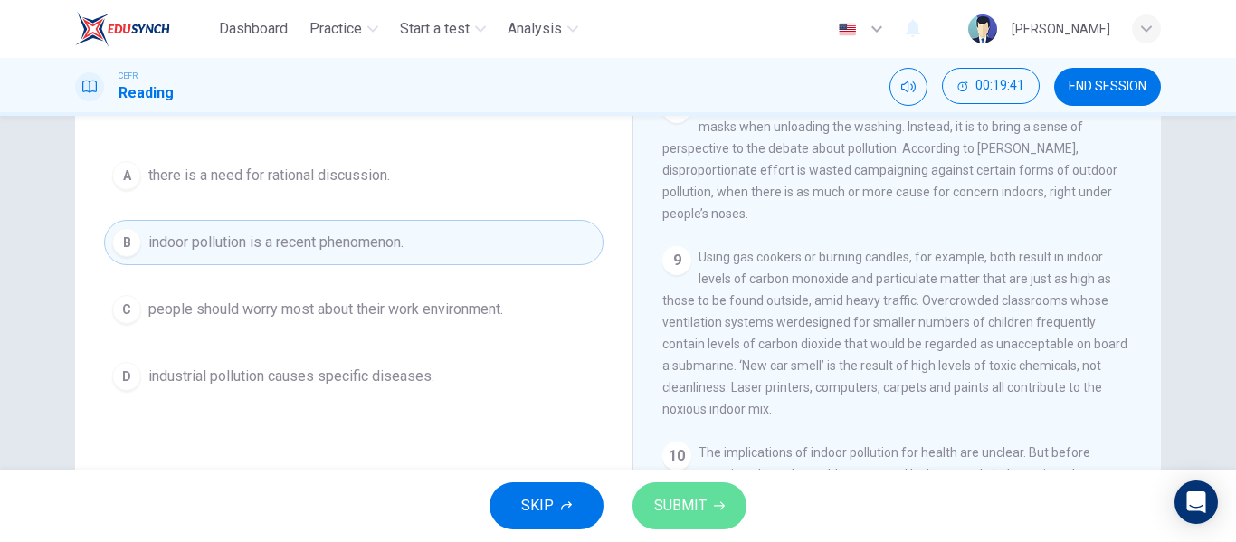
click at [672, 513] on span "SUBMIT" at bounding box center [680, 505] width 52 height 25
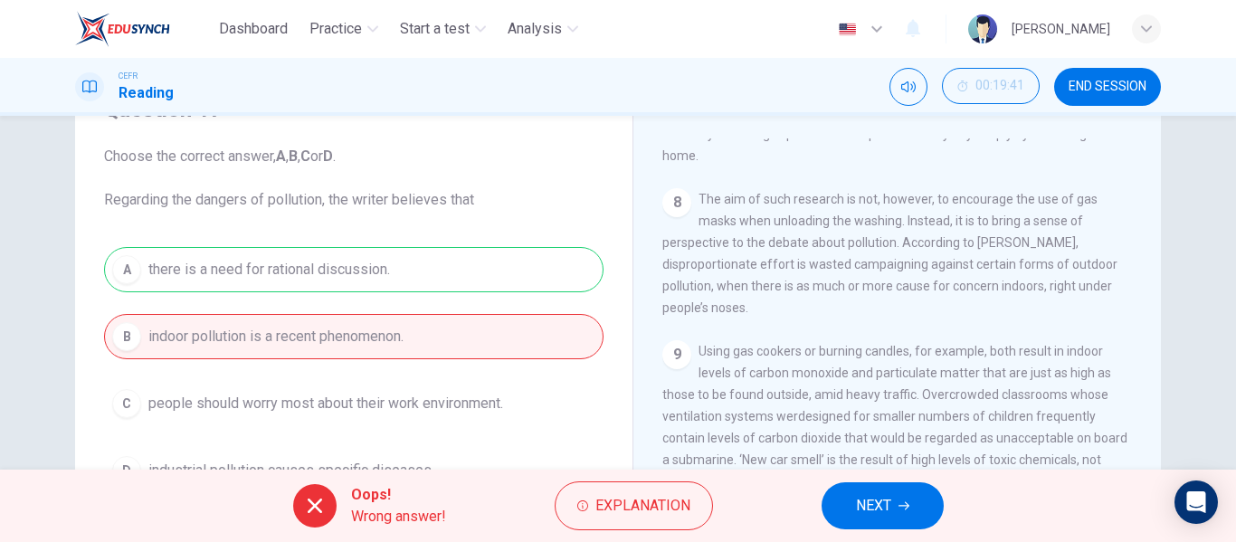
scroll to position [84, 0]
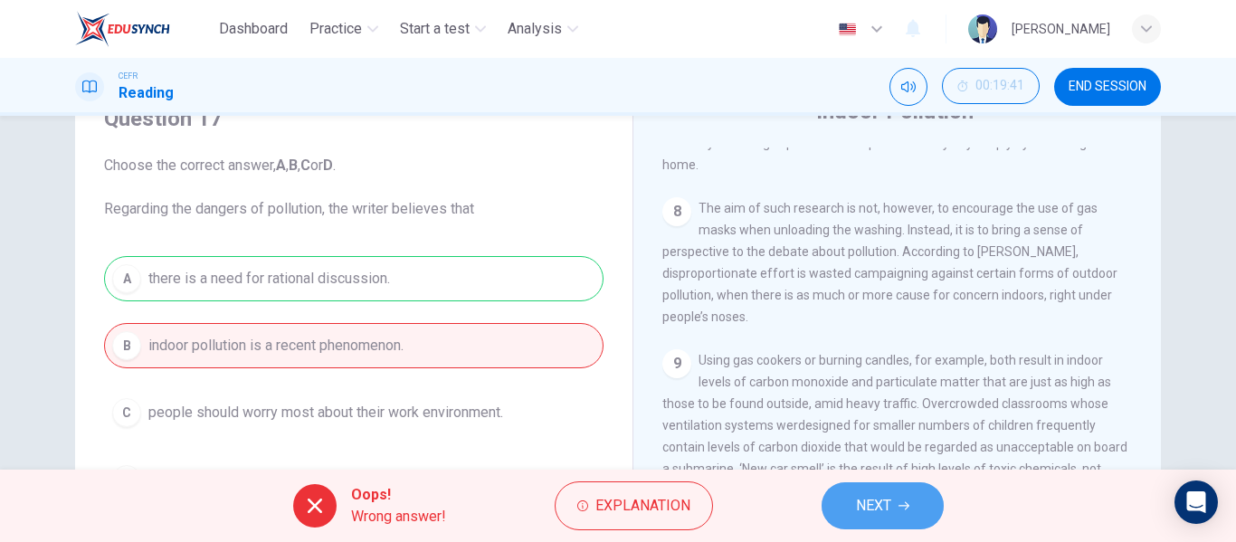
click at [848, 510] on button "NEXT" at bounding box center [882, 505] width 122 height 47
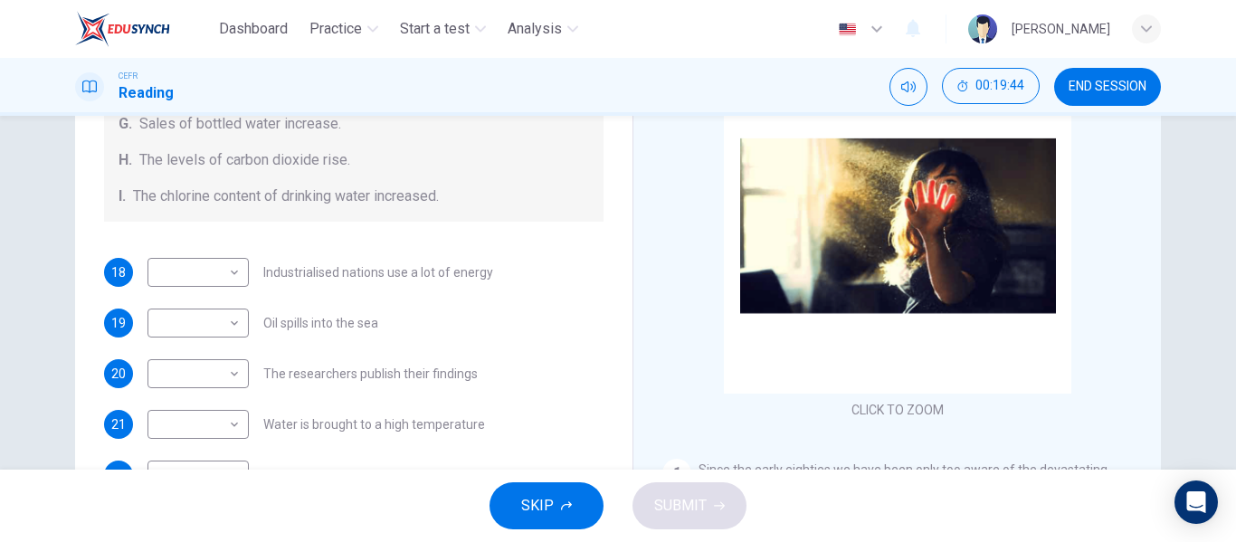
scroll to position [155, 0]
click at [550, 492] on button "SKIP" at bounding box center [546, 505] width 114 height 47
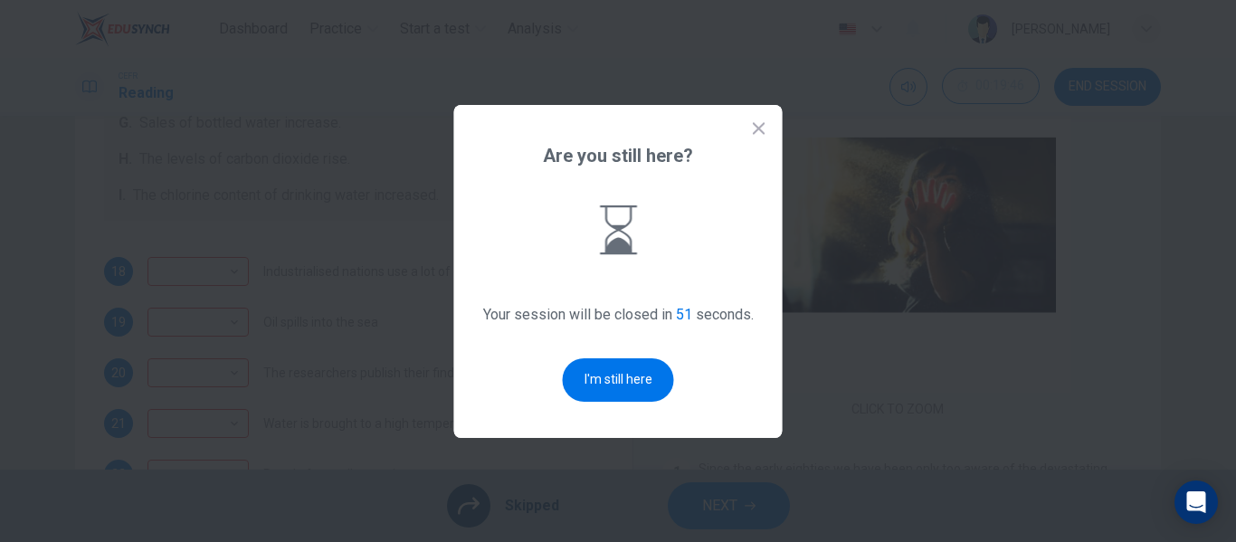
click at [763, 124] on icon at bounding box center [759, 128] width 12 height 12
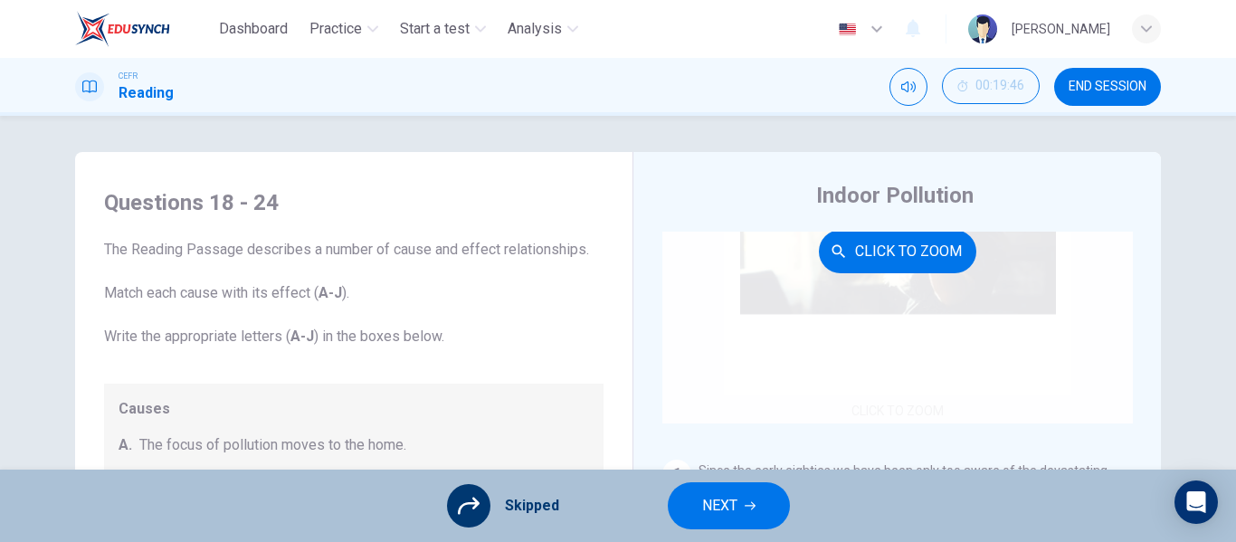
scroll to position [0, 0]
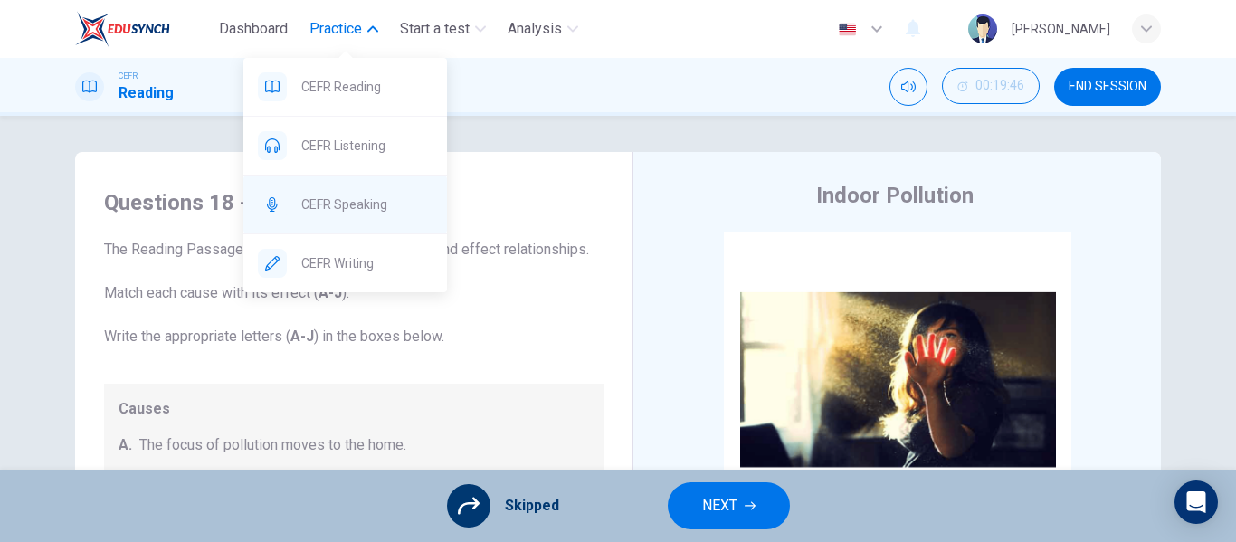
click at [344, 212] on span "CEFR Speaking" at bounding box center [366, 205] width 131 height 22
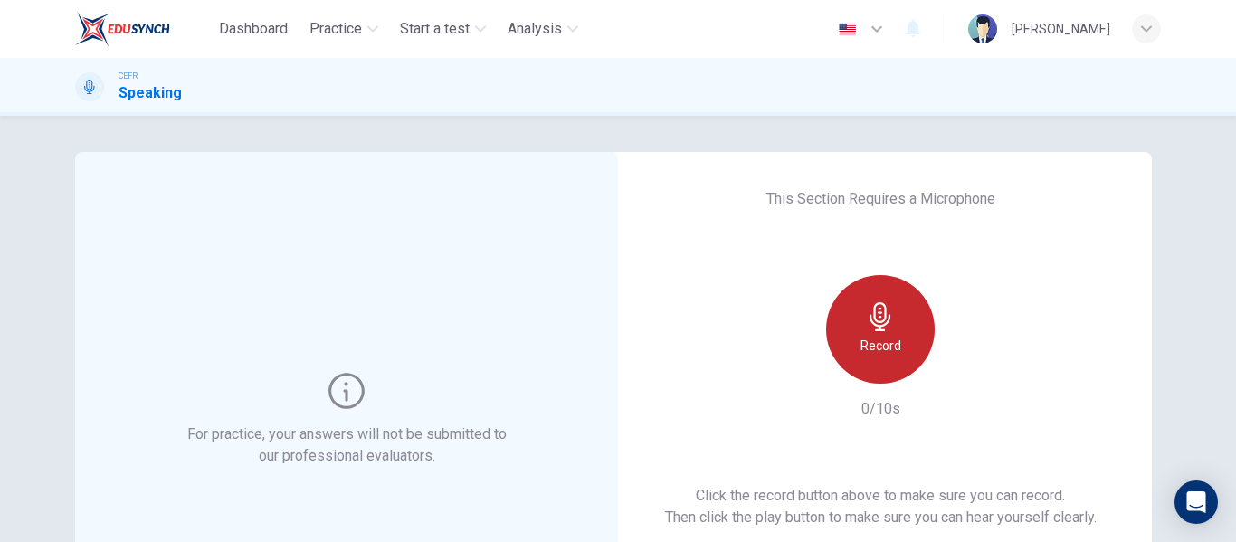
click at [893, 338] on h6 "Record" at bounding box center [880, 346] width 41 height 22
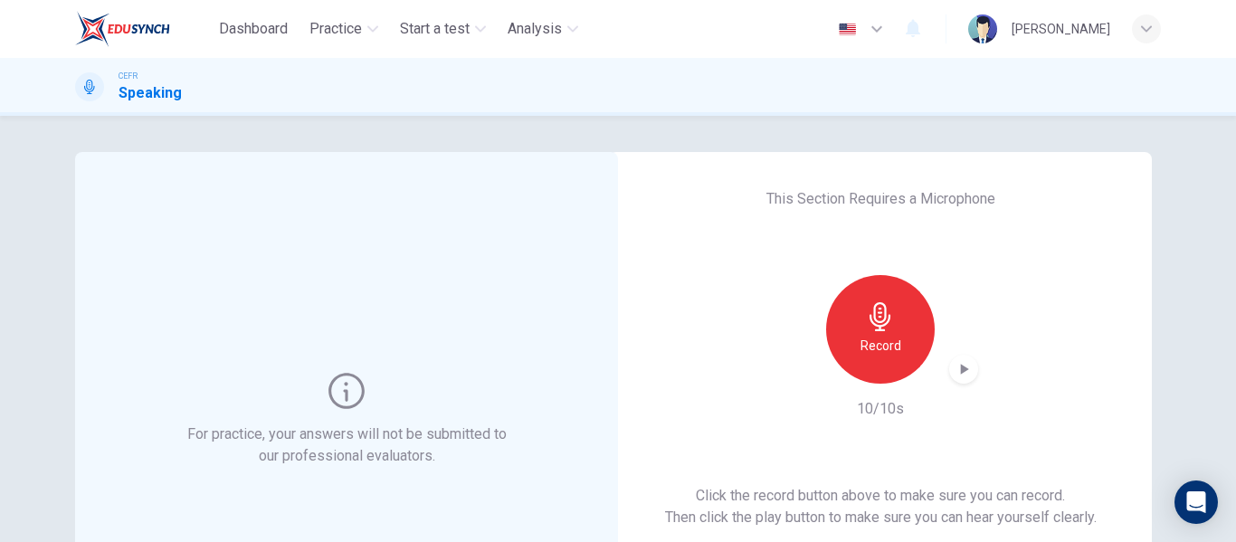
click at [949, 376] on div "button" at bounding box center [963, 369] width 29 height 29
click at [958, 372] on icon "button" at bounding box center [963, 369] width 18 height 18
drag, startPoint x: 878, startPoint y: 362, endPoint x: 959, endPoint y: 369, distance: 80.8
click at [959, 369] on div "Record" at bounding box center [880, 329] width 195 height 109
click at [878, 334] on div "Record" at bounding box center [880, 329] width 109 height 109
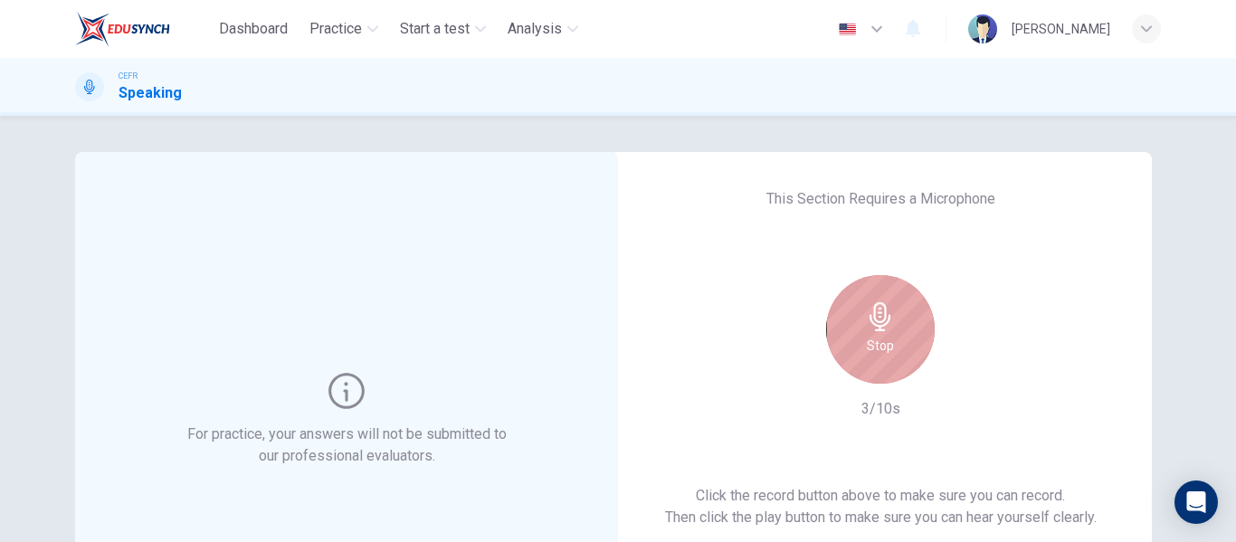
click at [887, 340] on h6 "Stop" at bounding box center [880, 346] width 27 height 22
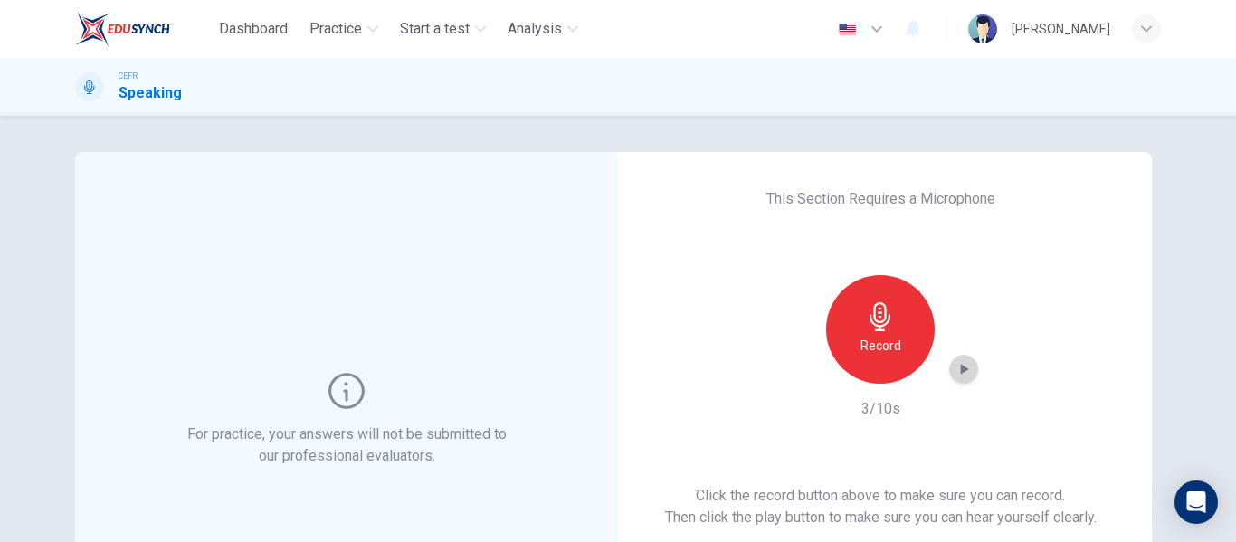
click at [961, 368] on icon "button" at bounding box center [965, 369] width 8 height 11
click at [954, 370] on icon "button" at bounding box center [963, 369] width 18 height 18
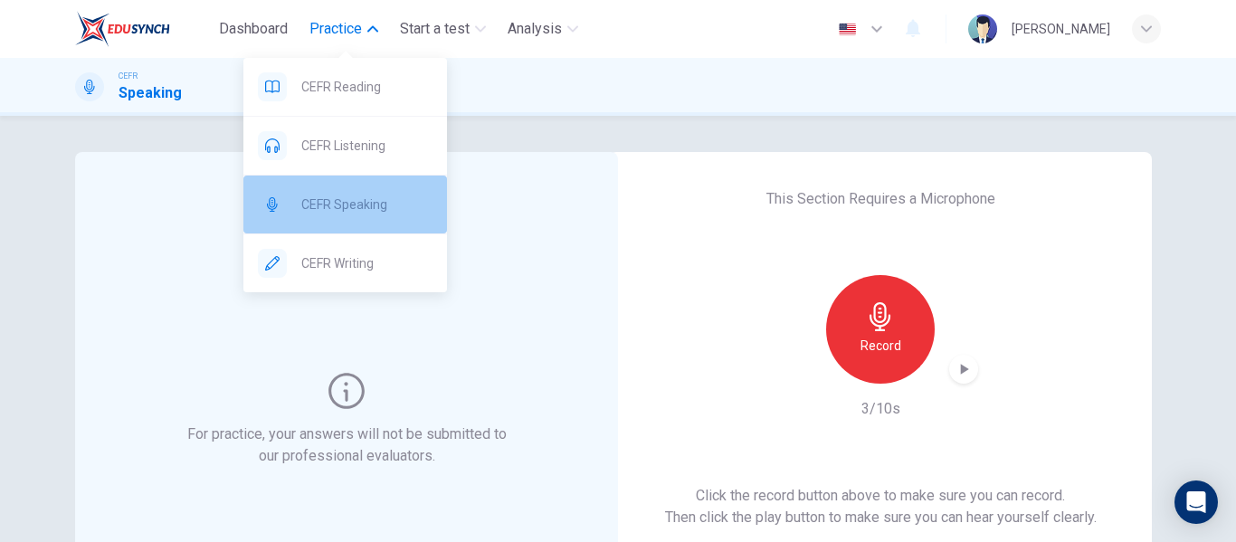
click at [349, 201] on span "CEFR Speaking" at bounding box center [366, 205] width 131 height 22
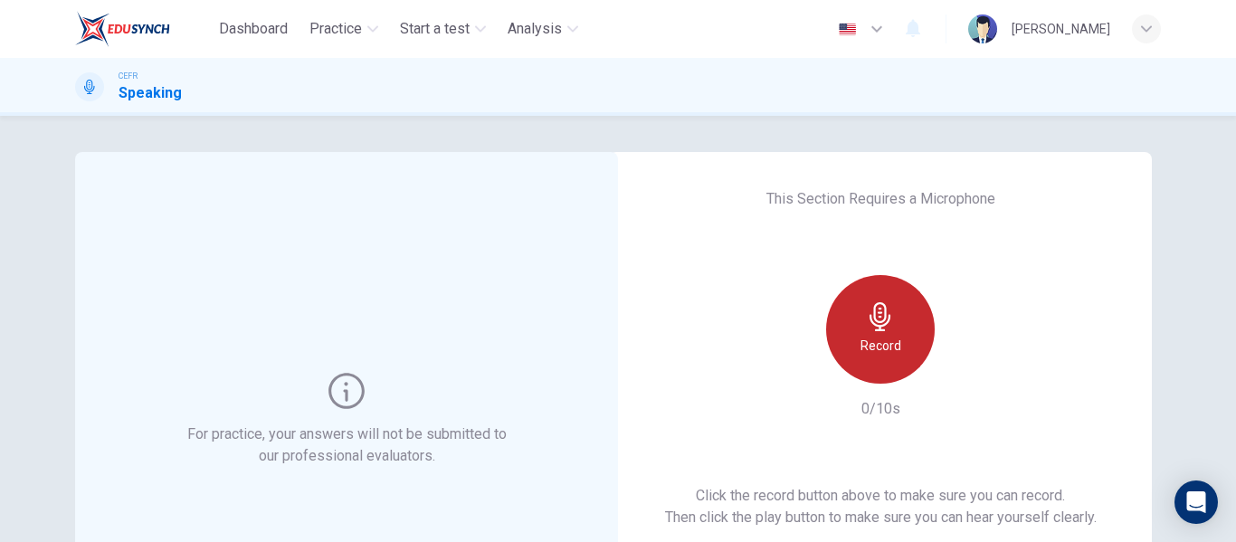
click at [887, 322] on icon "button" at bounding box center [880, 316] width 29 height 29
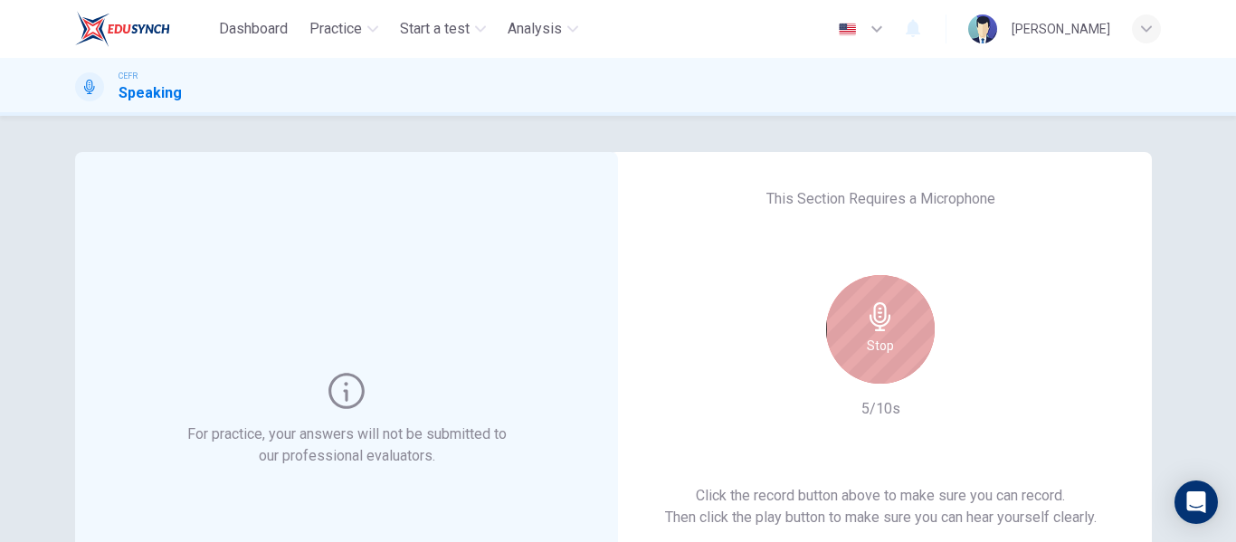
click at [887, 322] on icon "button" at bounding box center [880, 316] width 29 height 29
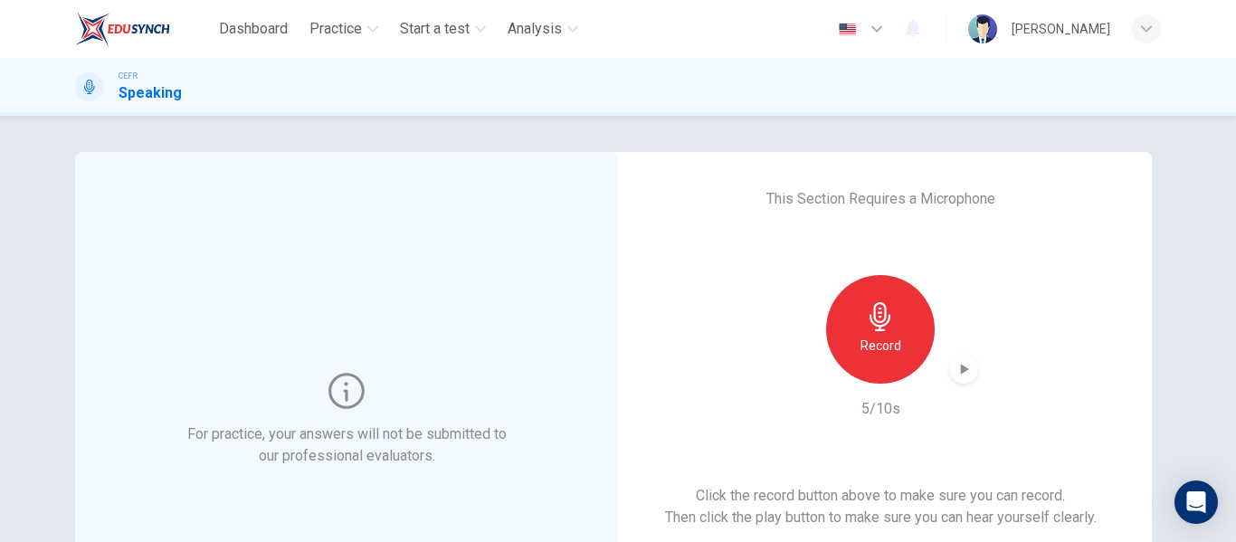
click at [961, 366] on icon "button" at bounding box center [965, 369] width 8 height 11
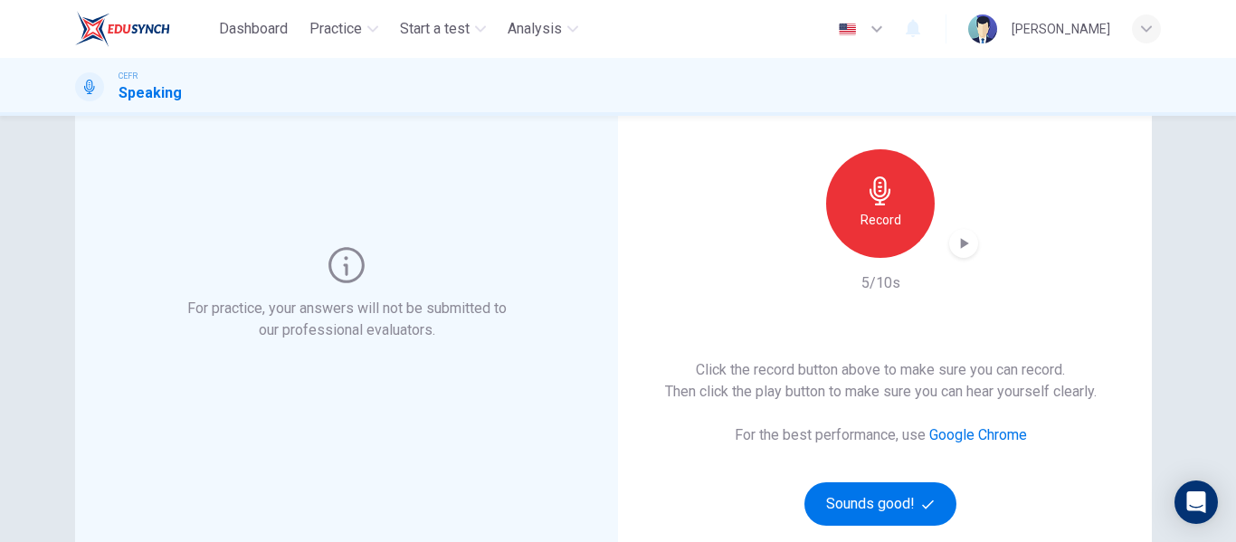
scroll to position [127, 0]
click at [859, 497] on button "Sounds good!" at bounding box center [880, 502] width 152 height 43
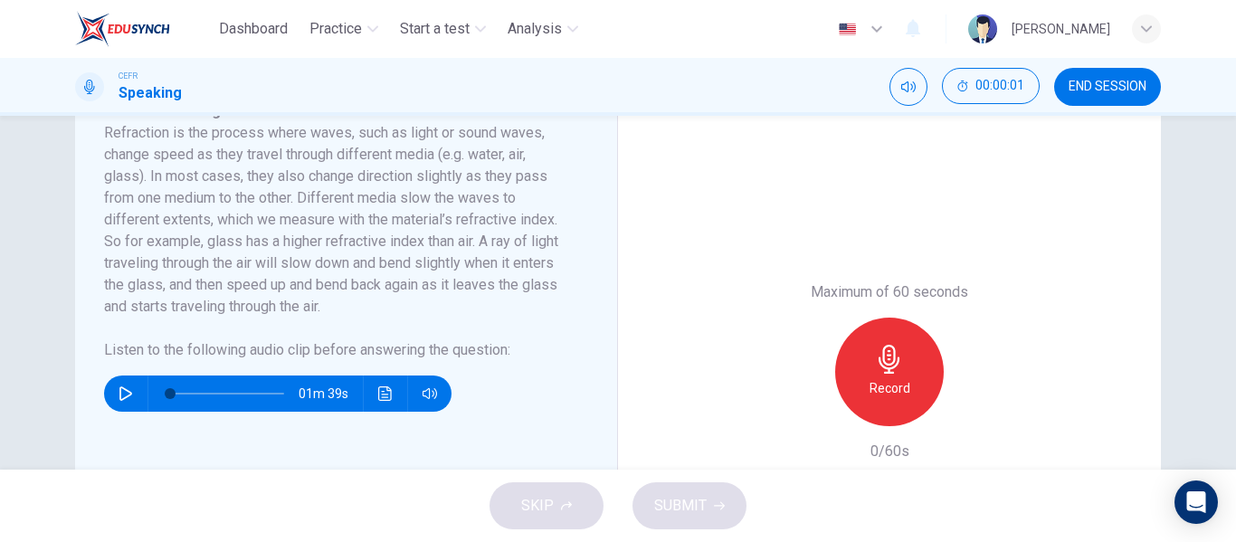
scroll to position [350, 0]
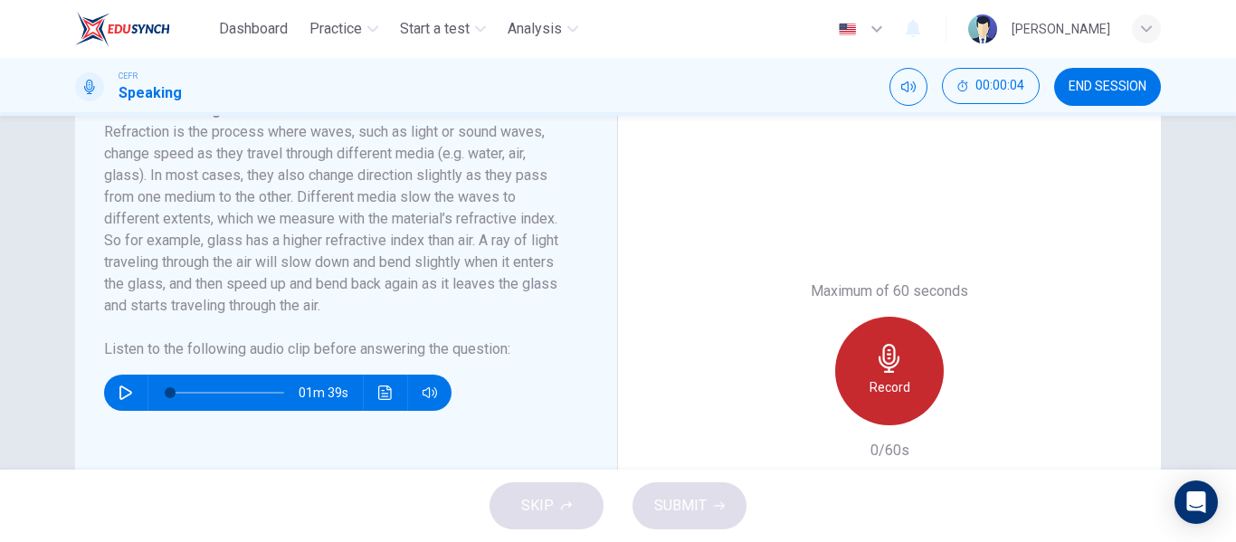
click at [897, 373] on icon "button" at bounding box center [889, 358] width 29 height 29
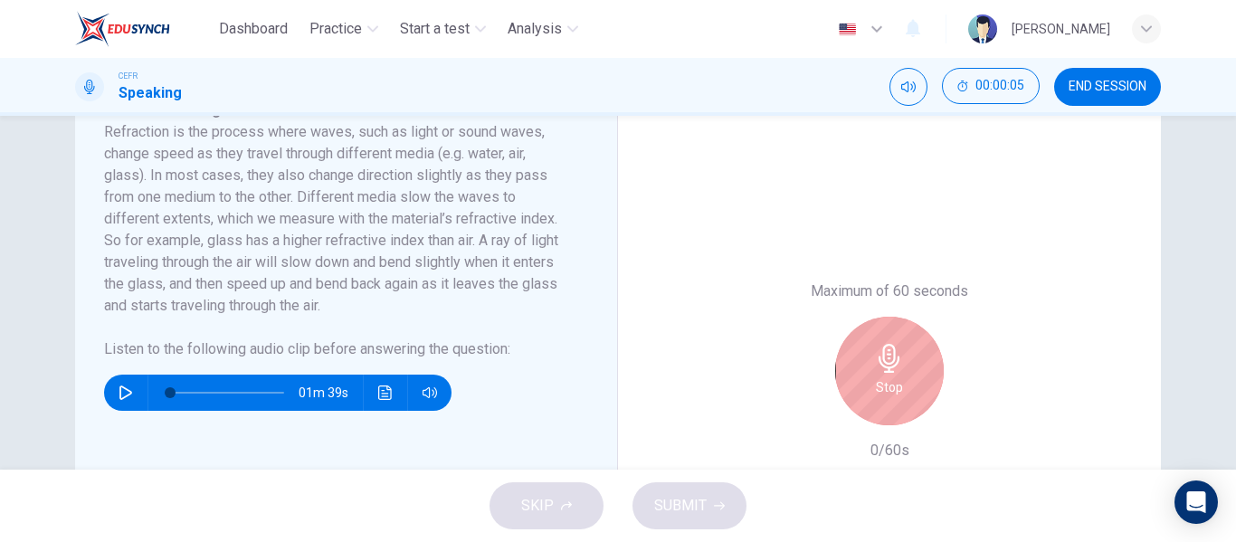
click at [897, 373] on icon "button" at bounding box center [889, 358] width 29 height 29
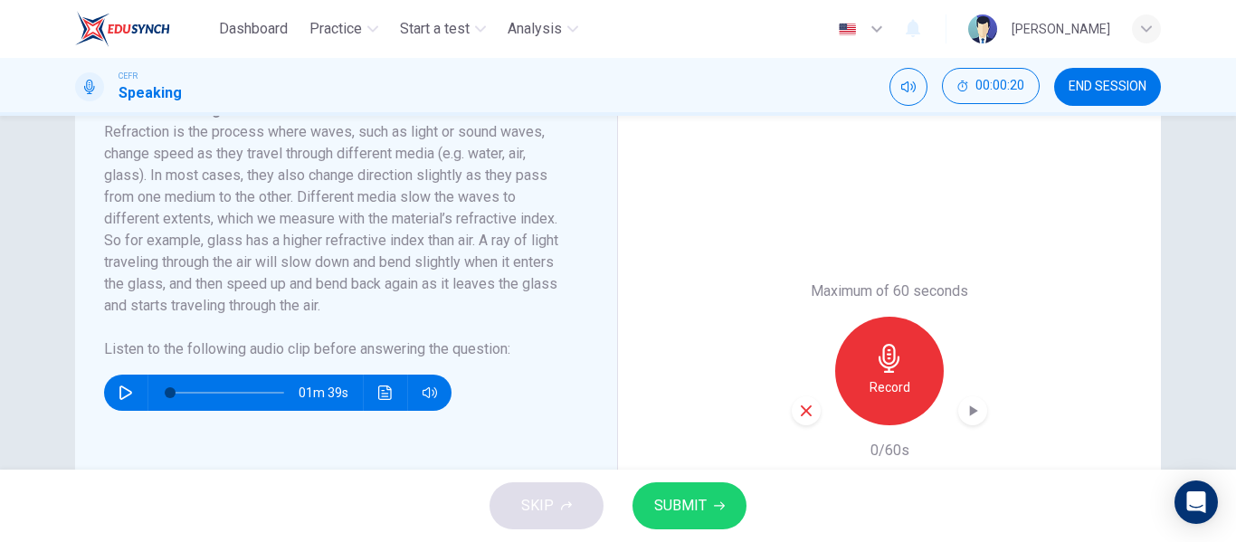
click at [668, 514] on span "SUBMIT" at bounding box center [680, 505] width 52 height 25
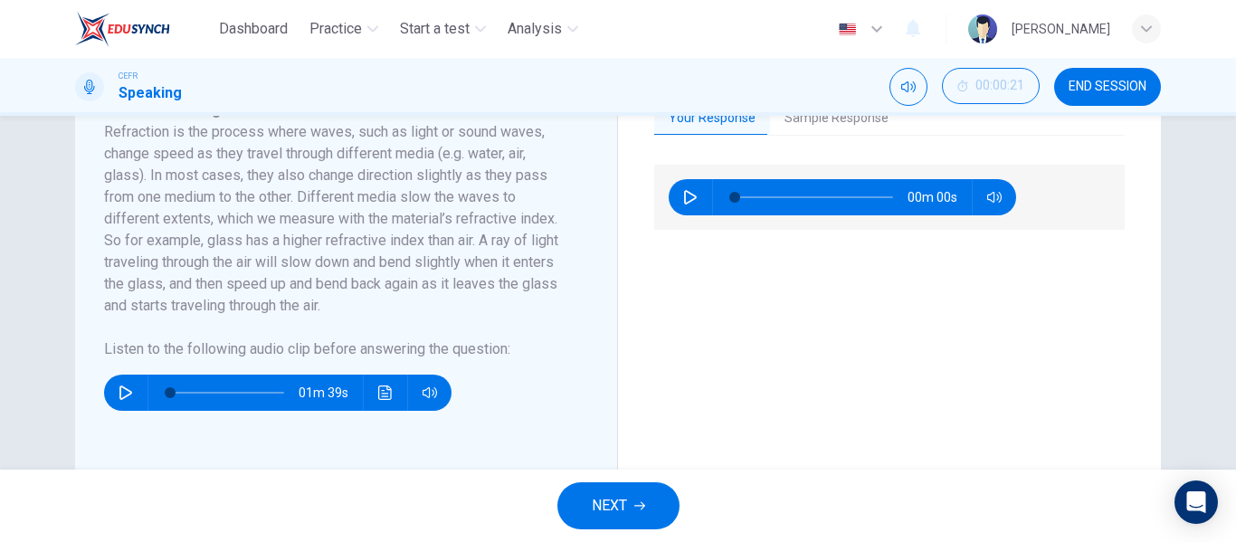
click at [606, 494] on span "NEXT" at bounding box center [609, 505] width 35 height 25
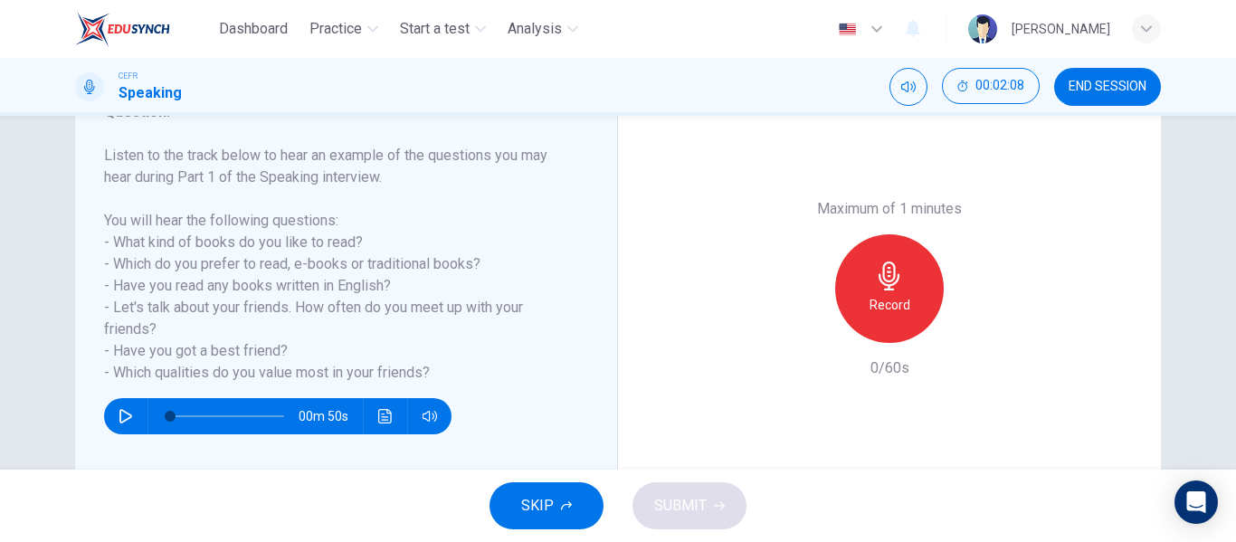
scroll to position [269, 0]
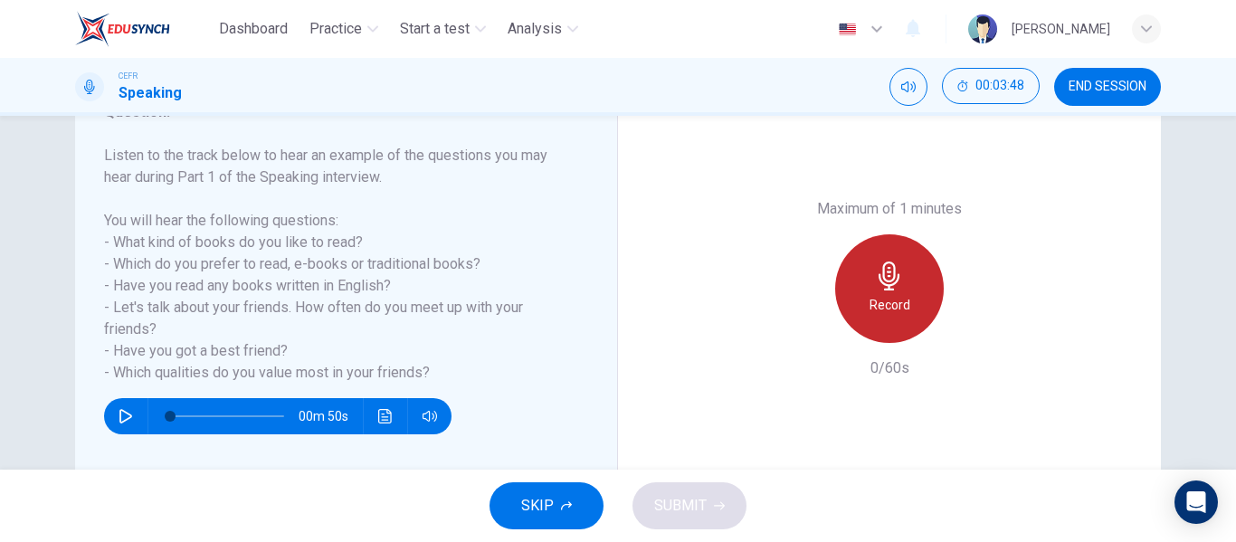
click at [871, 300] on h6 "Record" at bounding box center [889, 305] width 41 height 22
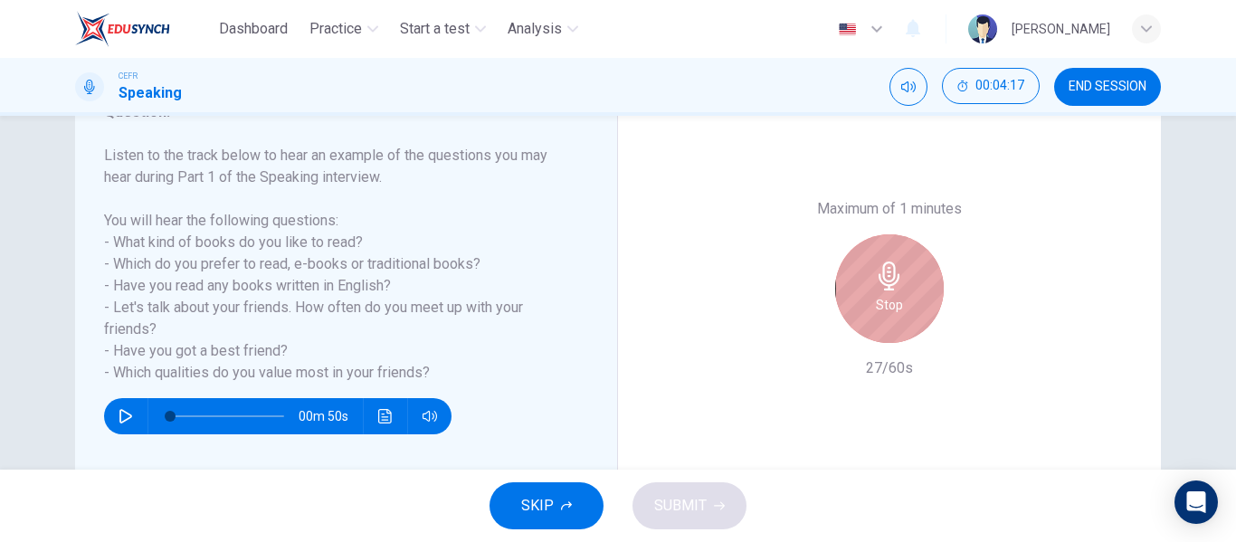
click at [876, 300] on h6 "Stop" at bounding box center [889, 305] width 27 height 22
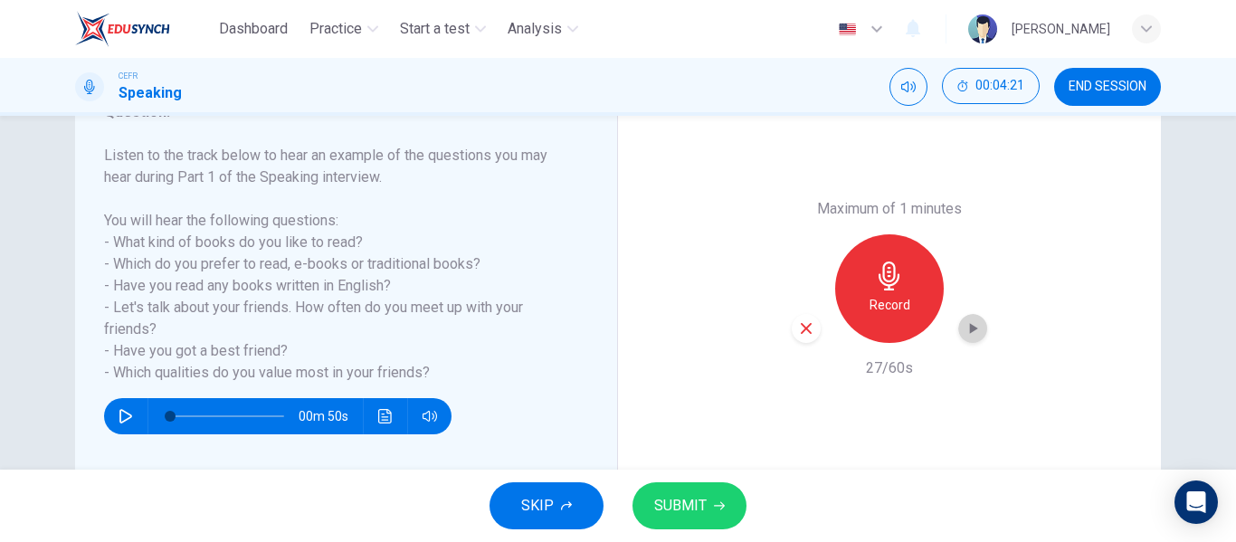
click at [963, 330] on icon "button" at bounding box center [972, 328] width 18 height 18
click at [883, 292] on div "Record" at bounding box center [889, 288] width 109 height 109
